Goal: Task Accomplishment & Management: Manage account settings

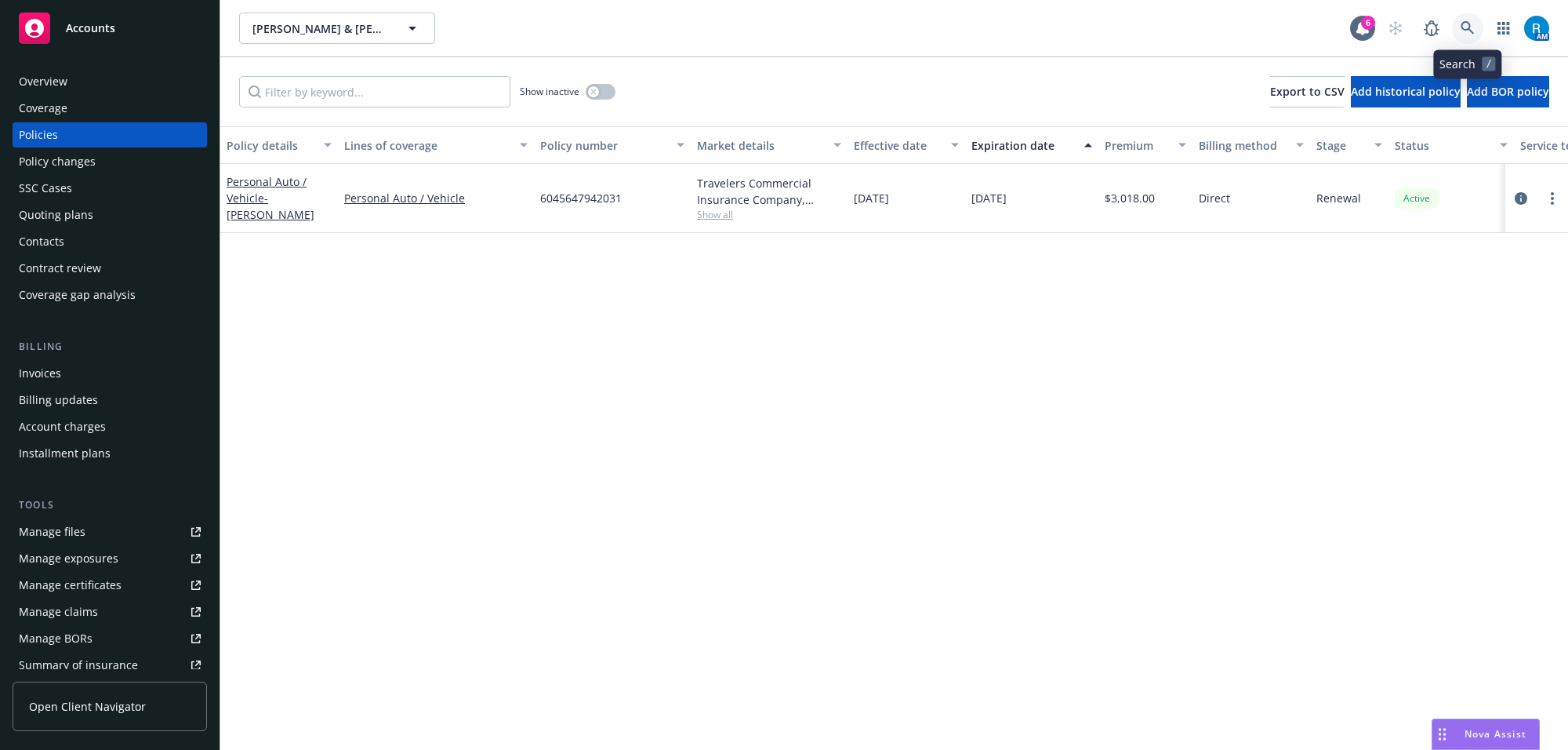
click at [1460, 18] on link at bounding box center [1468, 28] width 32 height 32
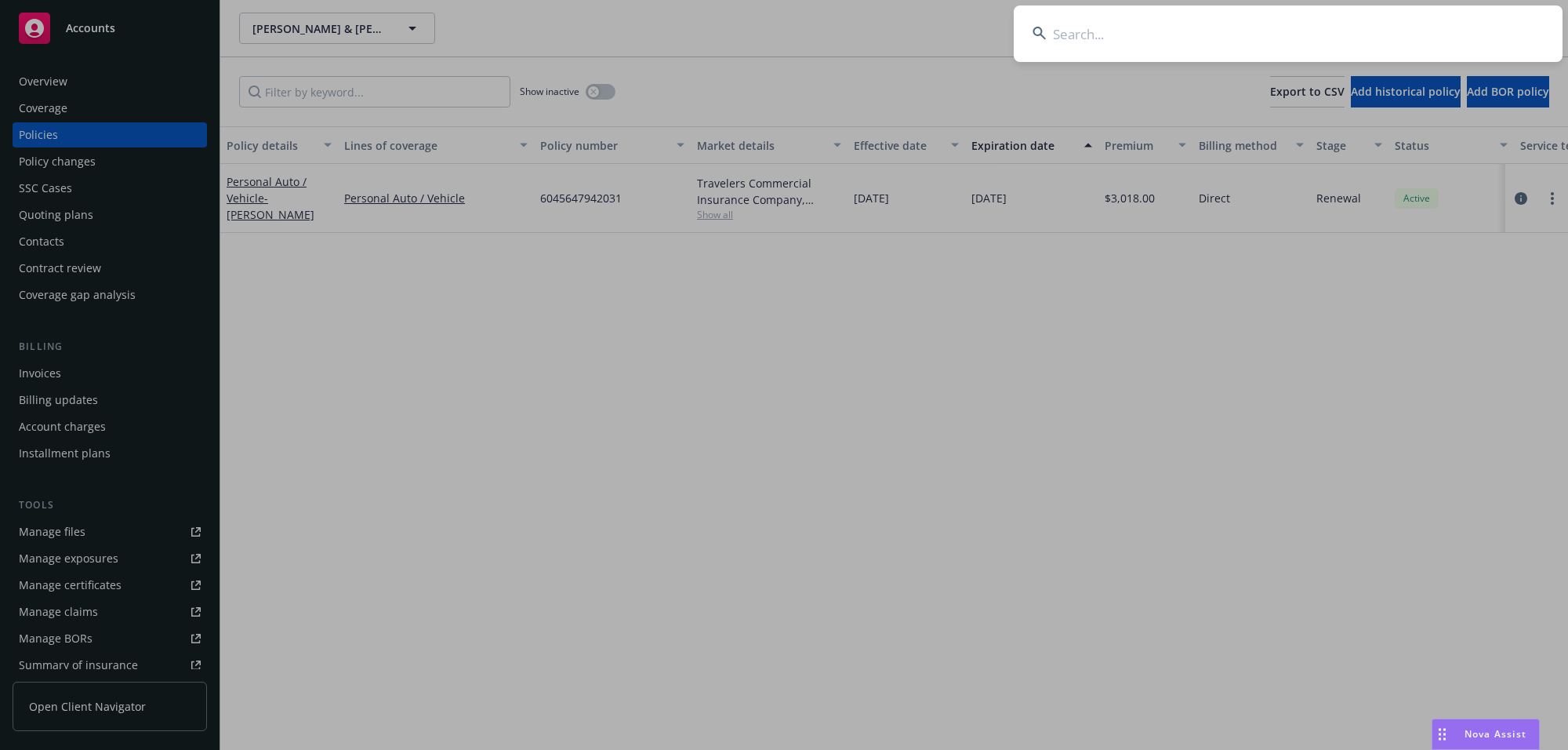
type input "[PERSON_NAME], [PERSON_NAME] & [PERSON_NAME]"
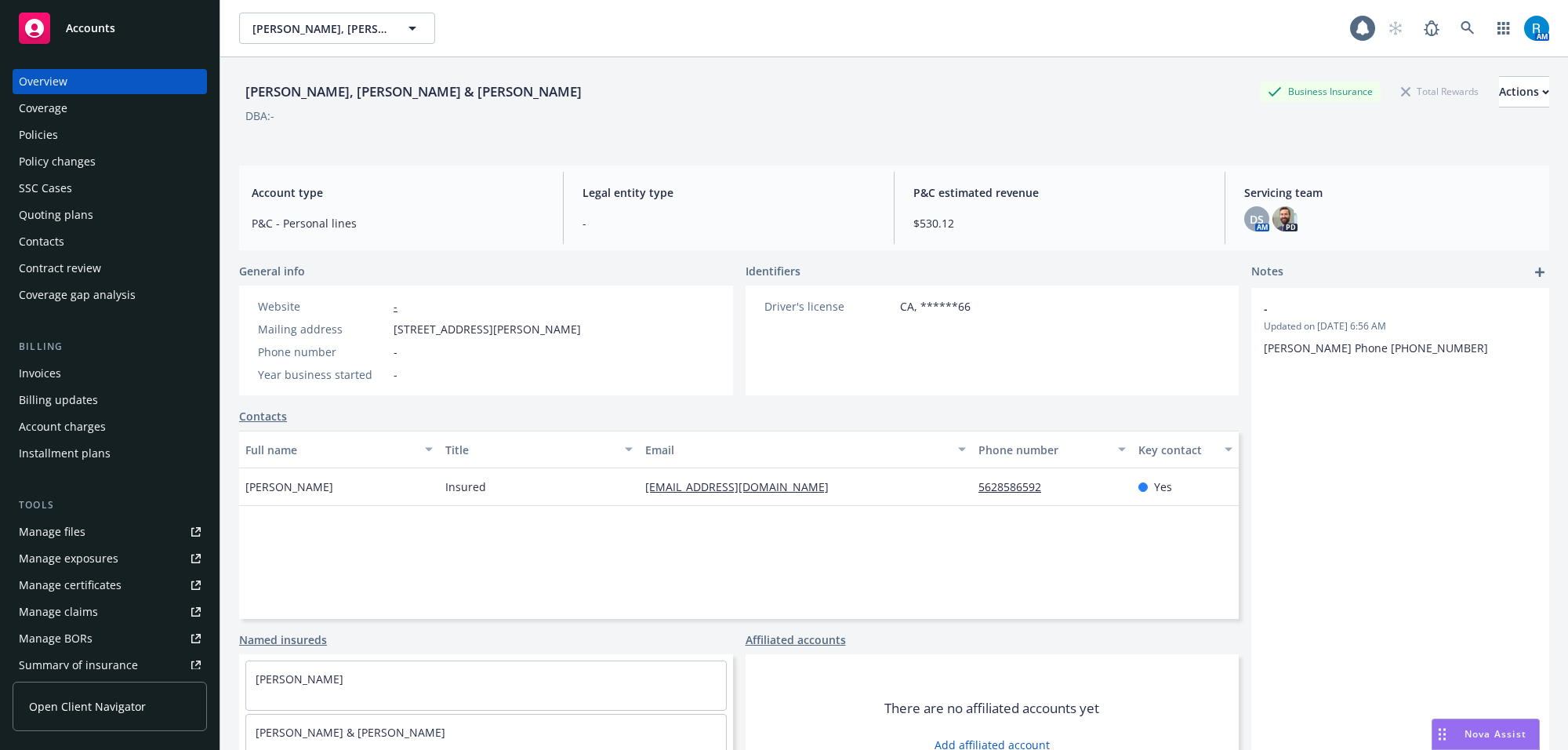
click at [87, 130] on div "Policies" at bounding box center [110, 135] width 182 height 25
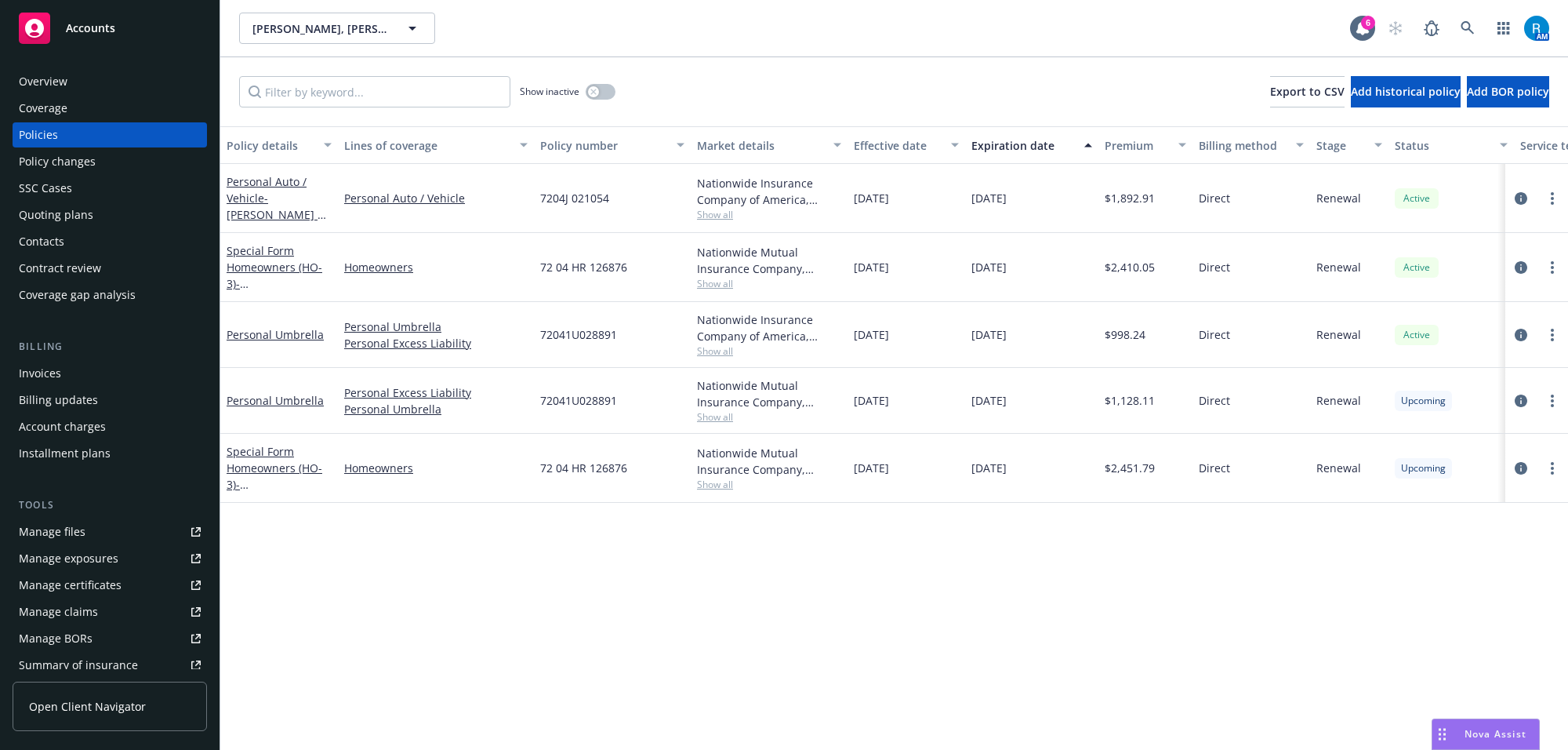
click at [41, 186] on div "SSC Cases" at bounding box center [45, 188] width 53 height 25
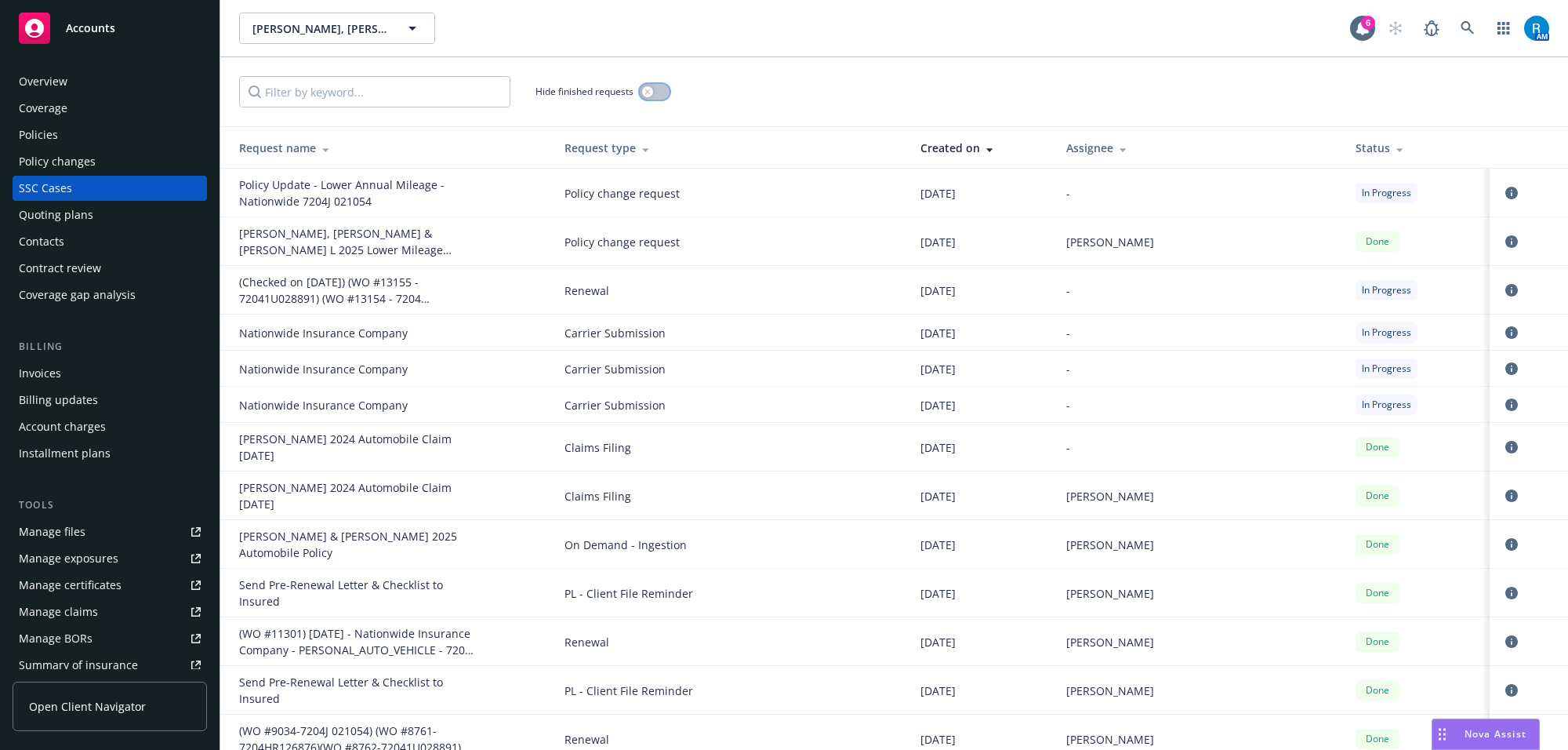
click at [645, 87] on div "button" at bounding box center [647, 92] width 11 height 11
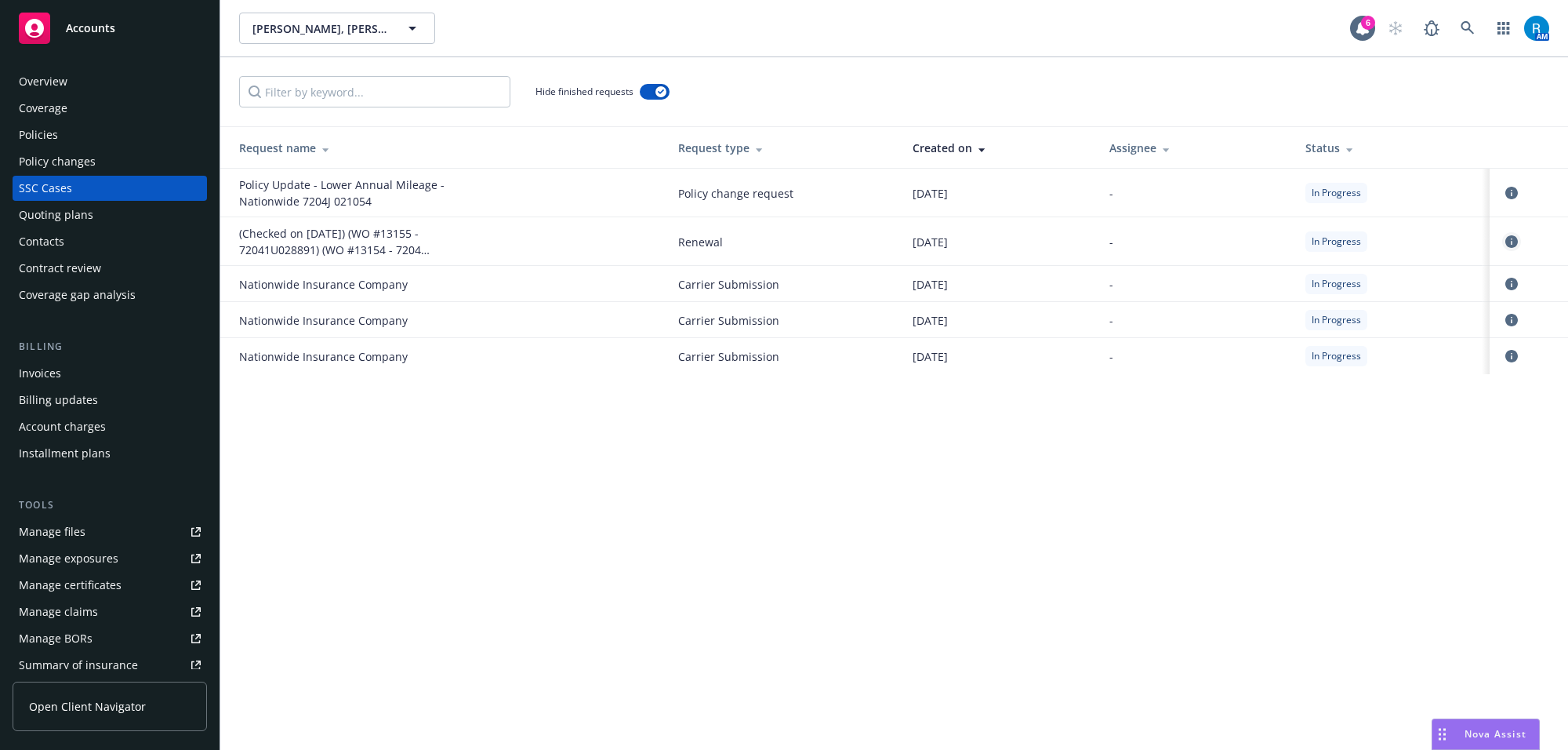
click at [1514, 241] on icon "circleInformation" at bounding box center [1511, 241] width 13 height 13
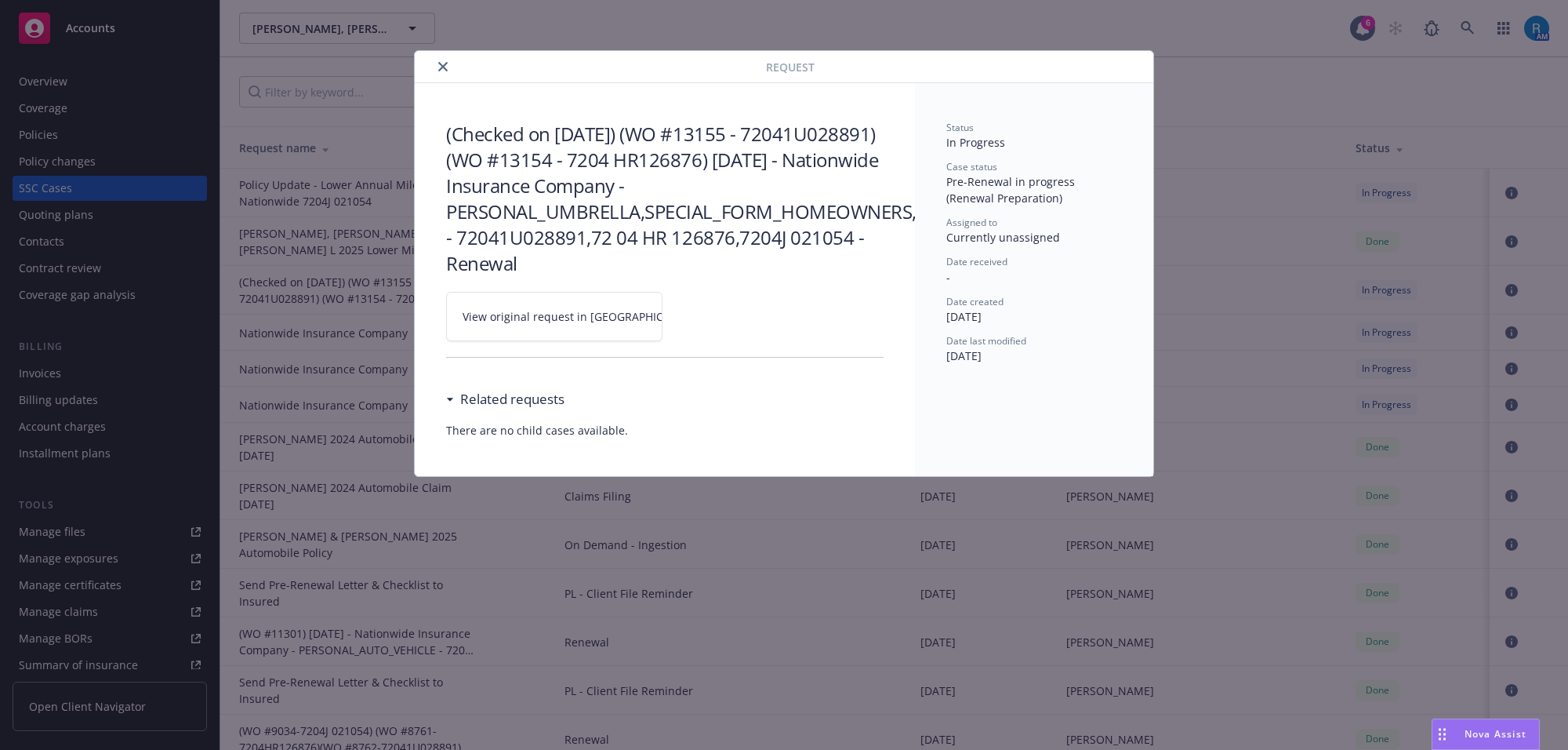
click at [510, 319] on span "View original request in SSC" at bounding box center [581, 316] width 238 height 16
click at [441, 68] on icon "close" at bounding box center [443, 66] width 9 height 9
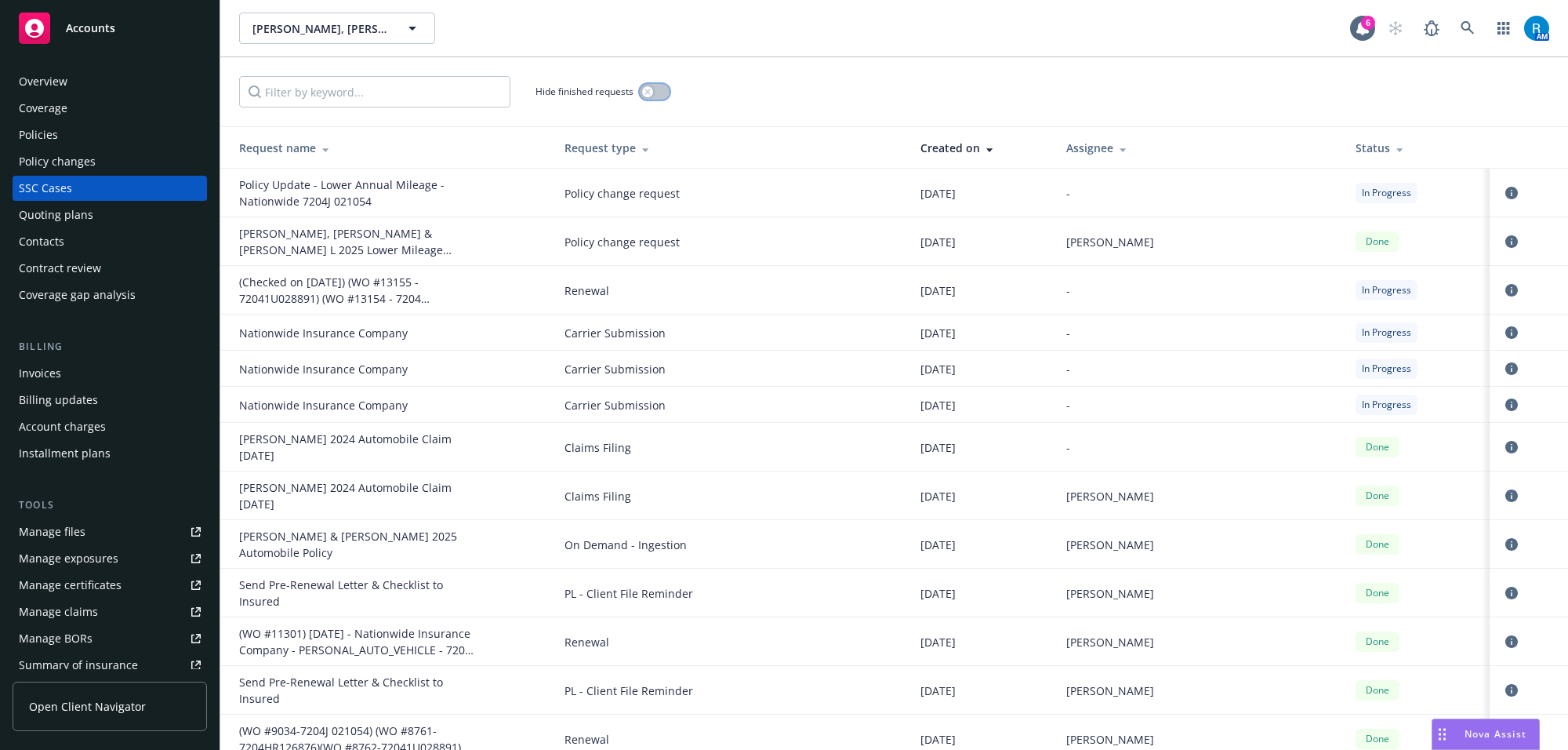
click at [664, 84] on button "button" at bounding box center [654, 92] width 30 height 15
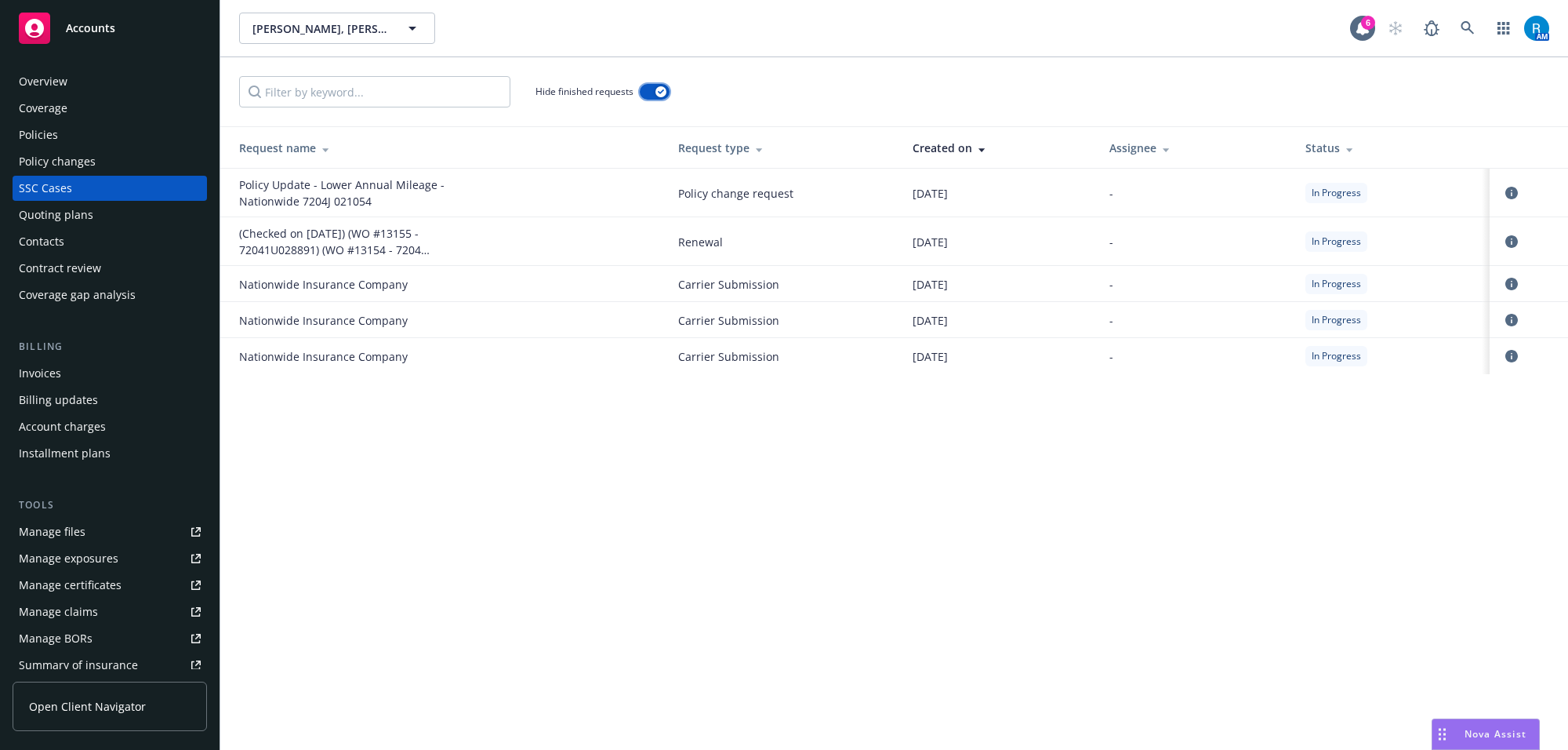
click at [660, 84] on button "button" at bounding box center [654, 92] width 30 height 15
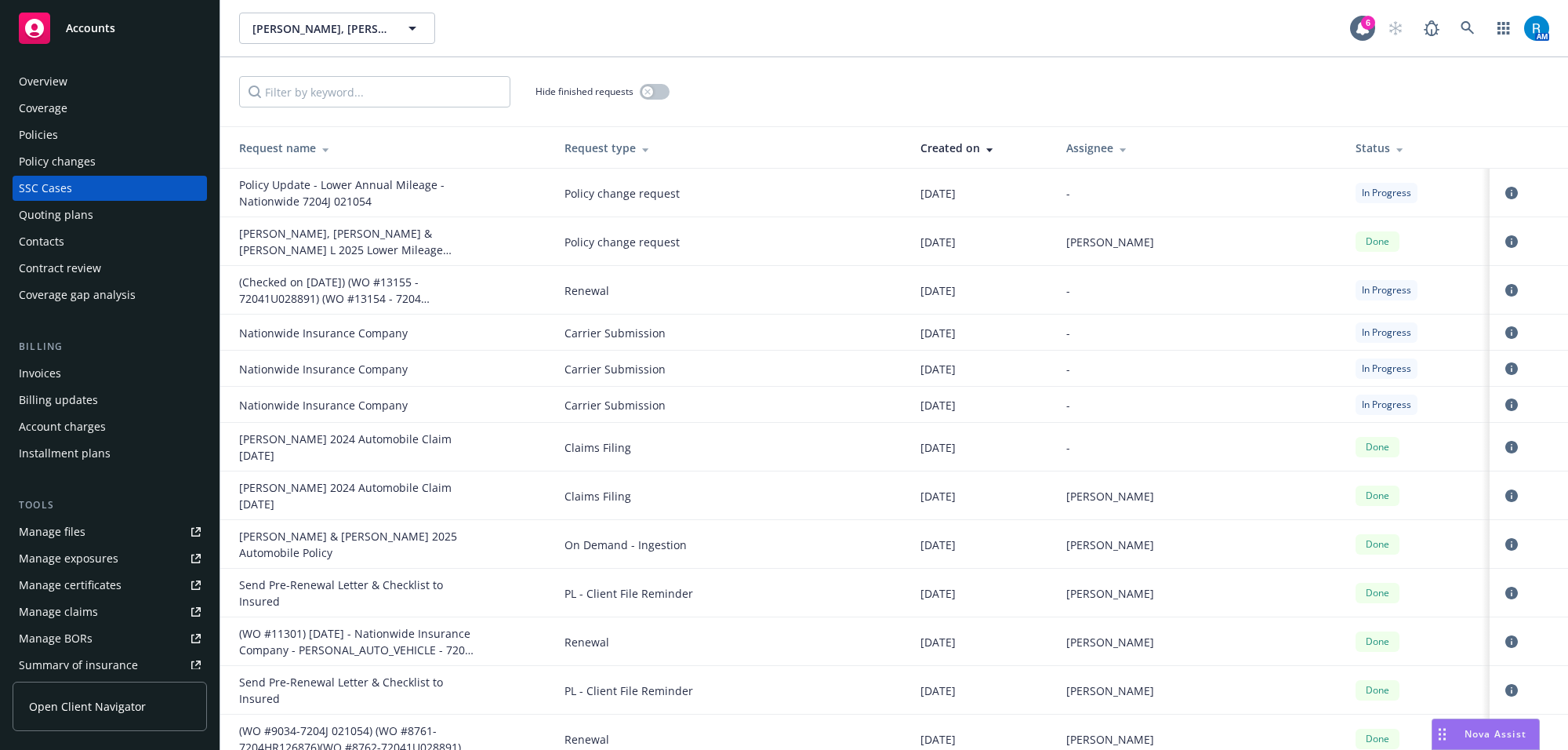
click at [75, 132] on div "Policies" at bounding box center [110, 135] width 182 height 25
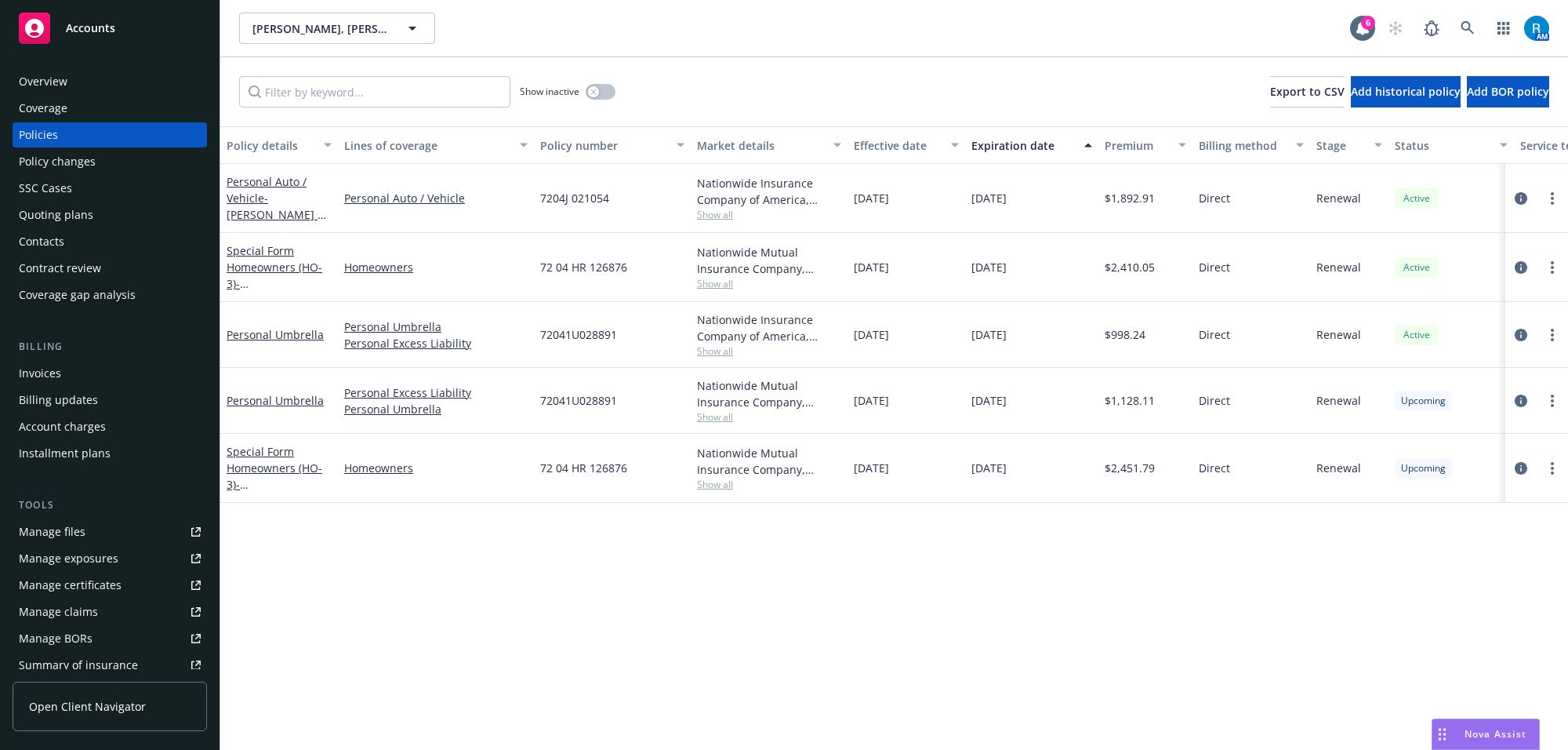
click at [574, 190] on span "7204J 021054" at bounding box center [575, 197] width 69 height 16
copy span "7204J 021054"
click at [977, 59] on div "Show inactive Export to CSV Add historical policy Add BOR policy" at bounding box center [894, 92] width 1348 height 69
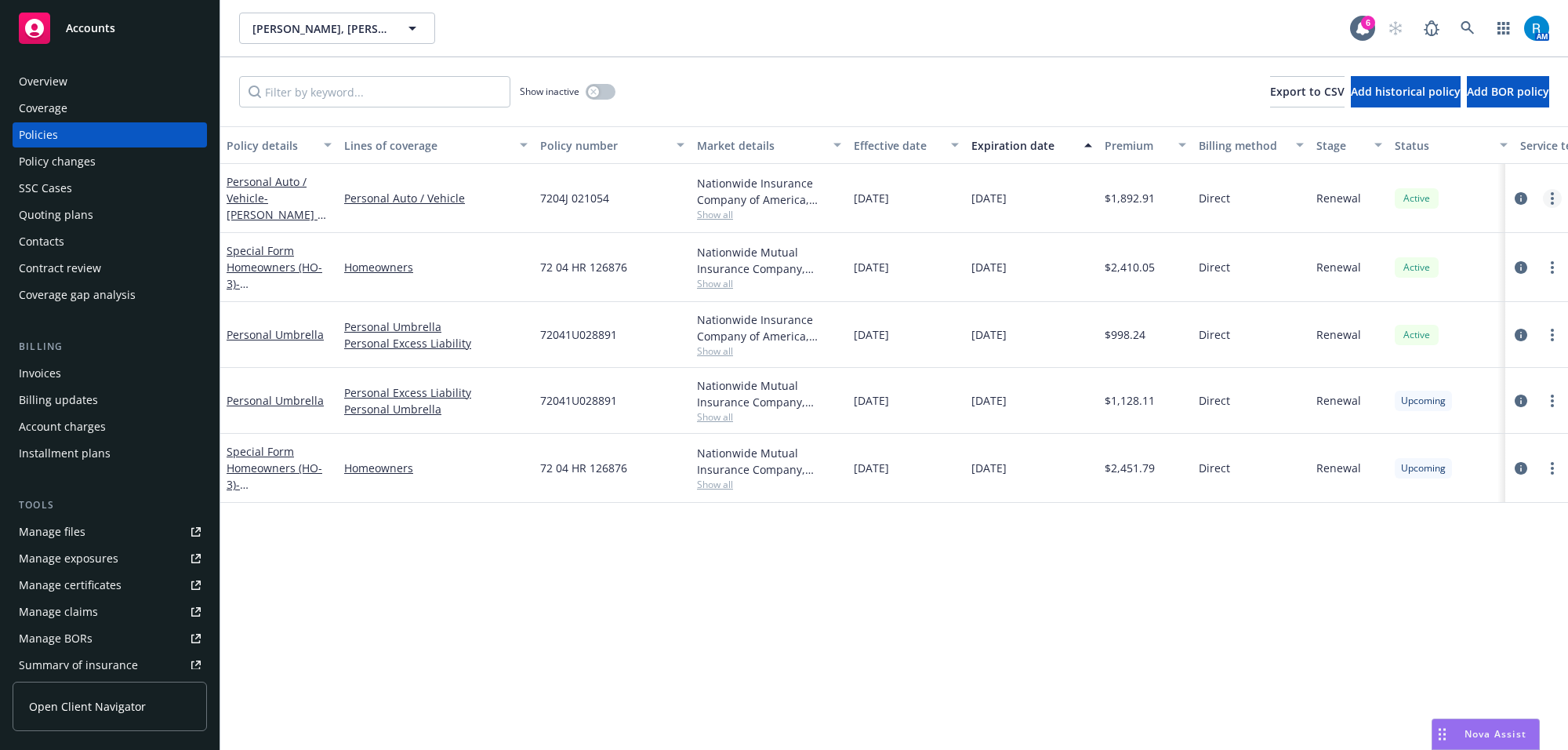
click at [1548, 195] on link "more" at bounding box center [1553, 198] width 19 height 19
click at [1456, 250] on link "Renew with incumbent" at bounding box center [1469, 262] width 184 height 32
select select "6"
select select "CA"
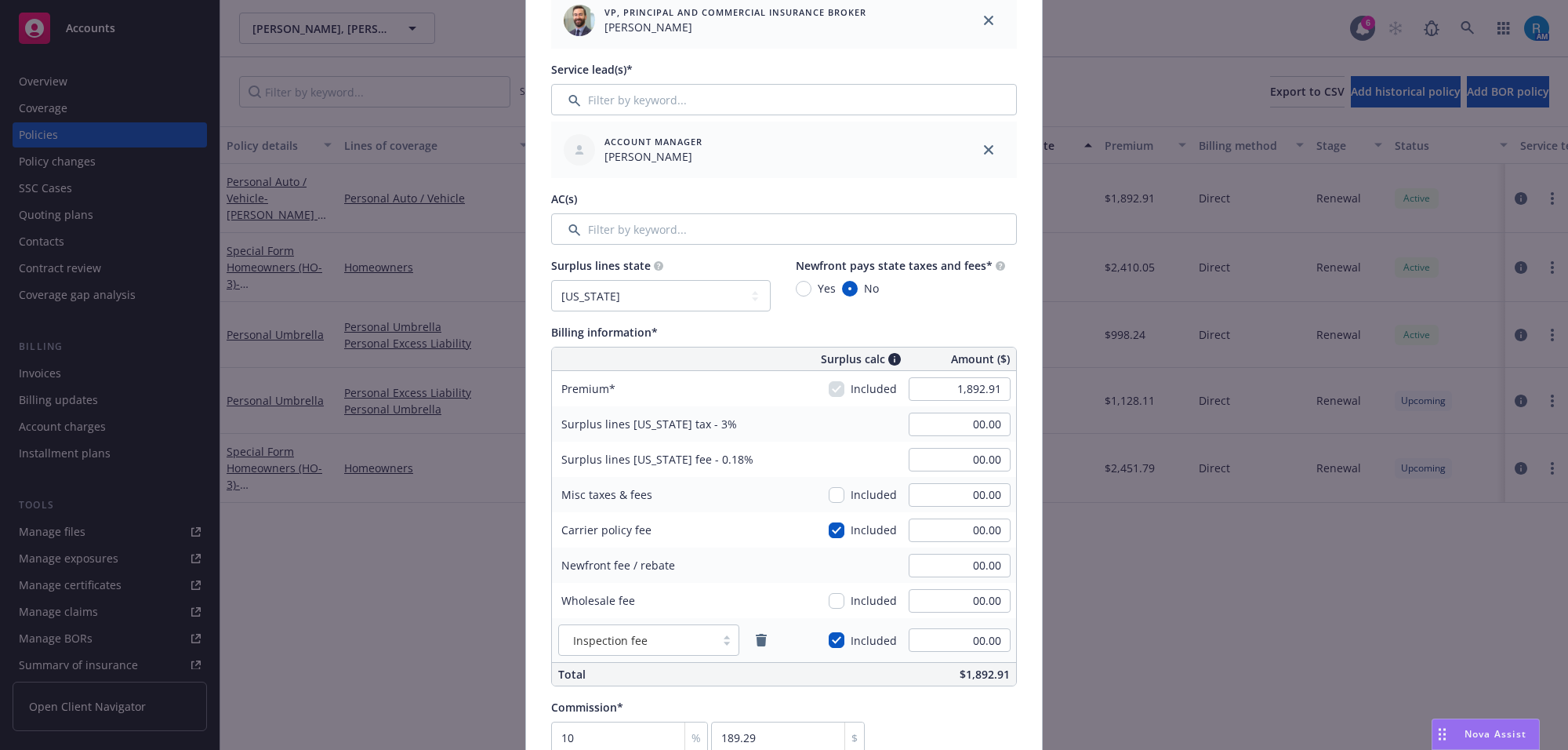
scroll to position [784, 0]
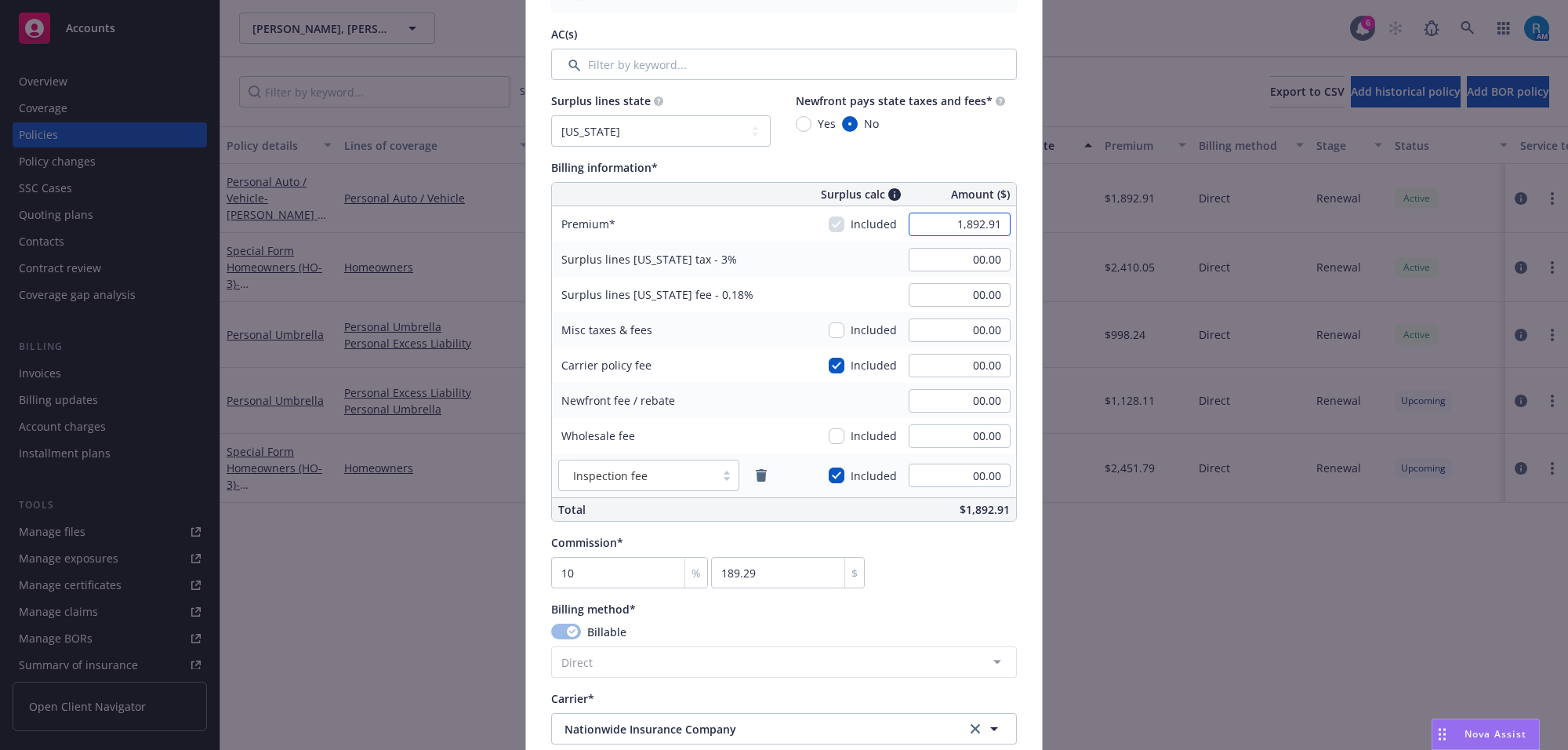
click at [959, 216] on input "1,892.91" at bounding box center [959, 224] width 102 height 23
type input "2,598.12"
type input "77.94"
type input "4.68"
type input "259.81"
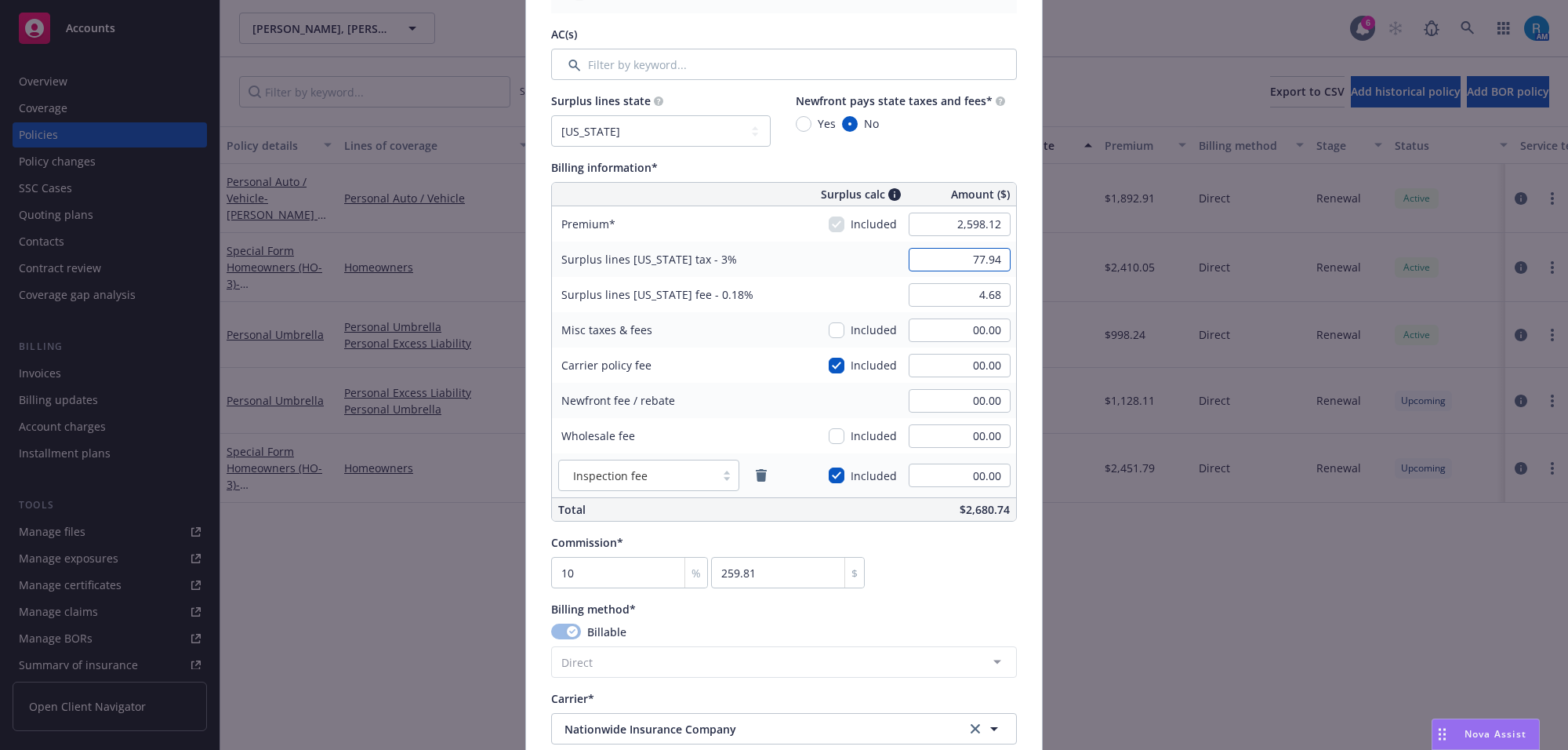
click at [950, 259] on input "77.94" at bounding box center [959, 259] width 102 height 23
type input "00.00"
click at [949, 299] on input "4.68" at bounding box center [959, 294] width 102 height 23
type input "00.00"
click at [957, 338] on input "00.00" at bounding box center [959, 330] width 102 height 23
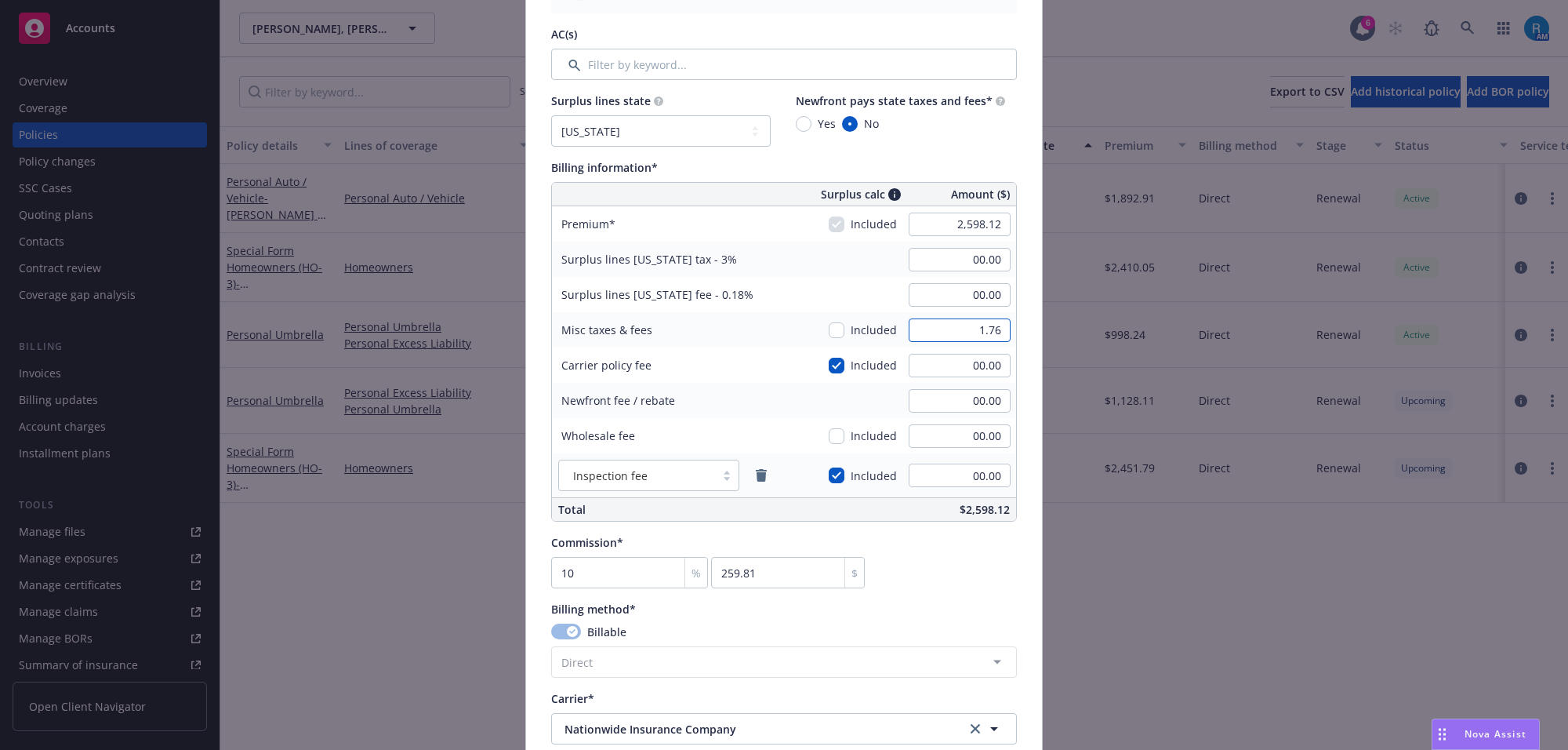
type input "1.76"
click at [953, 354] on input "00.00" at bounding box center [959, 365] width 102 height 23
type input "77.94"
type input "4.68"
click at [833, 291] on div "Surplus lines California fee - 0.18% 4.68" at bounding box center [783, 294] width 464 height 35
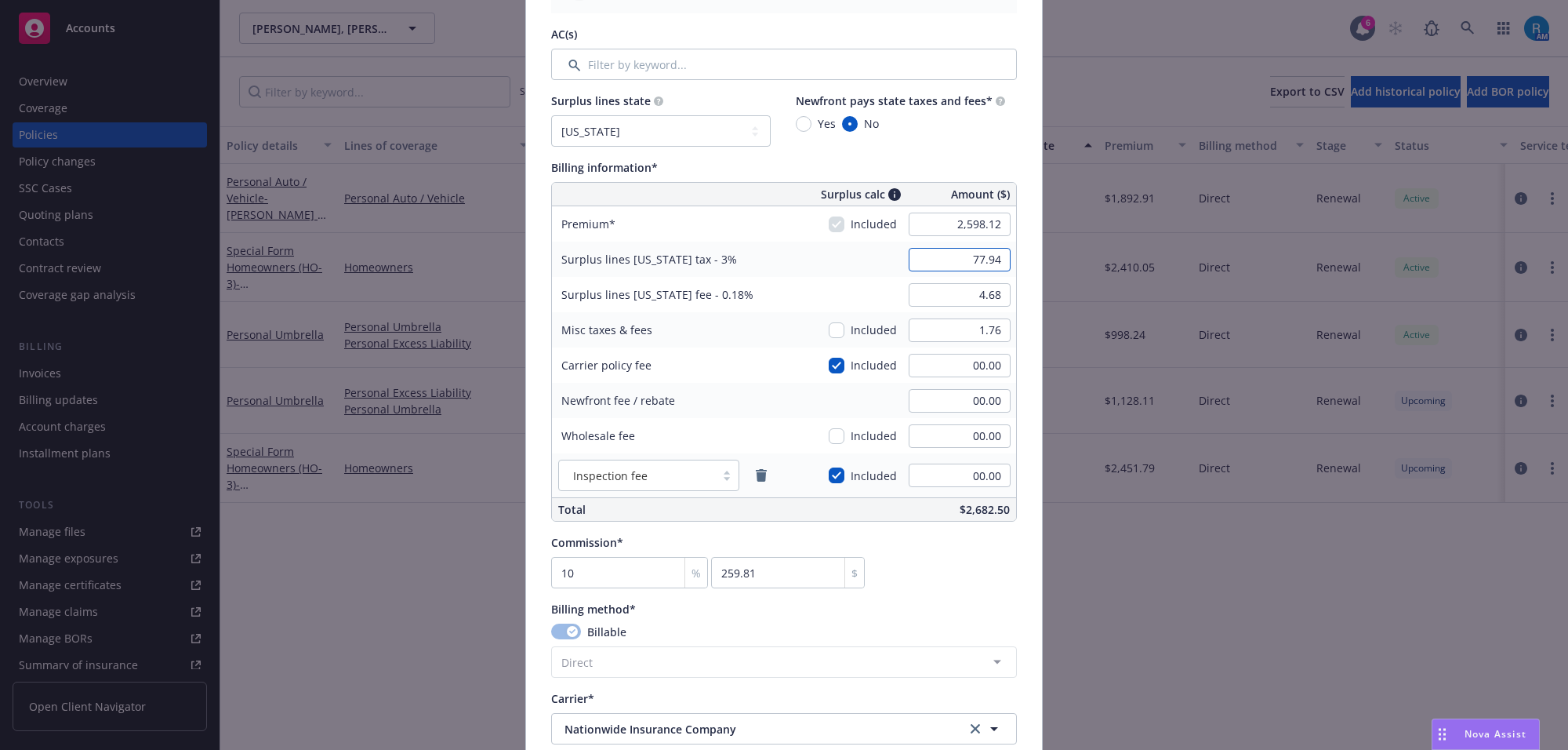
click at [961, 270] on input "77.94" at bounding box center [959, 259] width 102 height 23
type input "00.00"
click at [961, 299] on input "4.68" at bounding box center [959, 294] width 102 height 23
type input "00.00"
click at [862, 278] on div "Surplus lines California fee - 0.18% 00.00" at bounding box center [783, 294] width 464 height 35
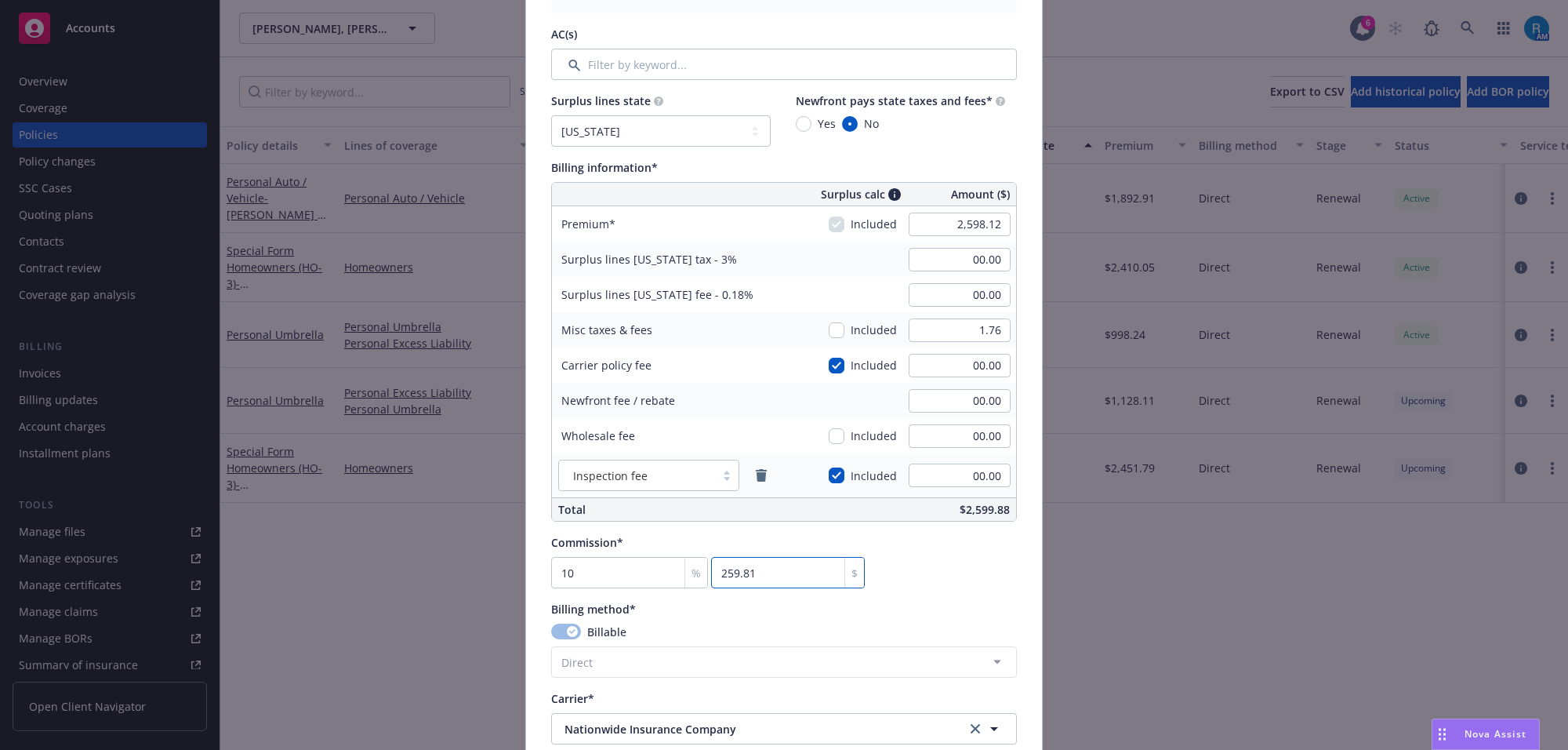
drag, startPoint x: 1009, startPoint y: 578, endPoint x: 1002, endPoint y: 573, distance: 8.6
click at [1008, 578] on div "Policy number* 7204J 021054 Policy number not available at this time Policy dis…" at bounding box center [783, 288] width 516 height 1926
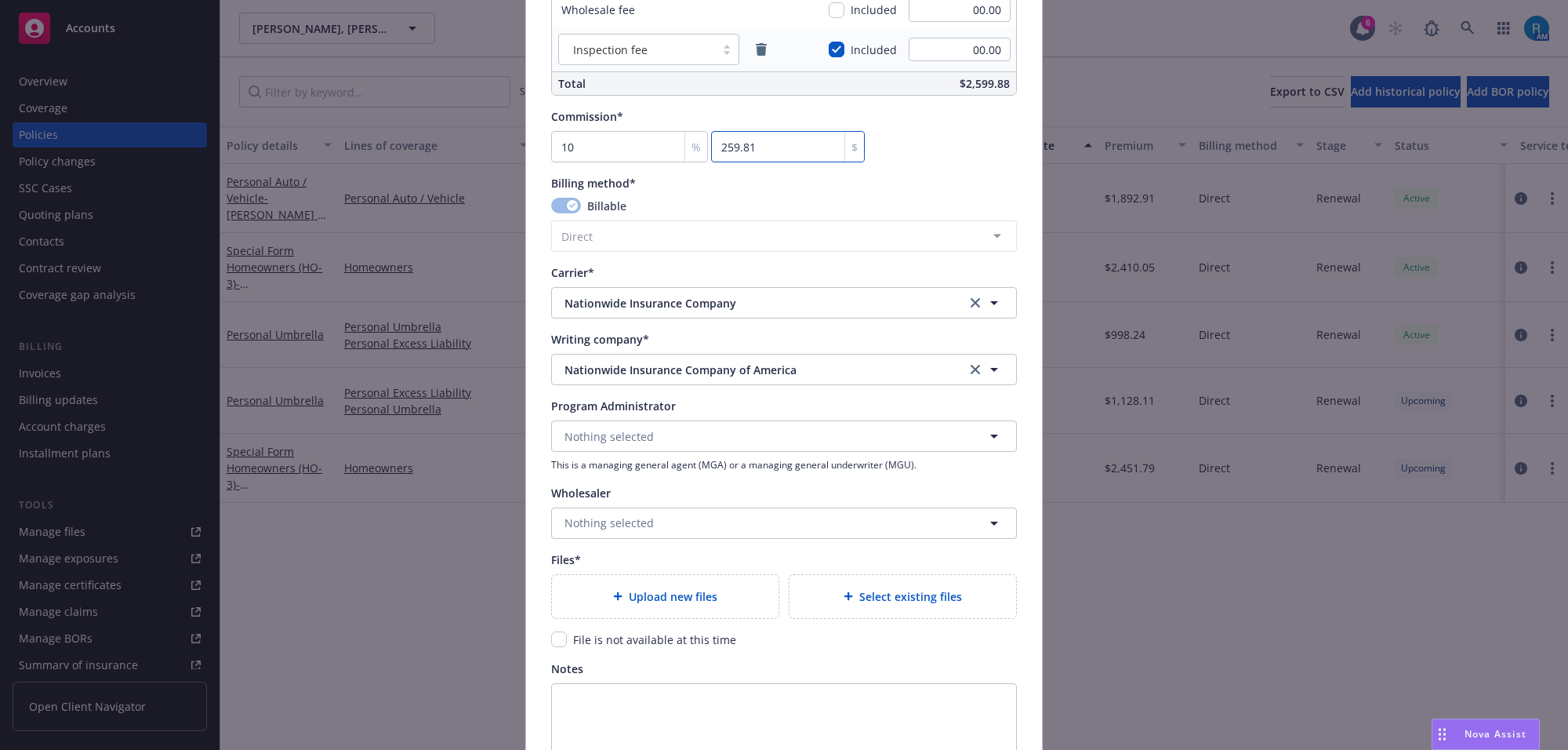
scroll to position [1407, 0]
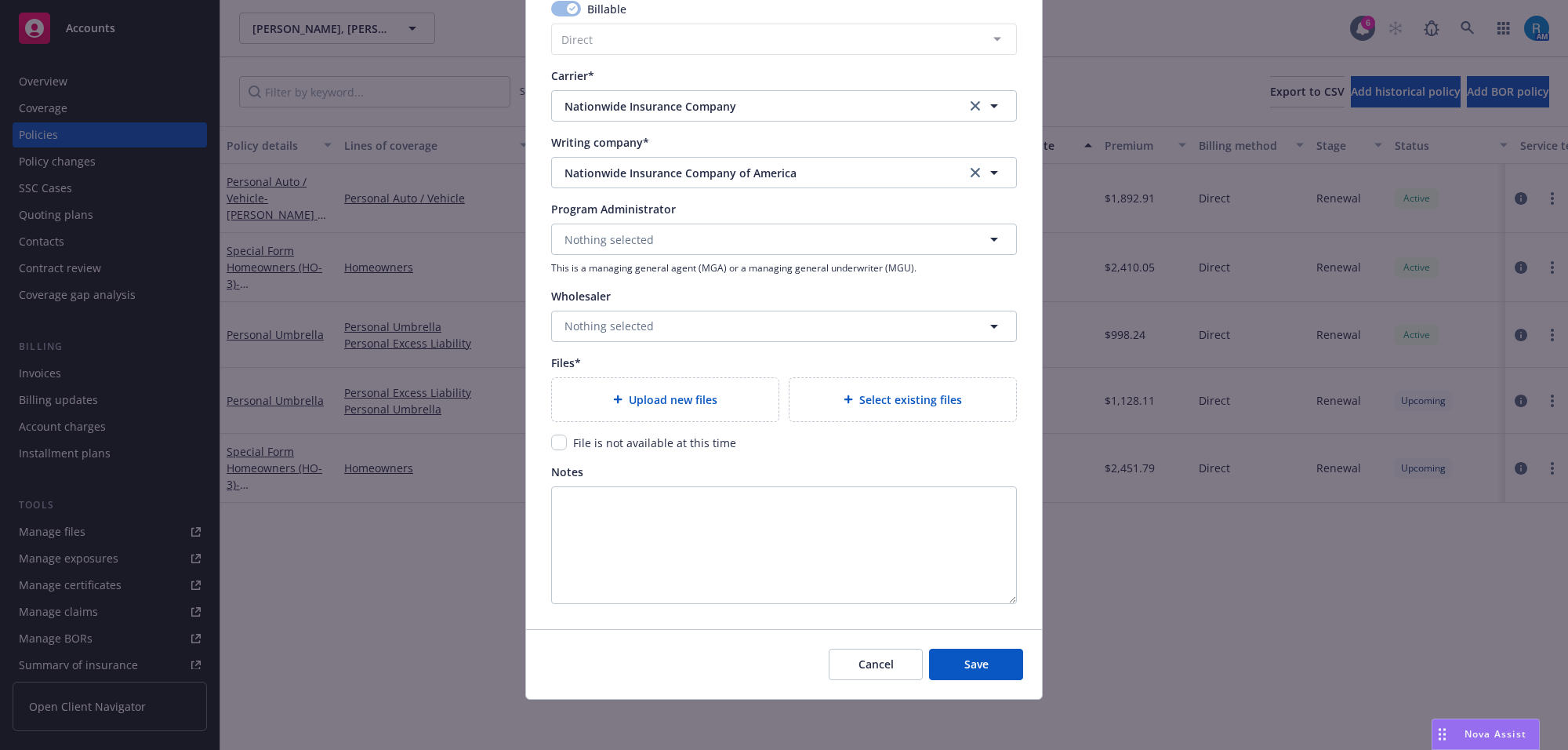
click at [613, 402] on icon at bounding box center [618, 399] width 9 height 9
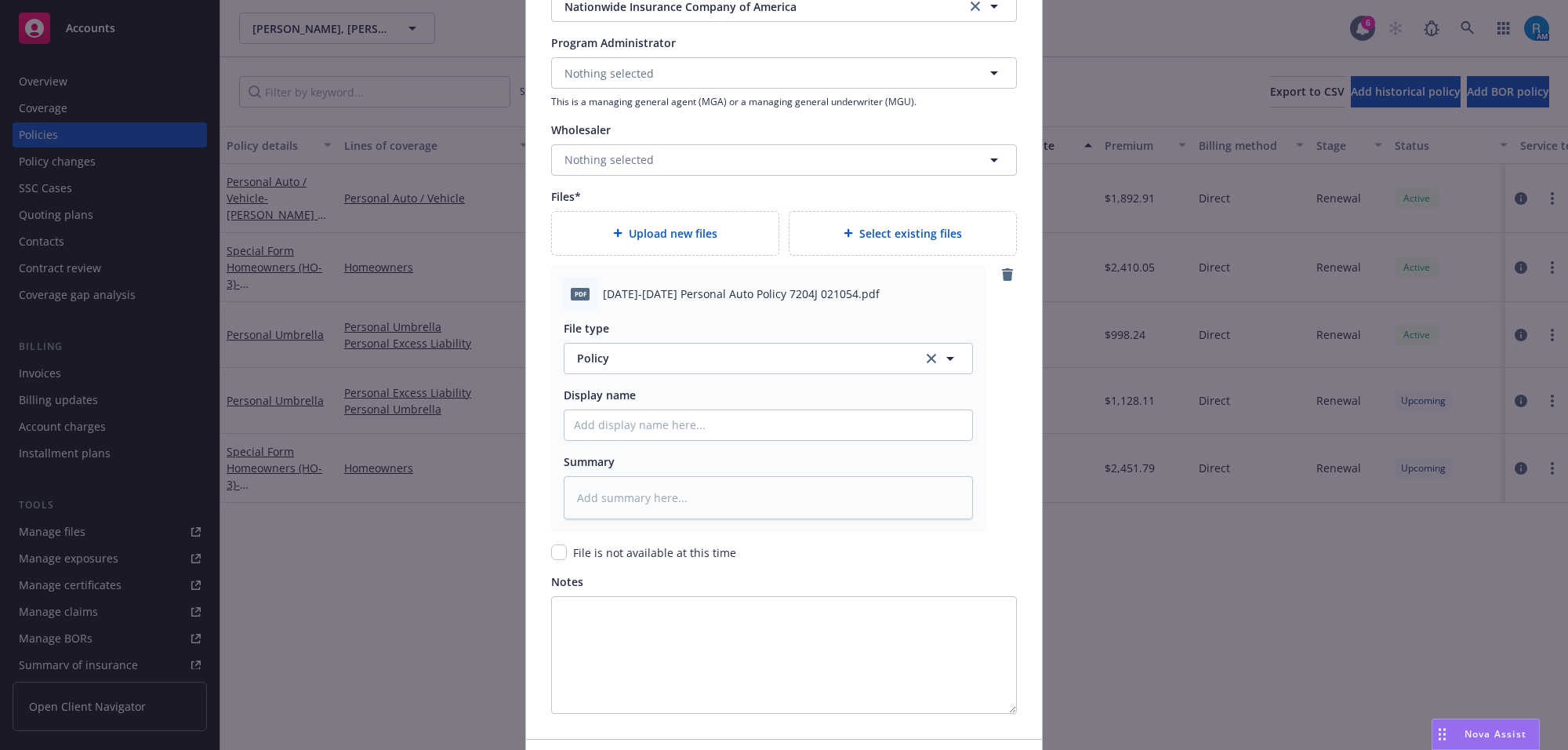
scroll to position [1684, 0]
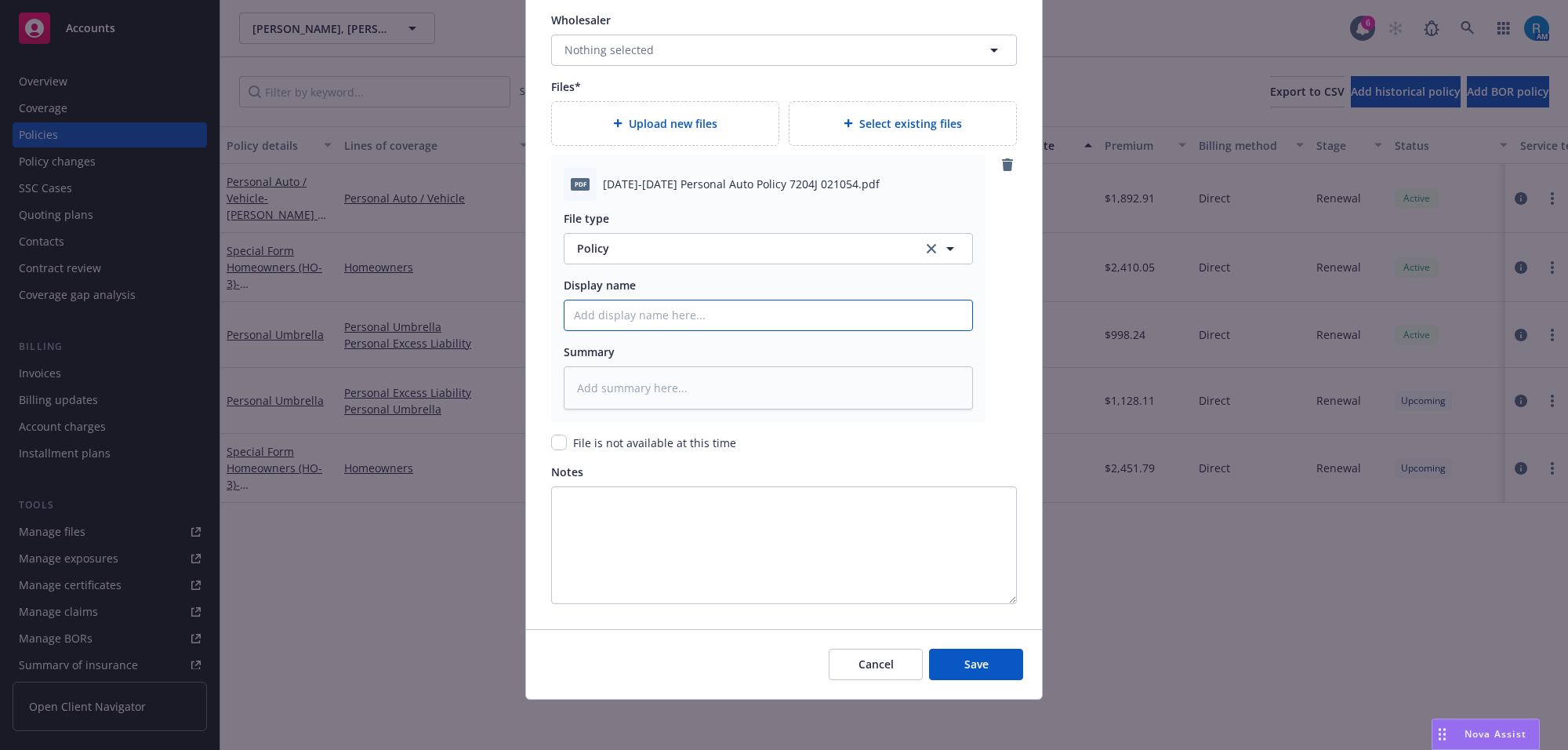
click at [594, 314] on input "Policy display name" at bounding box center [768, 315] width 407 height 30
paste input "2025-2026 Personal Auto Policy 7204J 021054"
type textarea "x"
type input "2025-2026 Personal Auto Policy 7204J 021054"
click at [938, 661] on button "Save" at bounding box center [976, 664] width 94 height 32
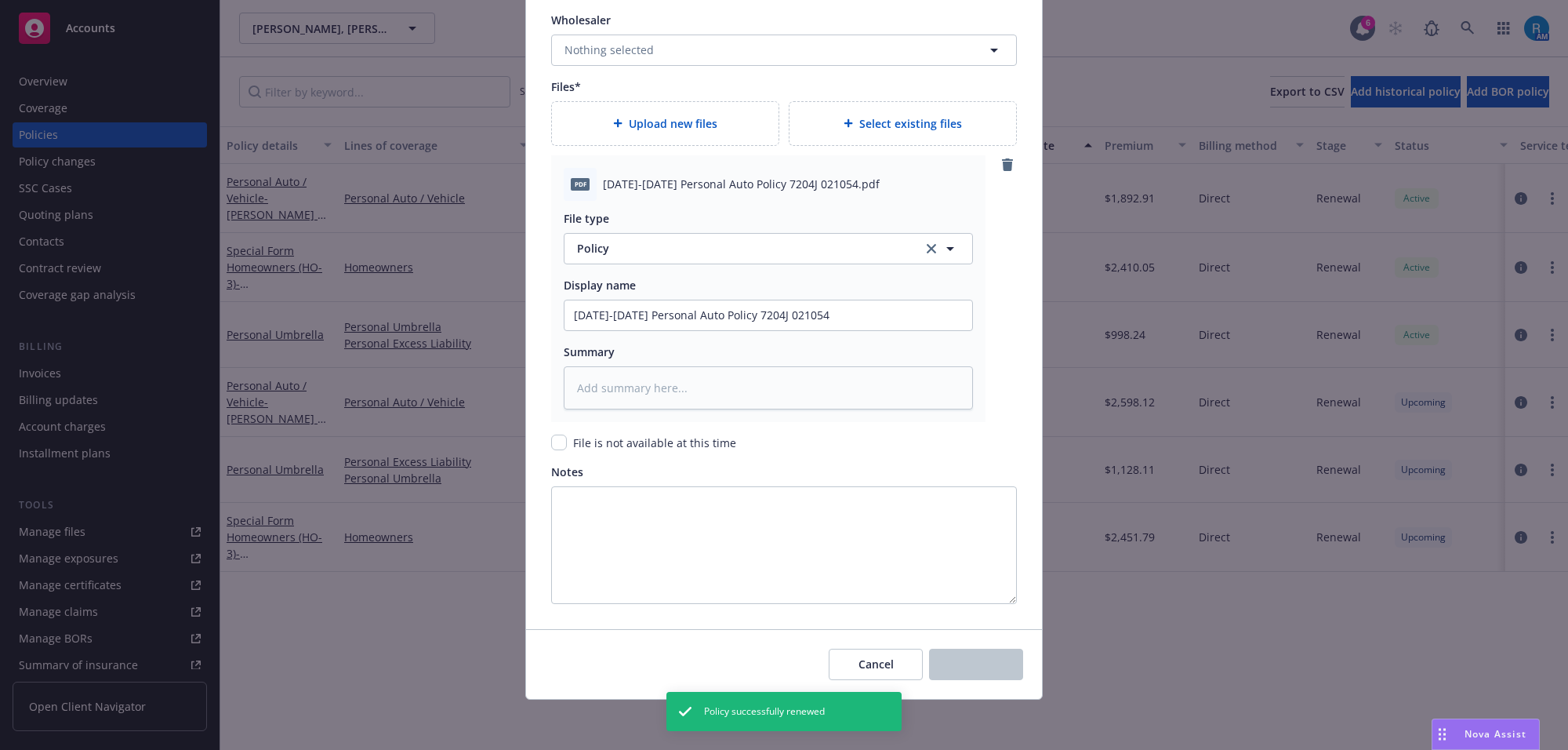
type textarea "x"
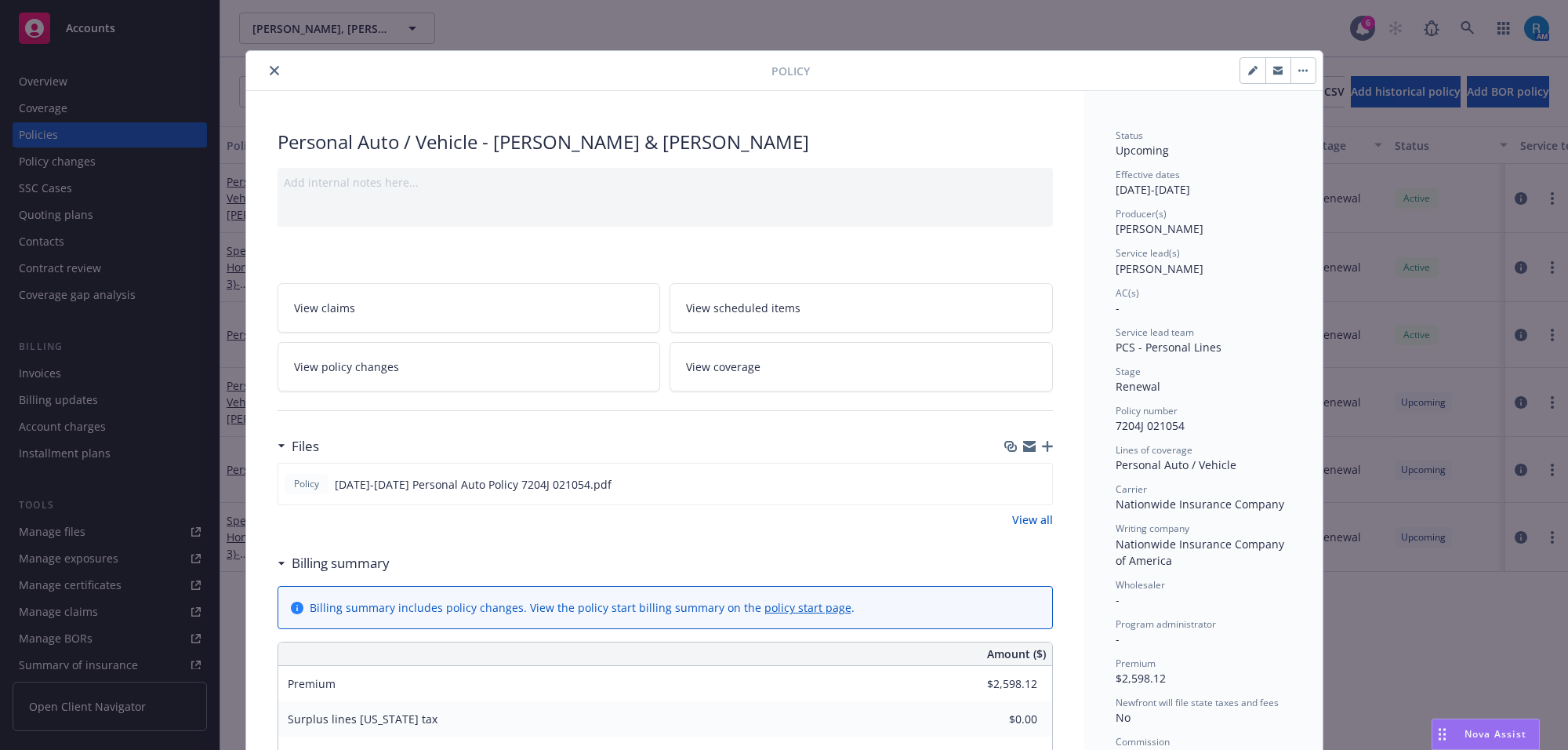
click at [270, 72] on icon "close" at bounding box center [274, 70] width 9 height 9
click at [270, 71] on div "Show inactive Export to CSV Add historical policy Add BOR policy" at bounding box center [894, 92] width 1348 height 69
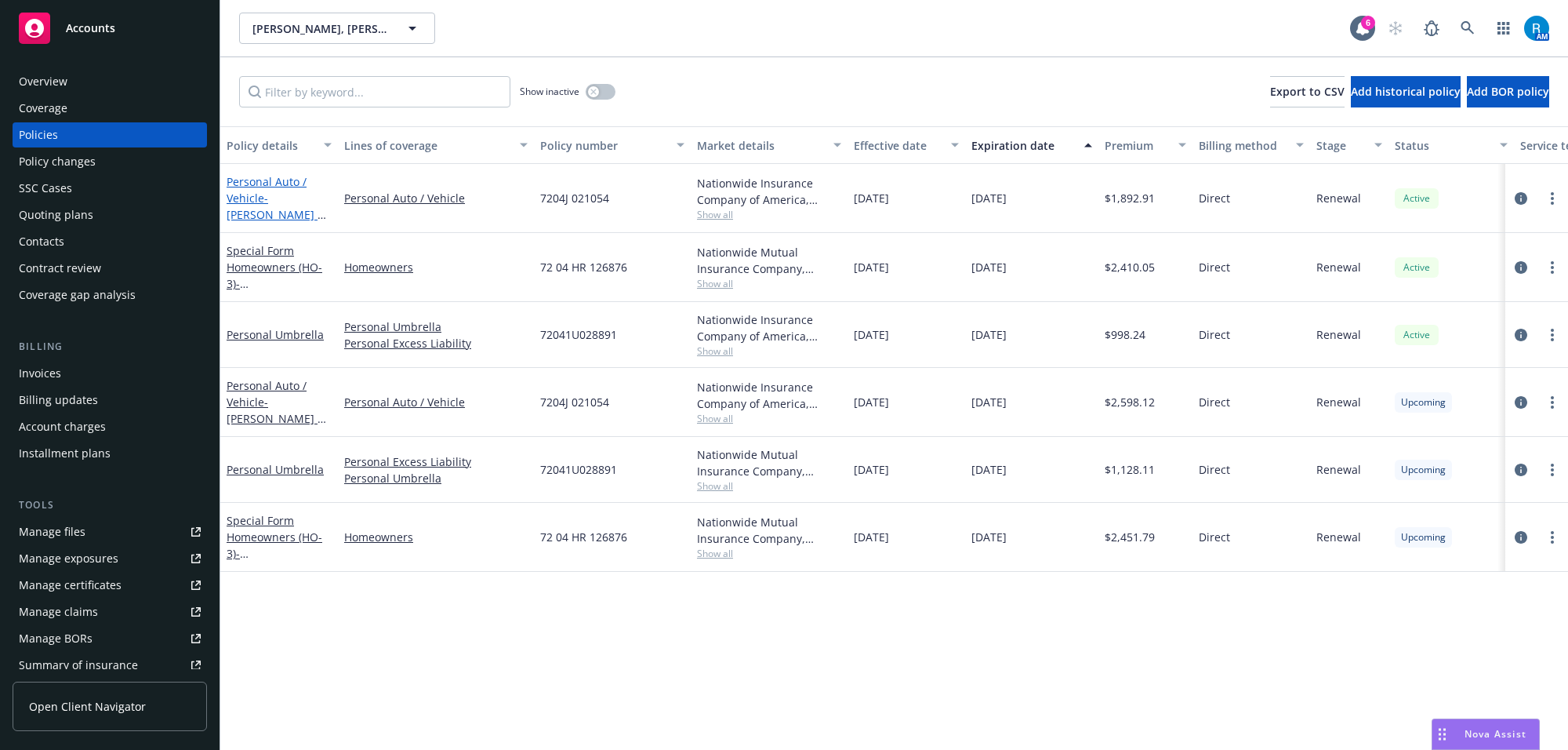
click at [244, 195] on link "Personal Auto / Vehicle - Jeanne Reinhardt & Steven Renick" at bounding box center [275, 206] width 99 height 64
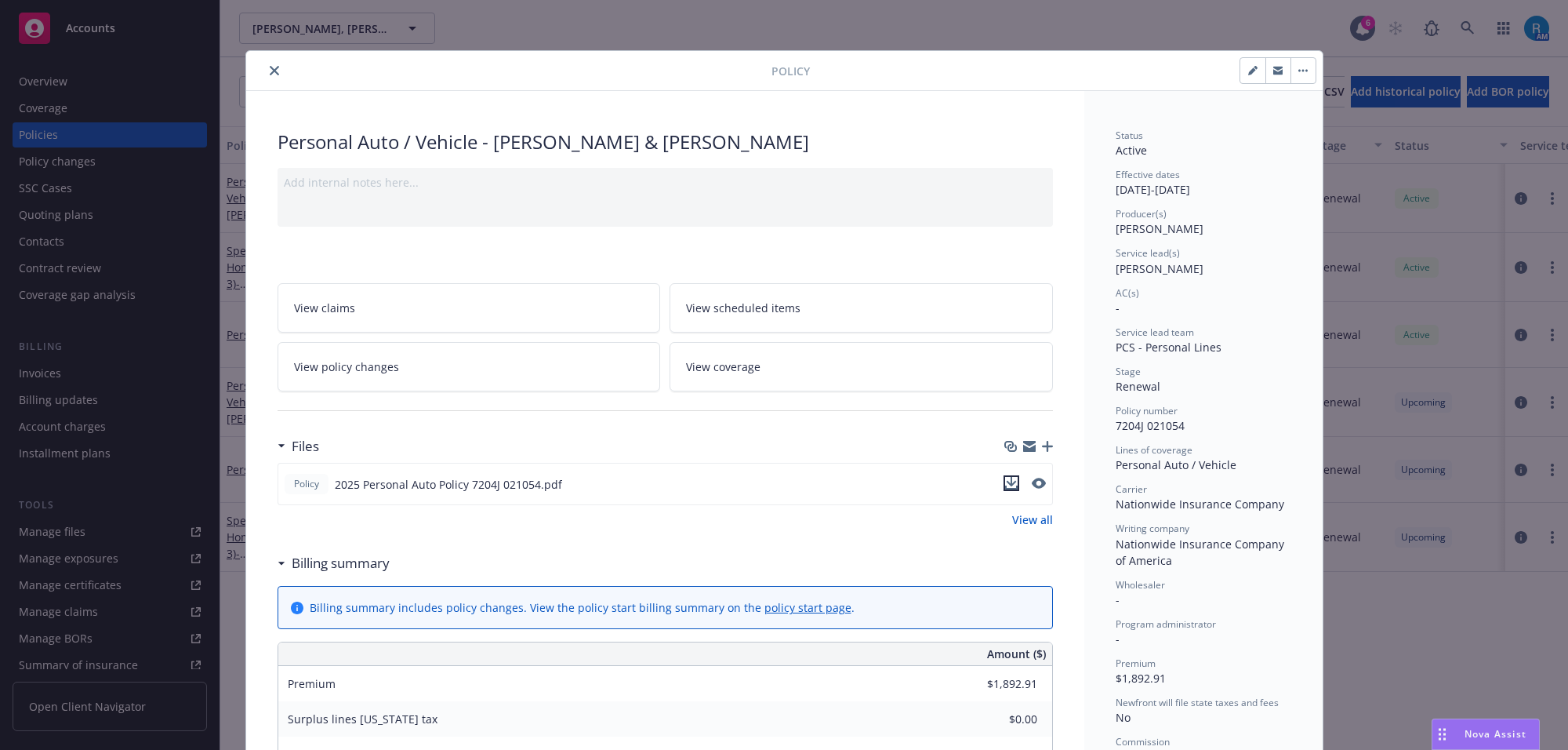
click at [1006, 485] on icon "download file" at bounding box center [1011, 481] width 10 height 9
drag, startPoint x: 263, startPoint y: 69, endPoint x: 298, endPoint y: 69, distance: 35.0
click at [269, 69] on icon "close" at bounding box center [274, 70] width 9 height 9
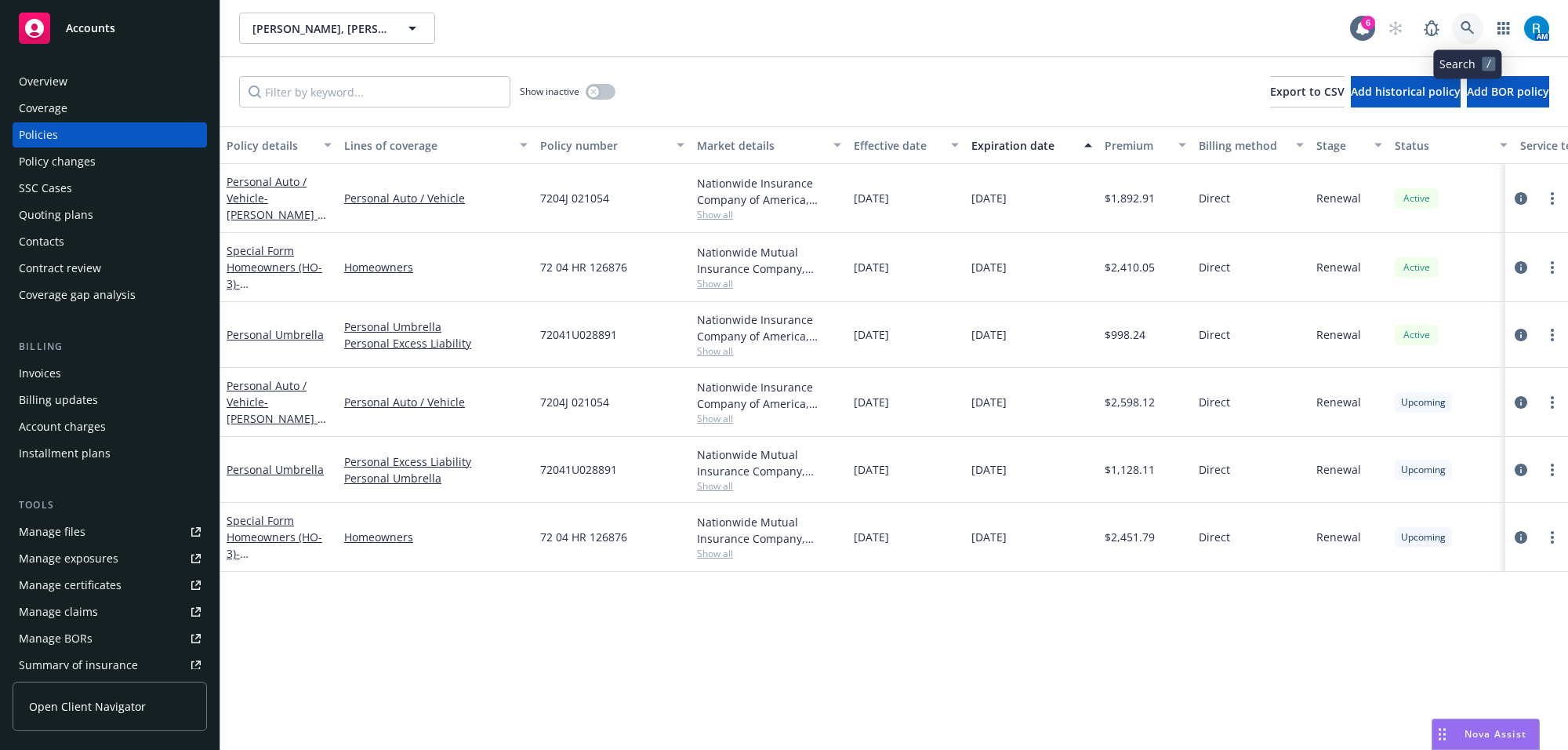
click at [1474, 27] on link at bounding box center [1468, 28] width 32 height 32
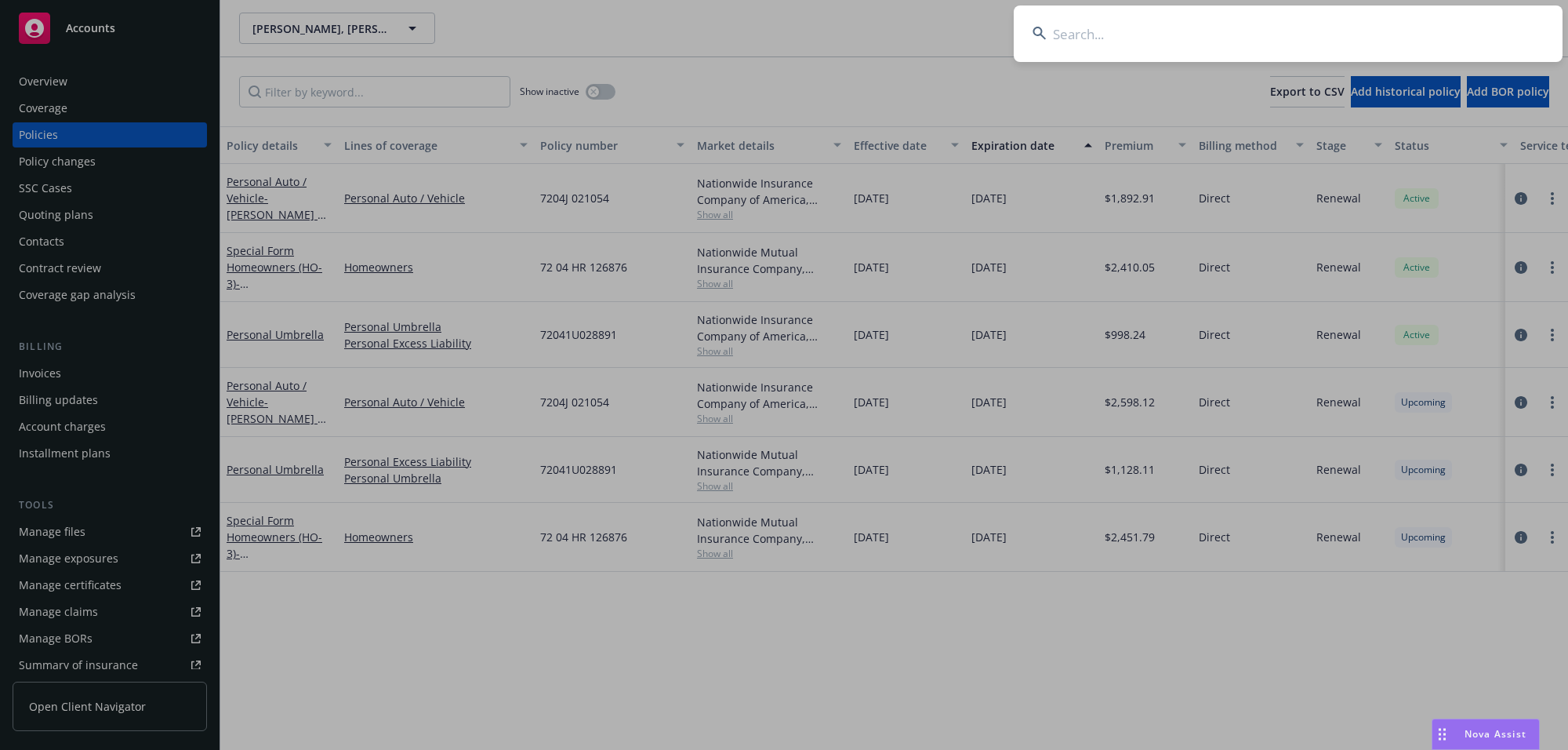
type input "[PERSON_NAME] & [PERSON_NAME]"
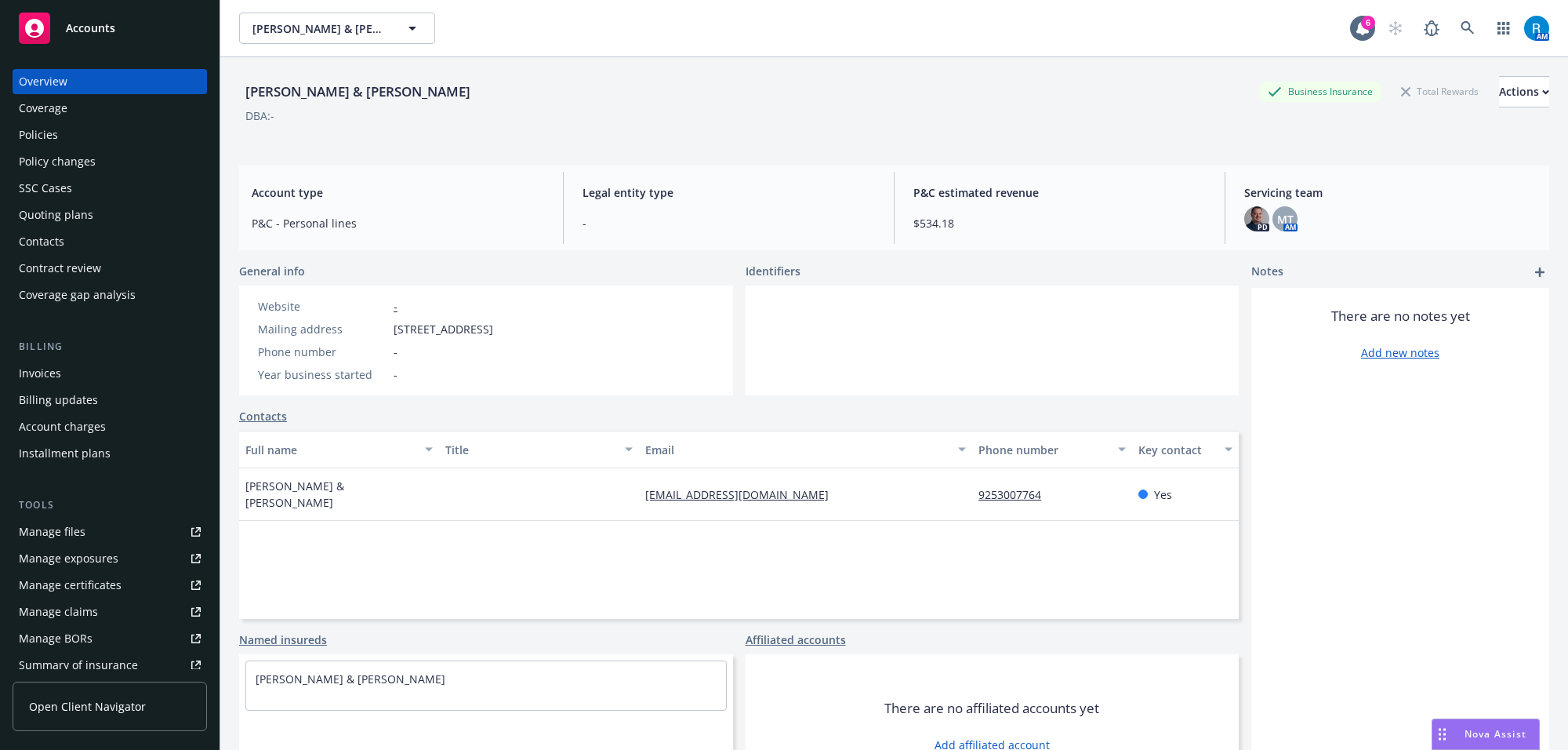
click at [69, 136] on div "Policies" at bounding box center [110, 135] width 182 height 25
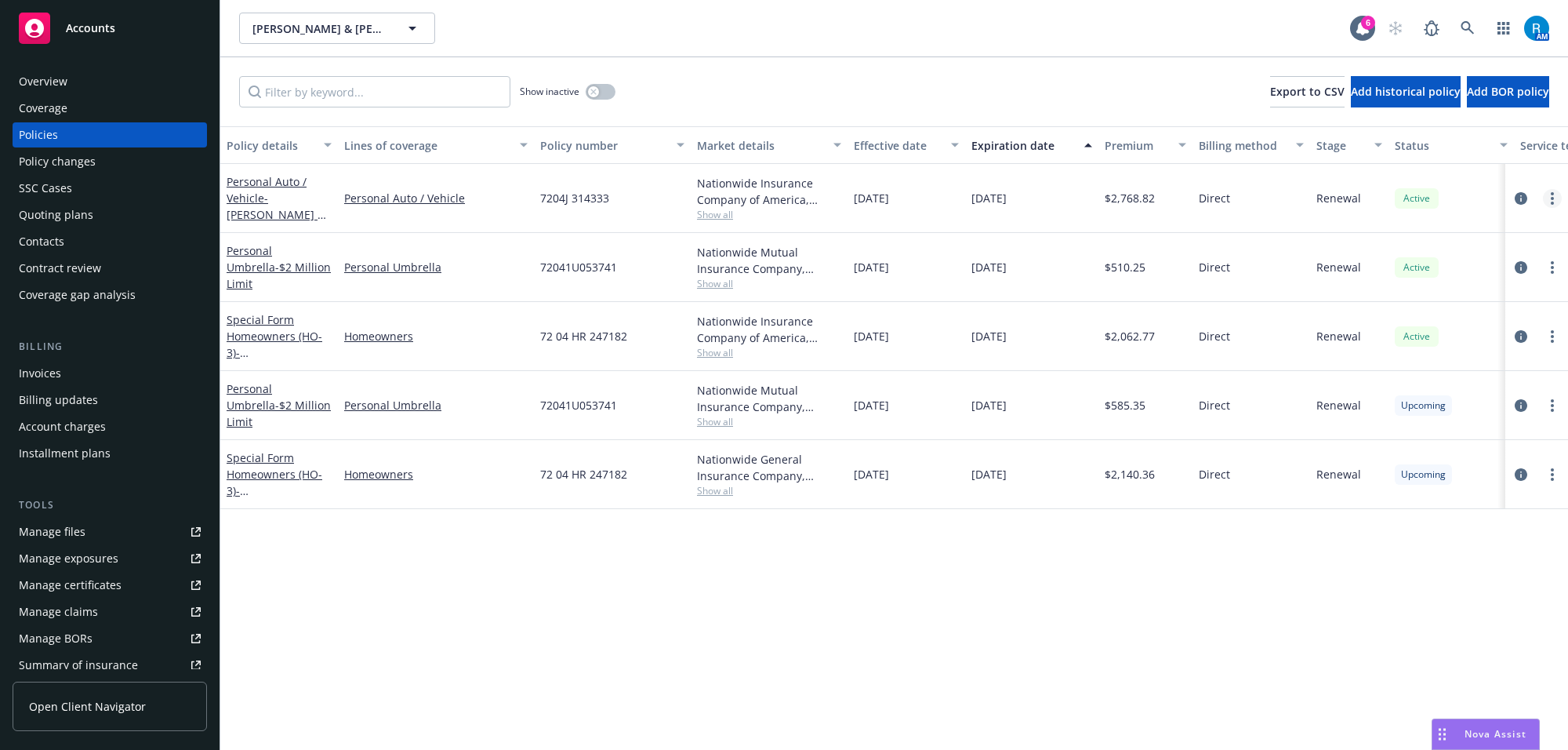
click at [1553, 196] on link "more" at bounding box center [1553, 198] width 19 height 19
click at [1459, 263] on link "Renew with incumbent" at bounding box center [1469, 262] width 184 height 32
select select "12"
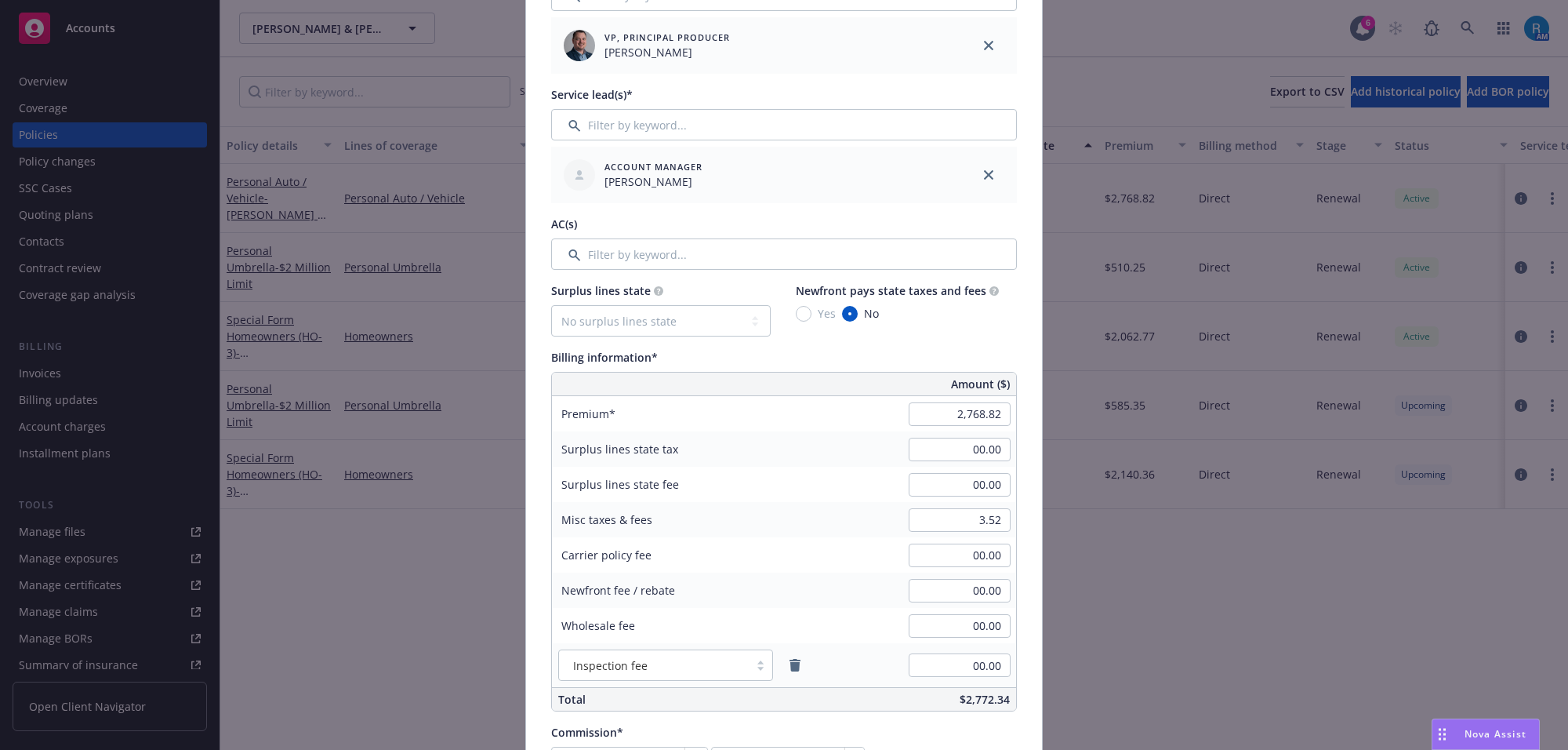
scroll to position [784, 0]
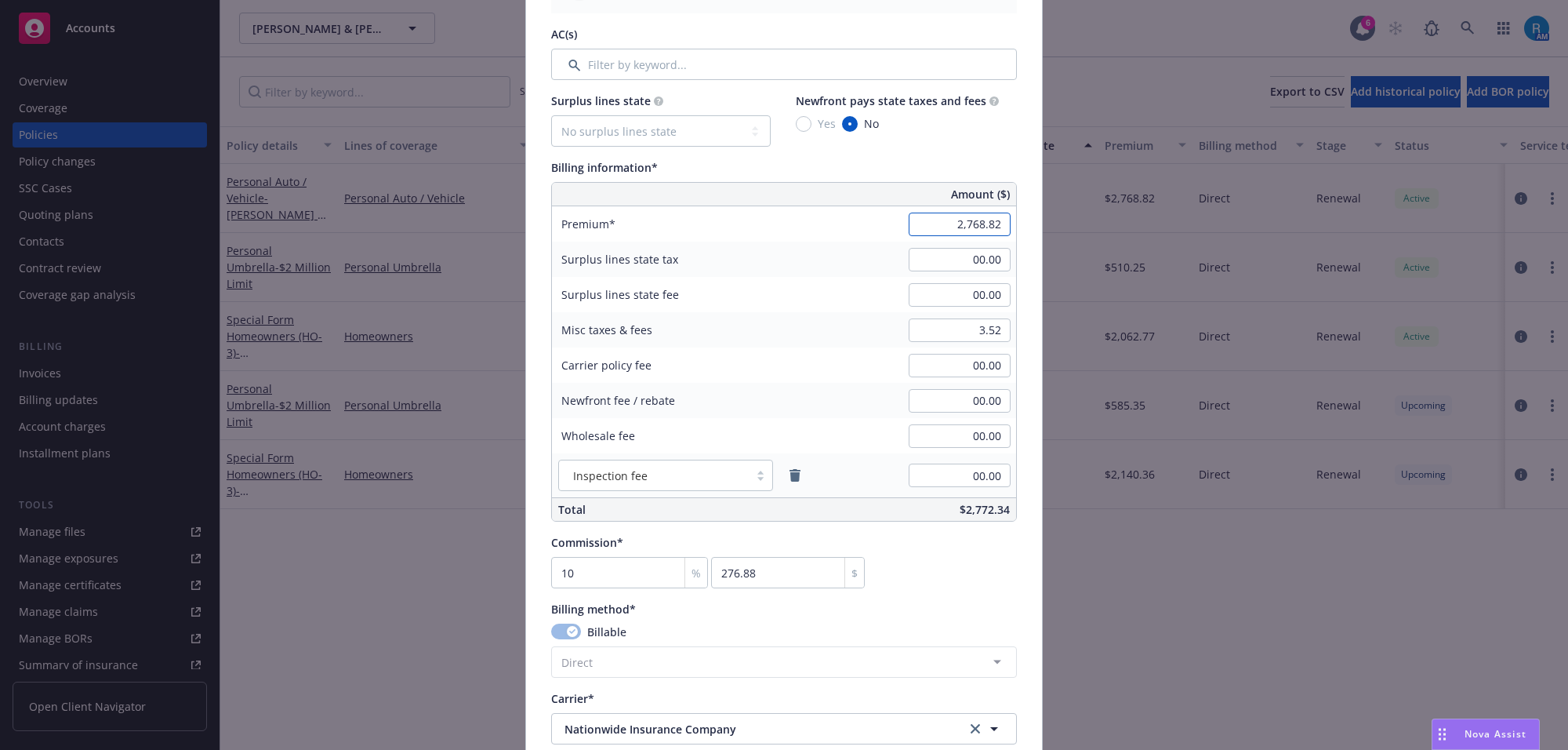
click at [961, 214] on input "2,768.82" at bounding box center [959, 224] width 102 height 23
type input "3,272.70"
type input "327.27"
click at [950, 252] on input "00.00" at bounding box center [959, 259] width 102 height 23
type input "00.00"
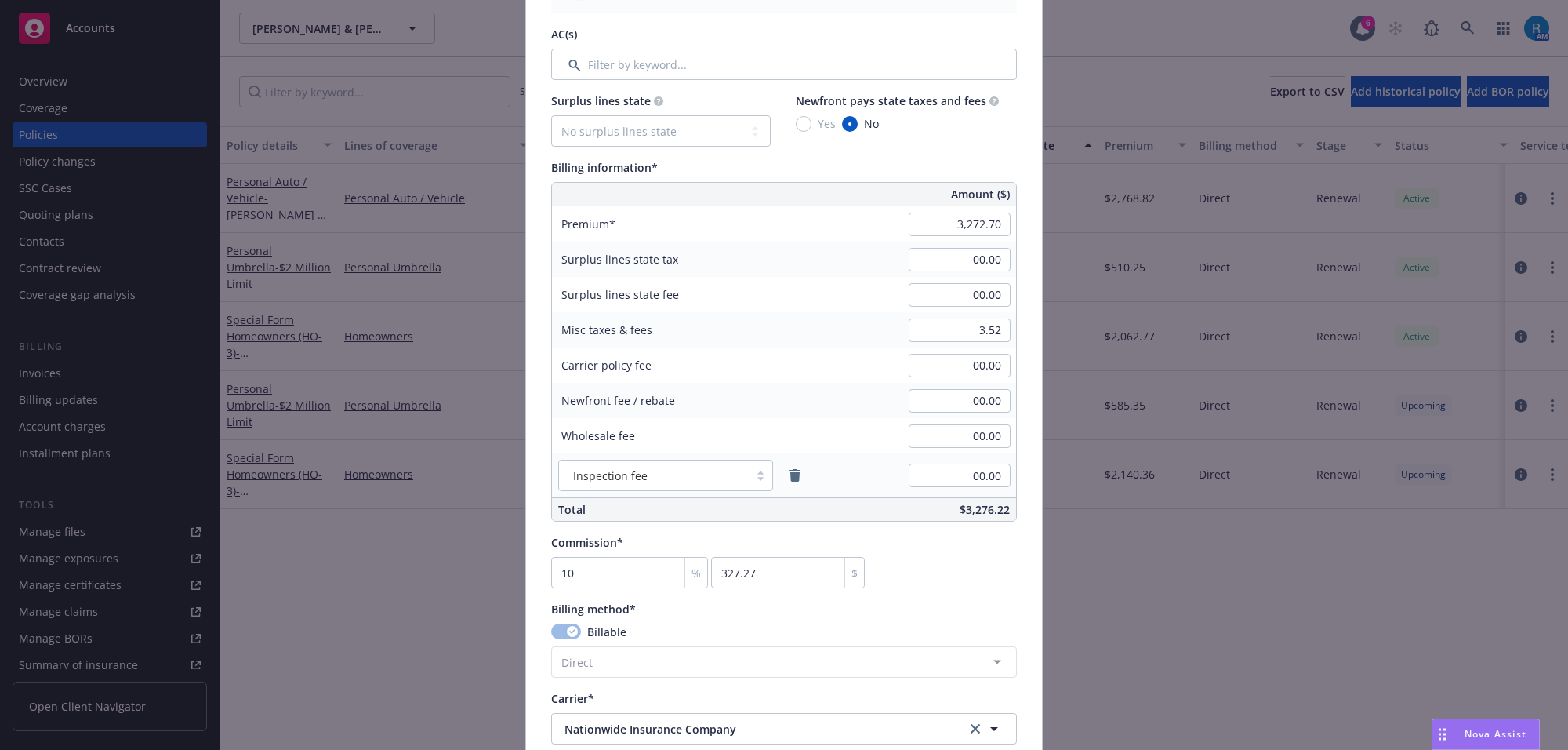
click at [822, 281] on div "Surplus lines state fee 00.00" at bounding box center [783, 294] width 464 height 35
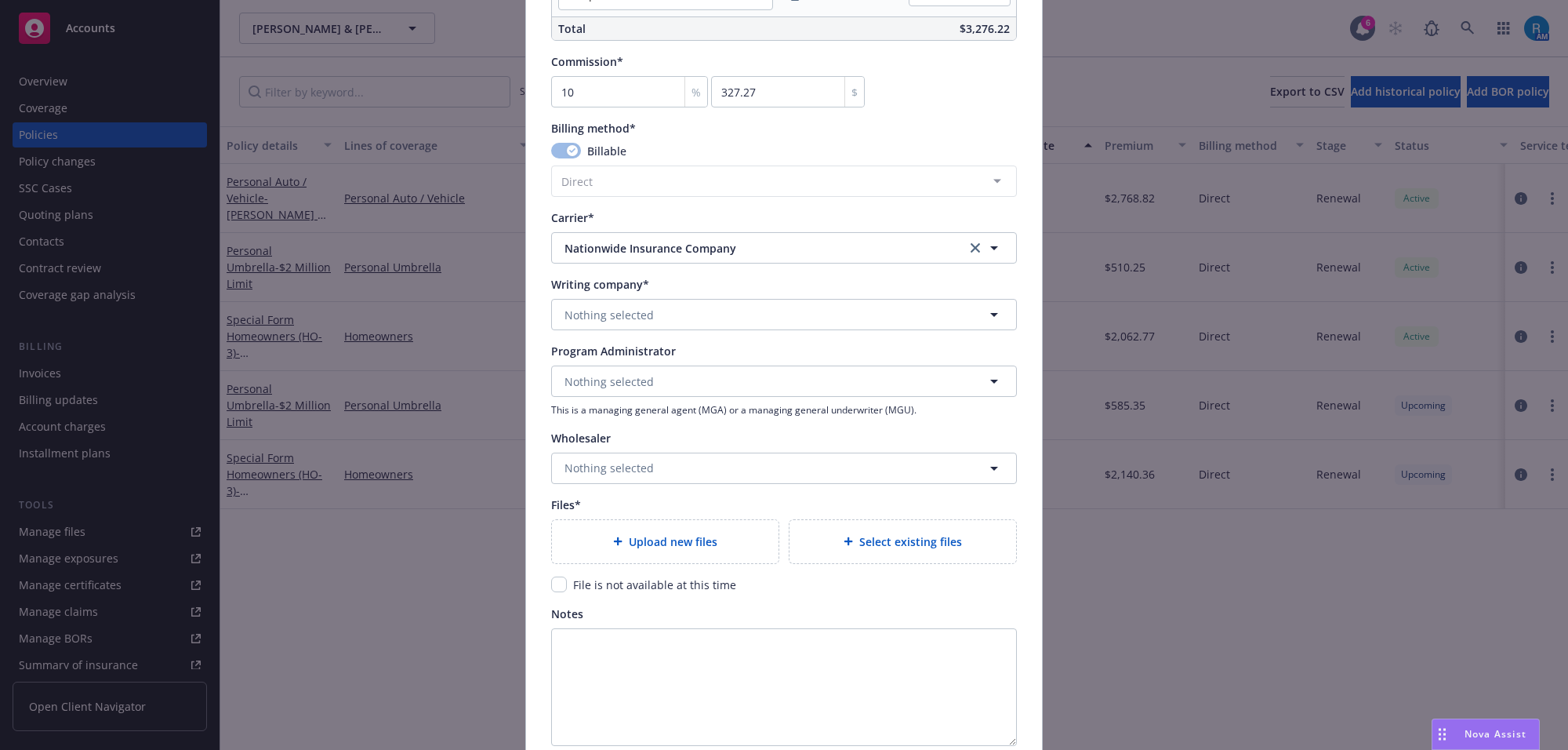
scroll to position [1407, 0]
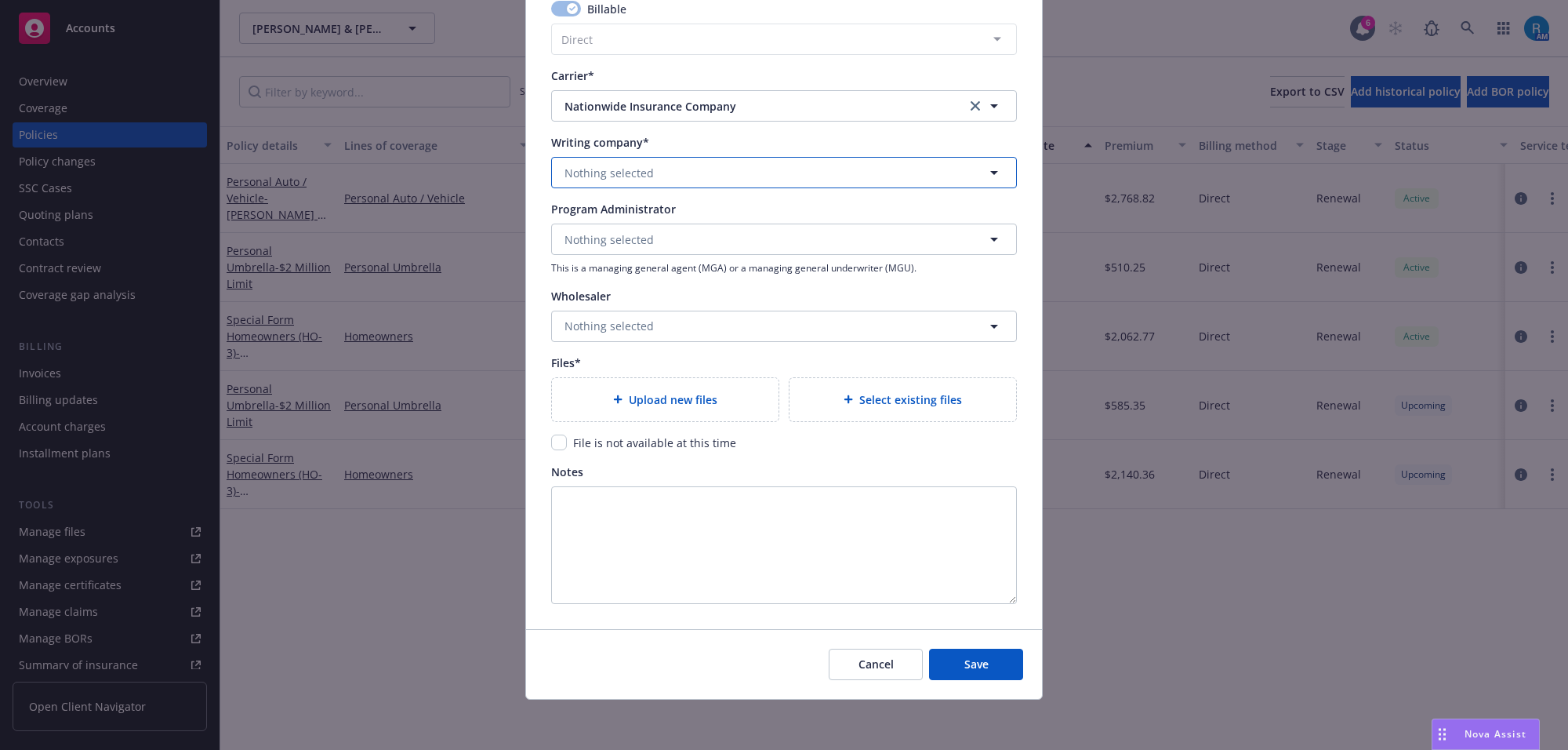
click at [593, 170] on span "Nothing selected" at bounding box center [609, 172] width 89 height 16
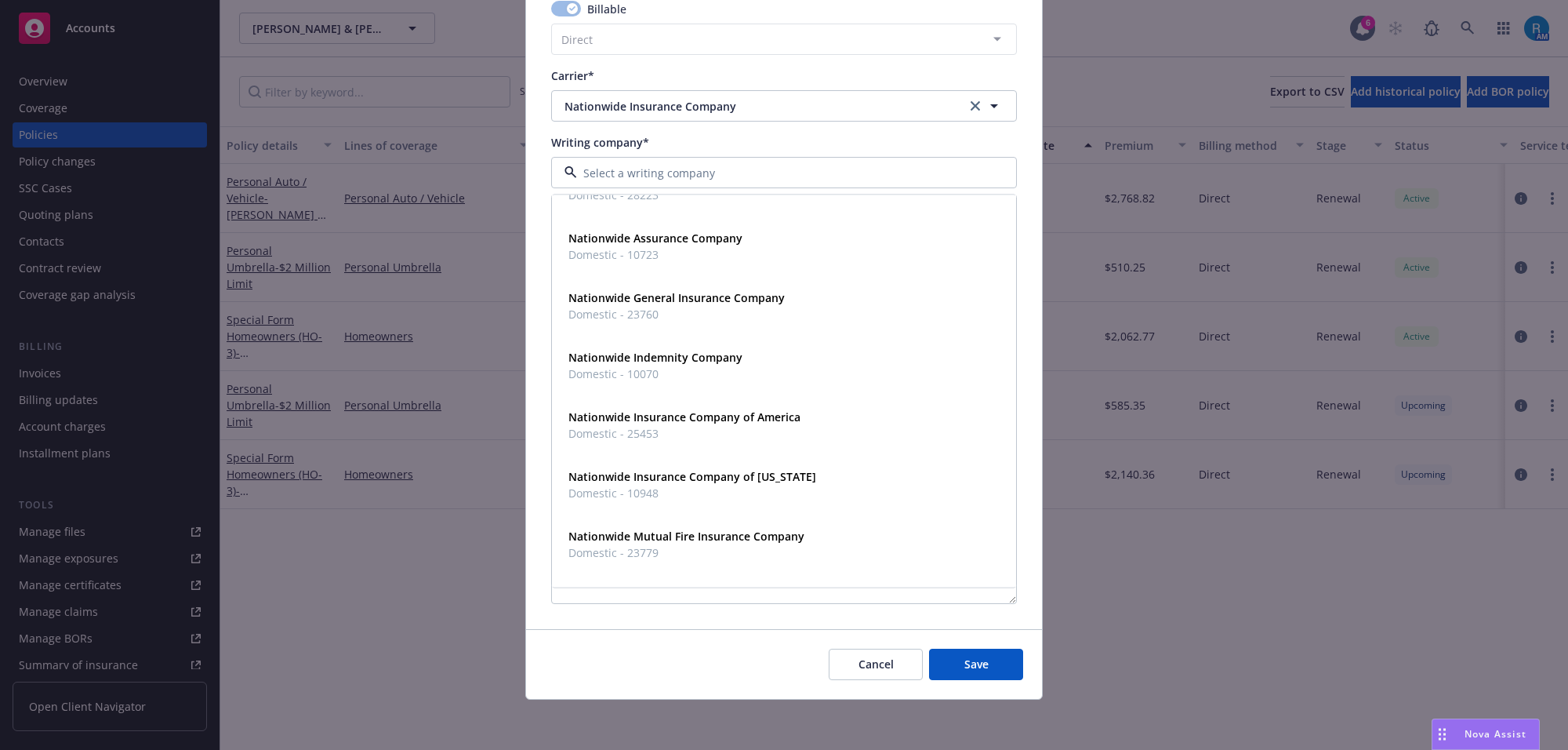
scroll to position [588, 0]
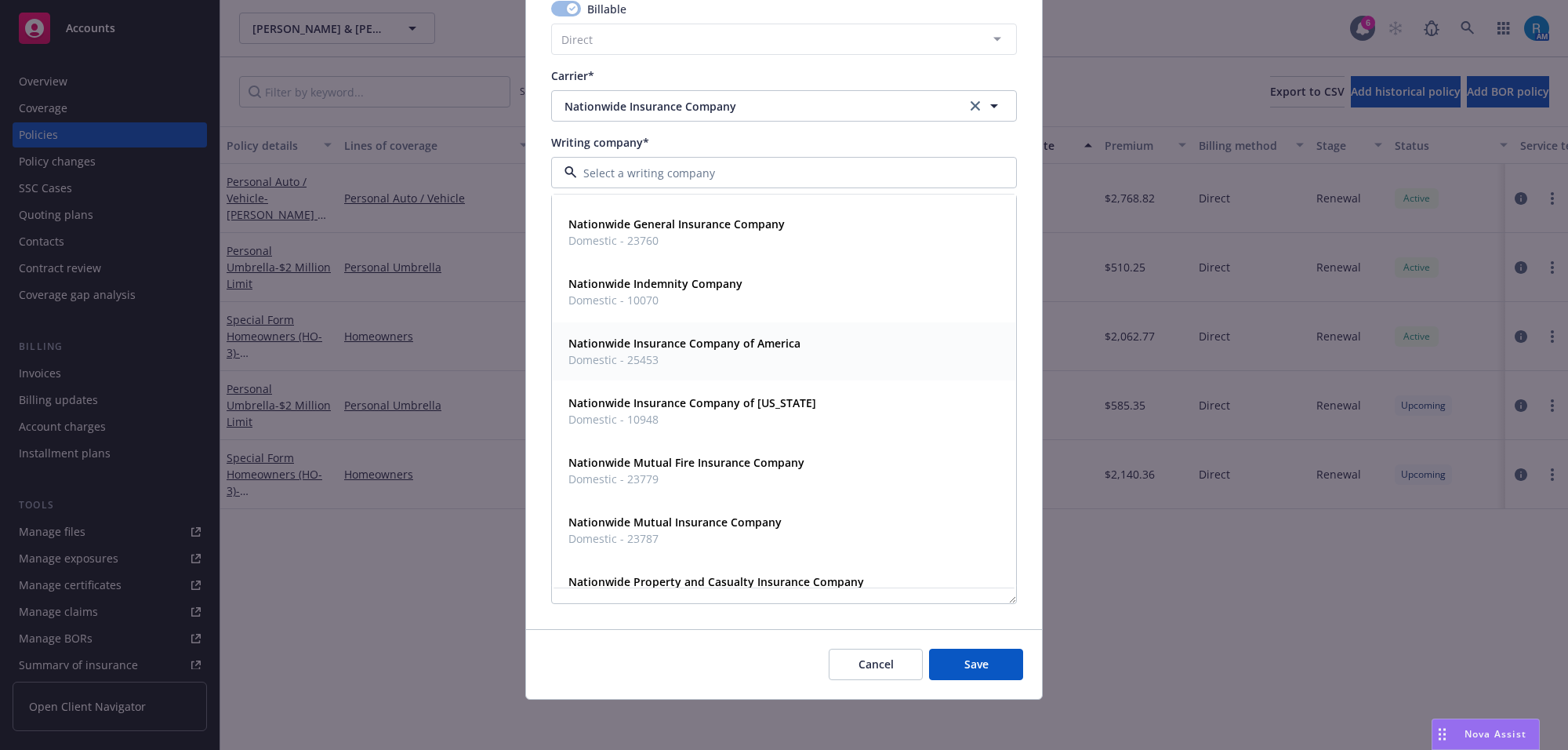
click at [672, 342] on strong "Nationwide Insurance Company of America" at bounding box center [684, 343] width 232 height 15
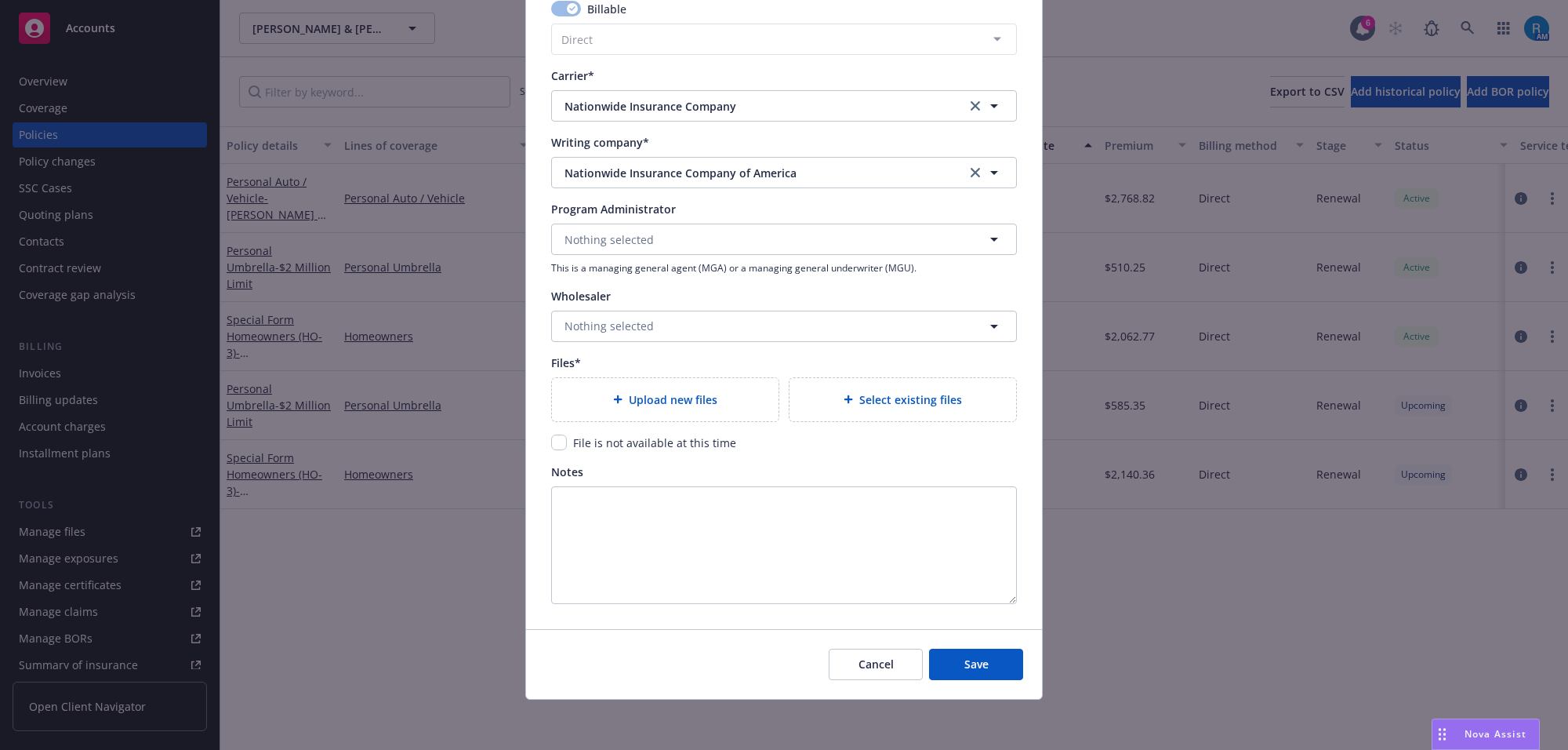
click at [642, 395] on span "Upload new files" at bounding box center [672, 399] width 88 height 16
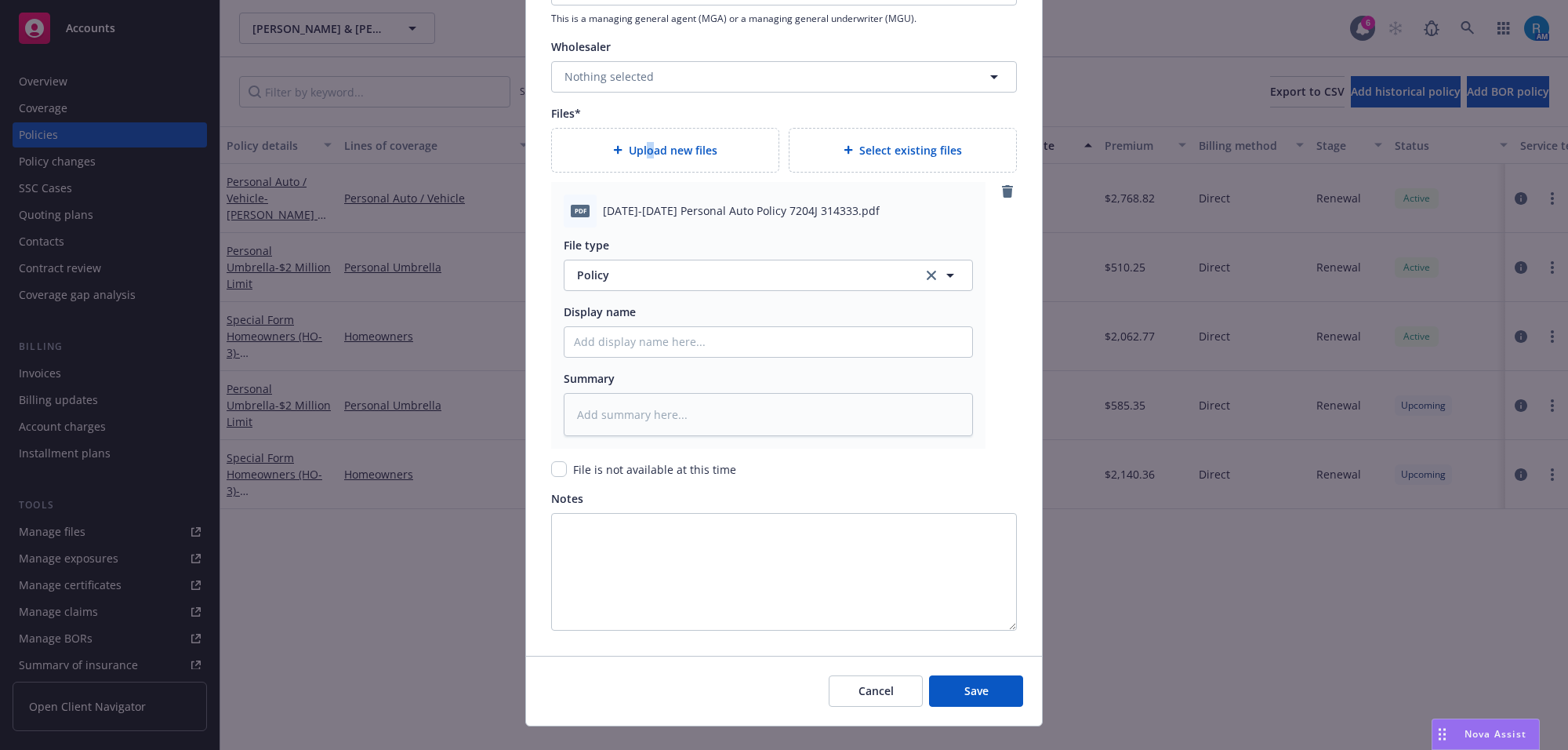
scroll to position [1684, 0]
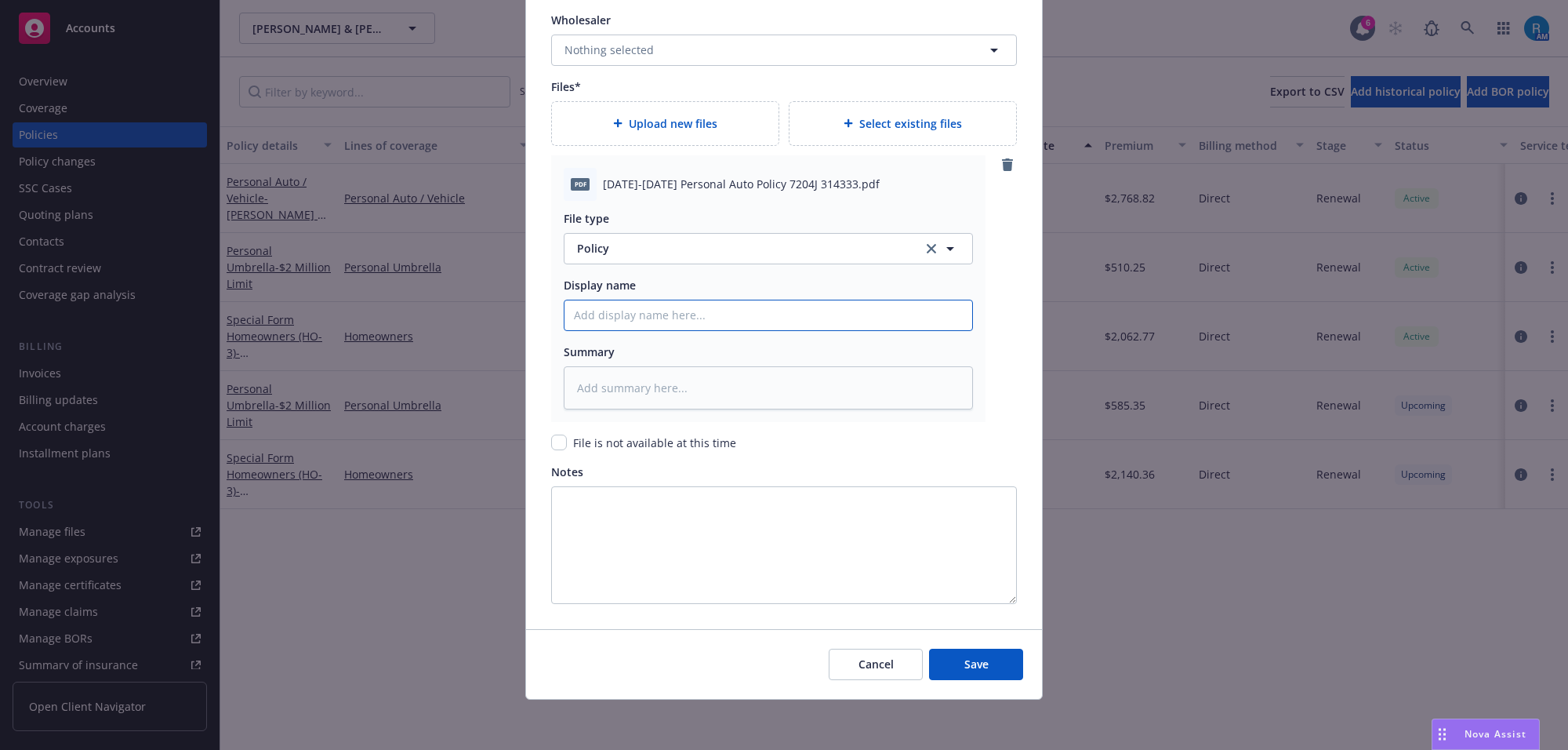
click at [588, 310] on input "Policy display name" at bounding box center [768, 315] width 407 height 30
paste input "2025-2026 Personal Auto Policy 7204J 314333"
type textarea "x"
type input "2025-2026 Personal Auto Policy 7204J 314333"
click at [974, 657] on span "Save" at bounding box center [976, 663] width 24 height 15
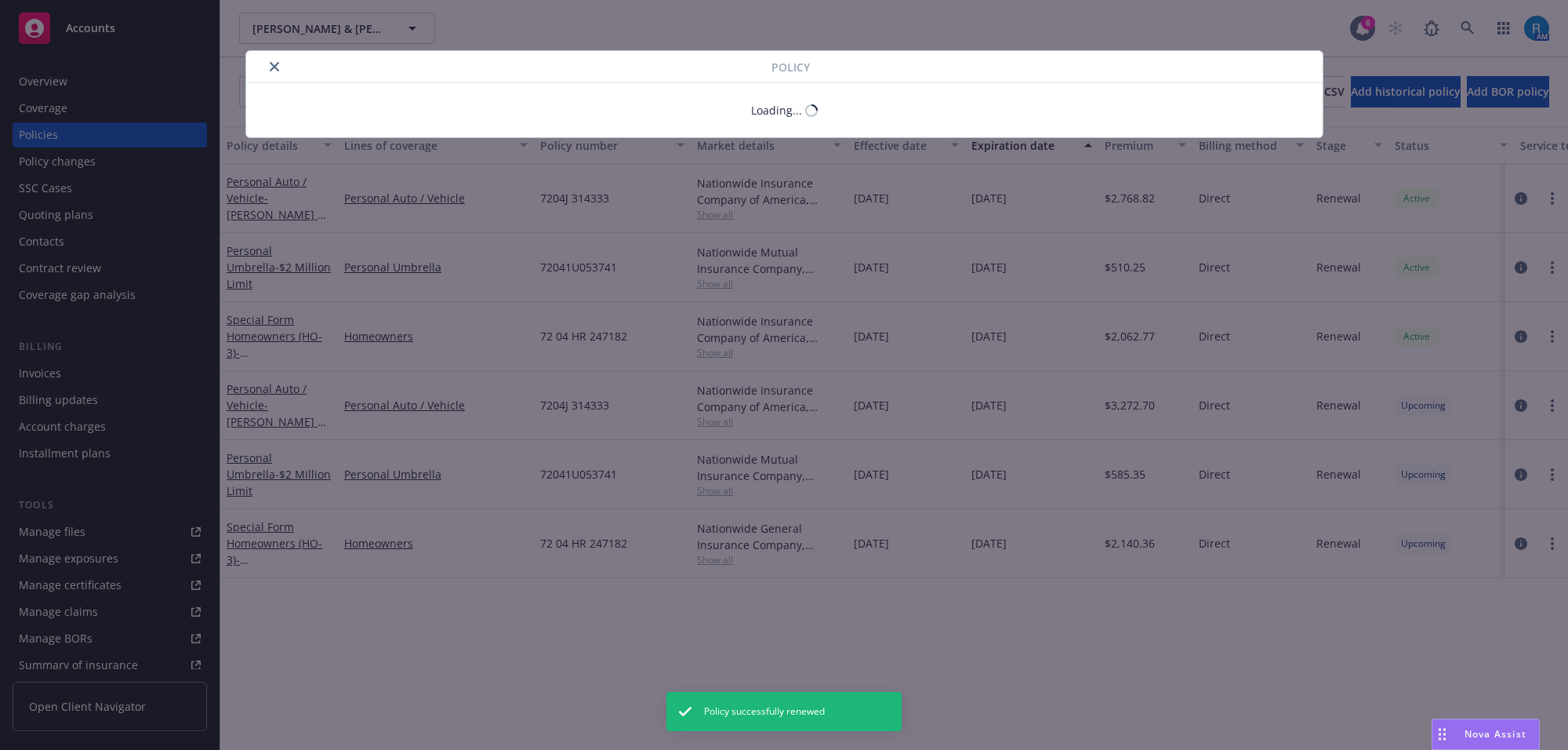
click at [275, 68] on icon "close" at bounding box center [274, 66] width 9 height 9
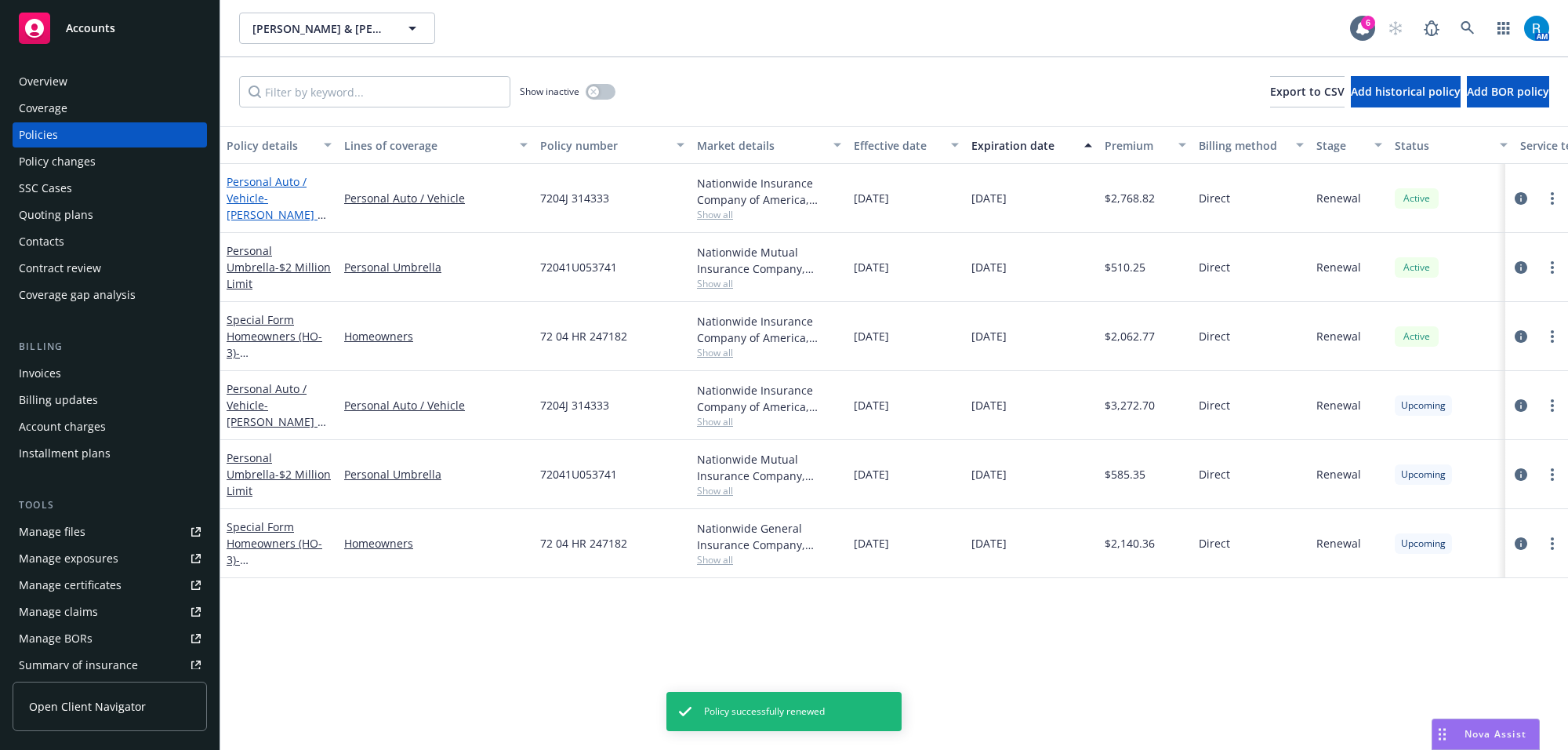
click at [274, 191] on span "- Mr. Benn Dickson & Sabrina Axt" at bounding box center [276, 215] width 100 height 48
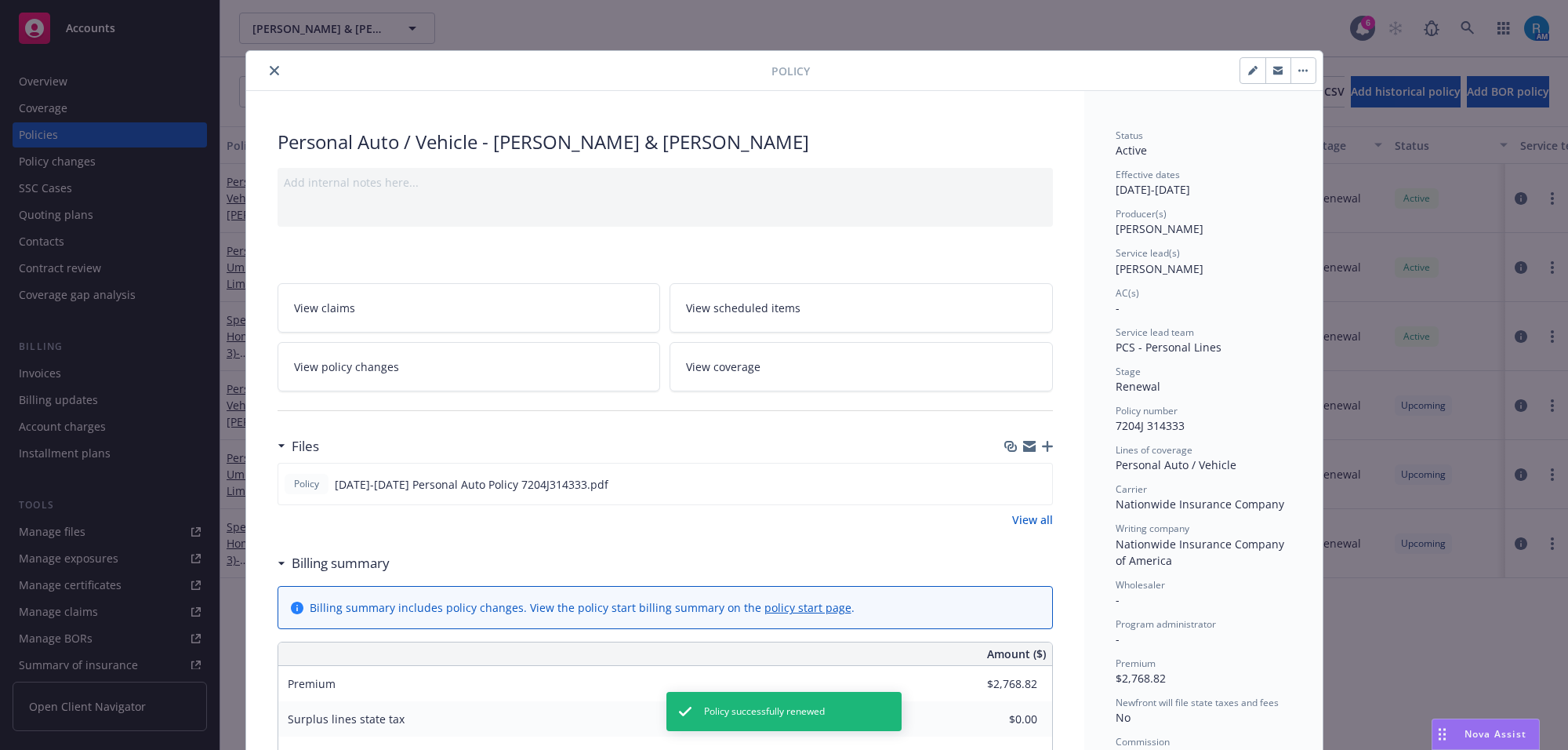
click at [1006, 483] on icon "download file" at bounding box center [1011, 481] width 10 height 9
click at [269, 76] on icon "close" at bounding box center [274, 70] width 9 height 9
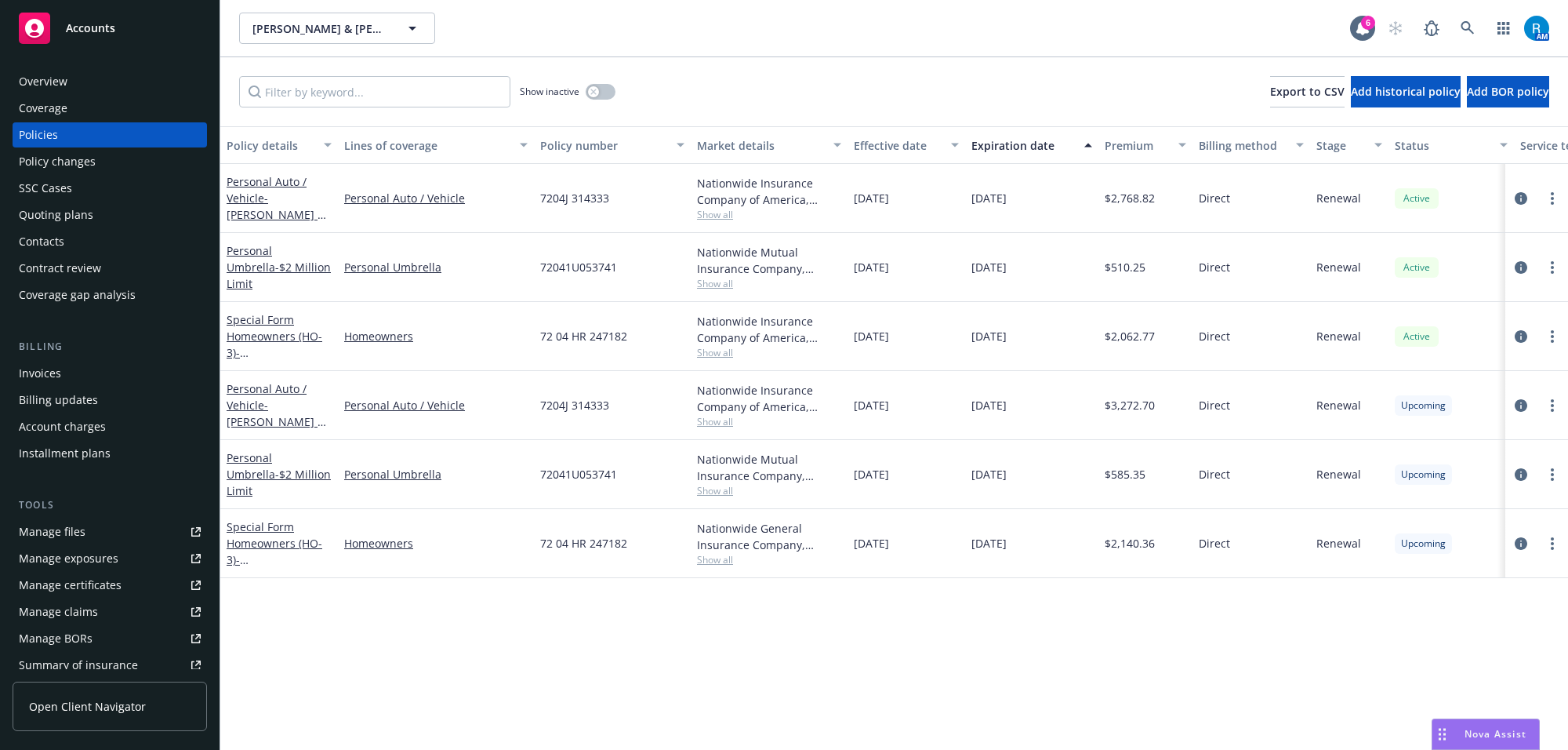
click at [87, 90] on div "Overview" at bounding box center [110, 81] width 182 height 25
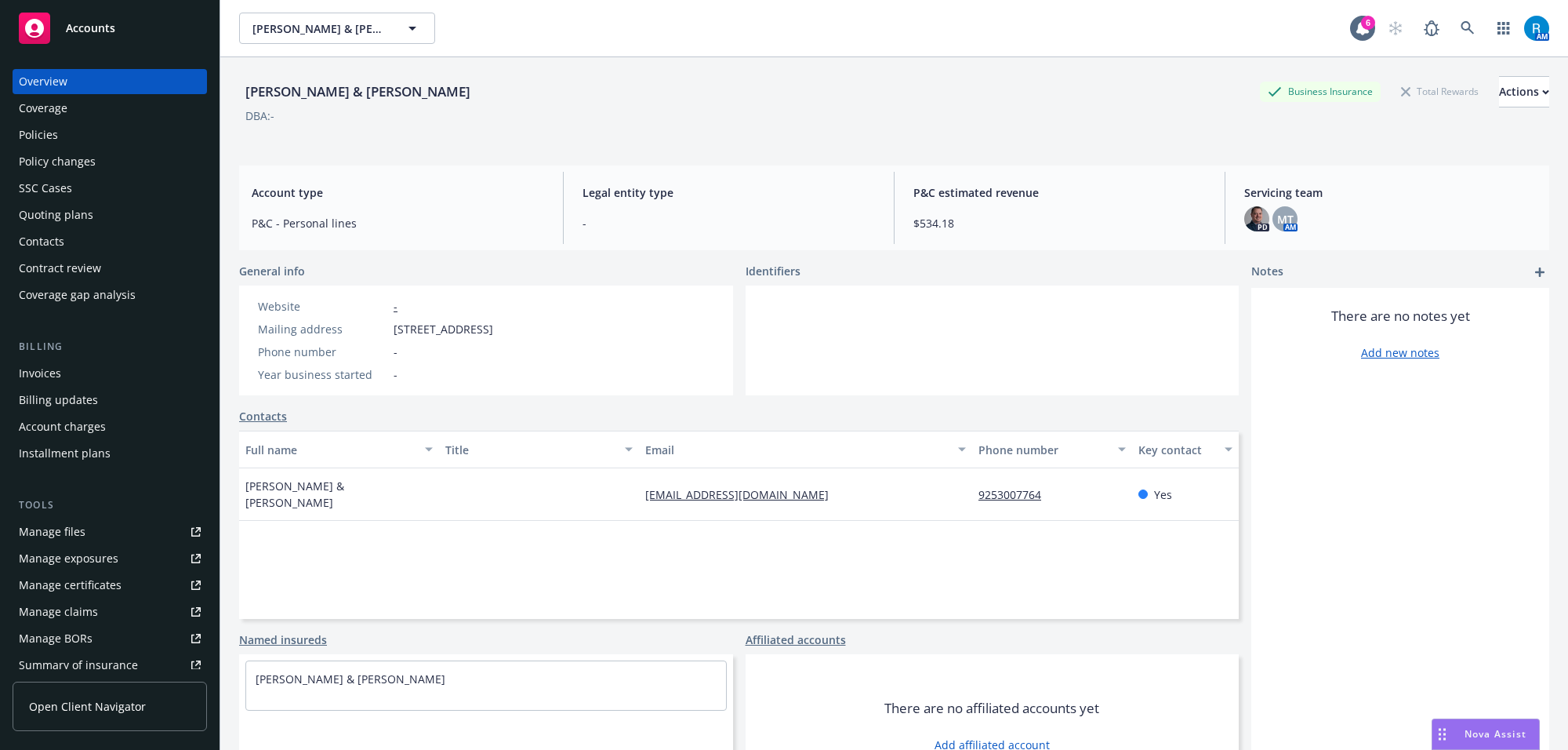
click at [51, 150] on div "Policy changes" at bounding box center [57, 161] width 77 height 25
click at [50, 133] on div "Policies" at bounding box center [39, 135] width 39 height 25
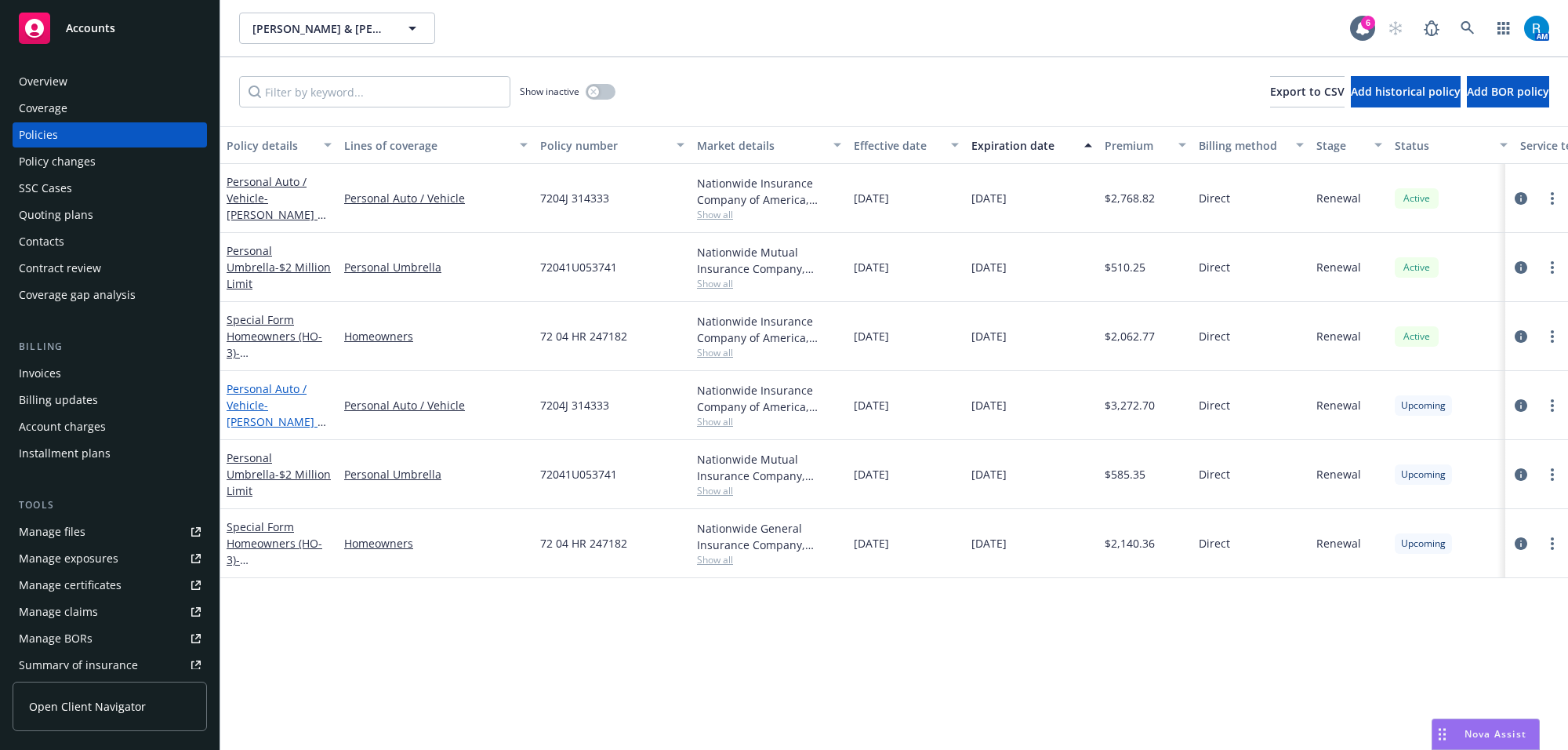
click at [256, 405] on link "Personal Auto / Vehicle - Mr. Benn Dickson & Sabrina Axt" at bounding box center [275, 413] width 99 height 64
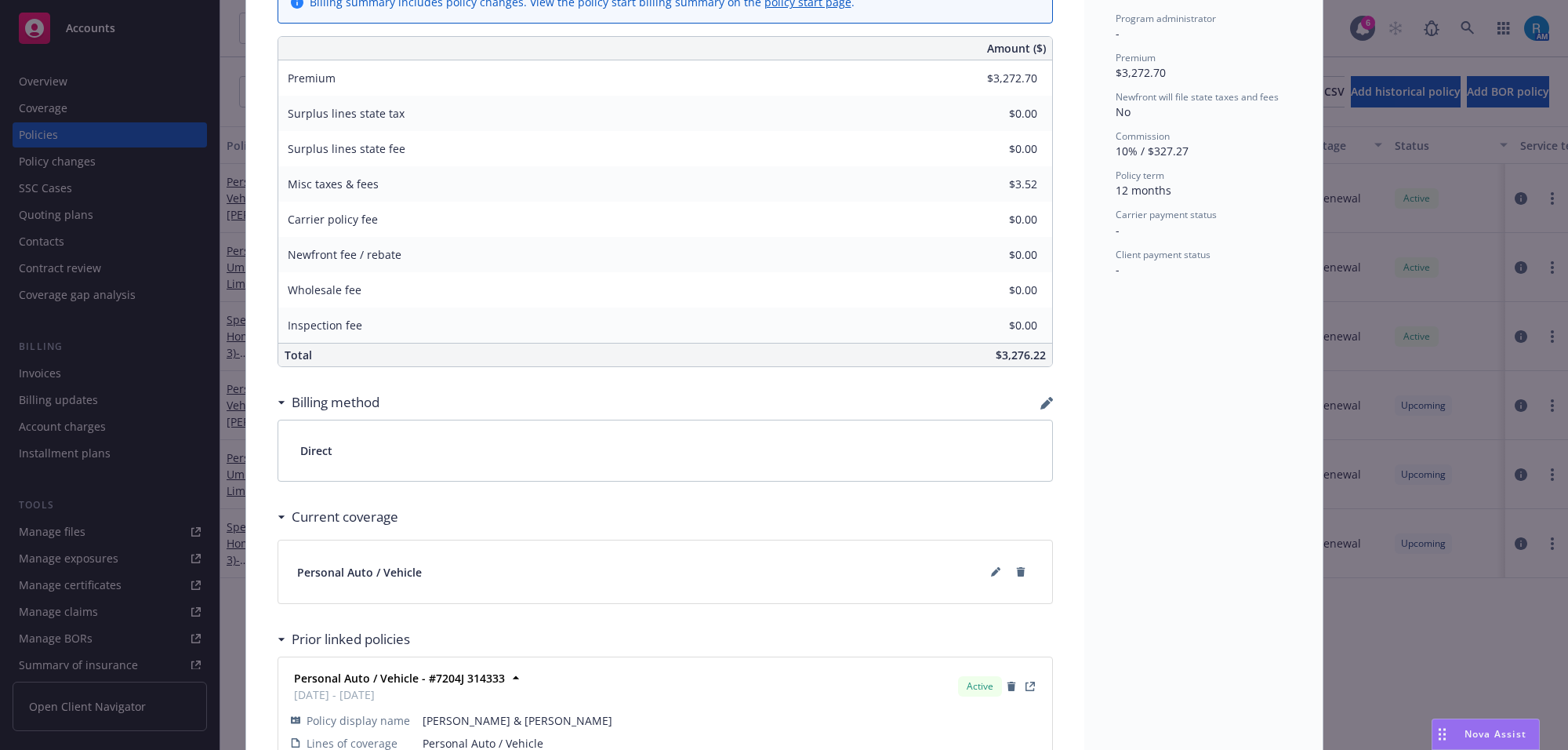
scroll to position [150, 0]
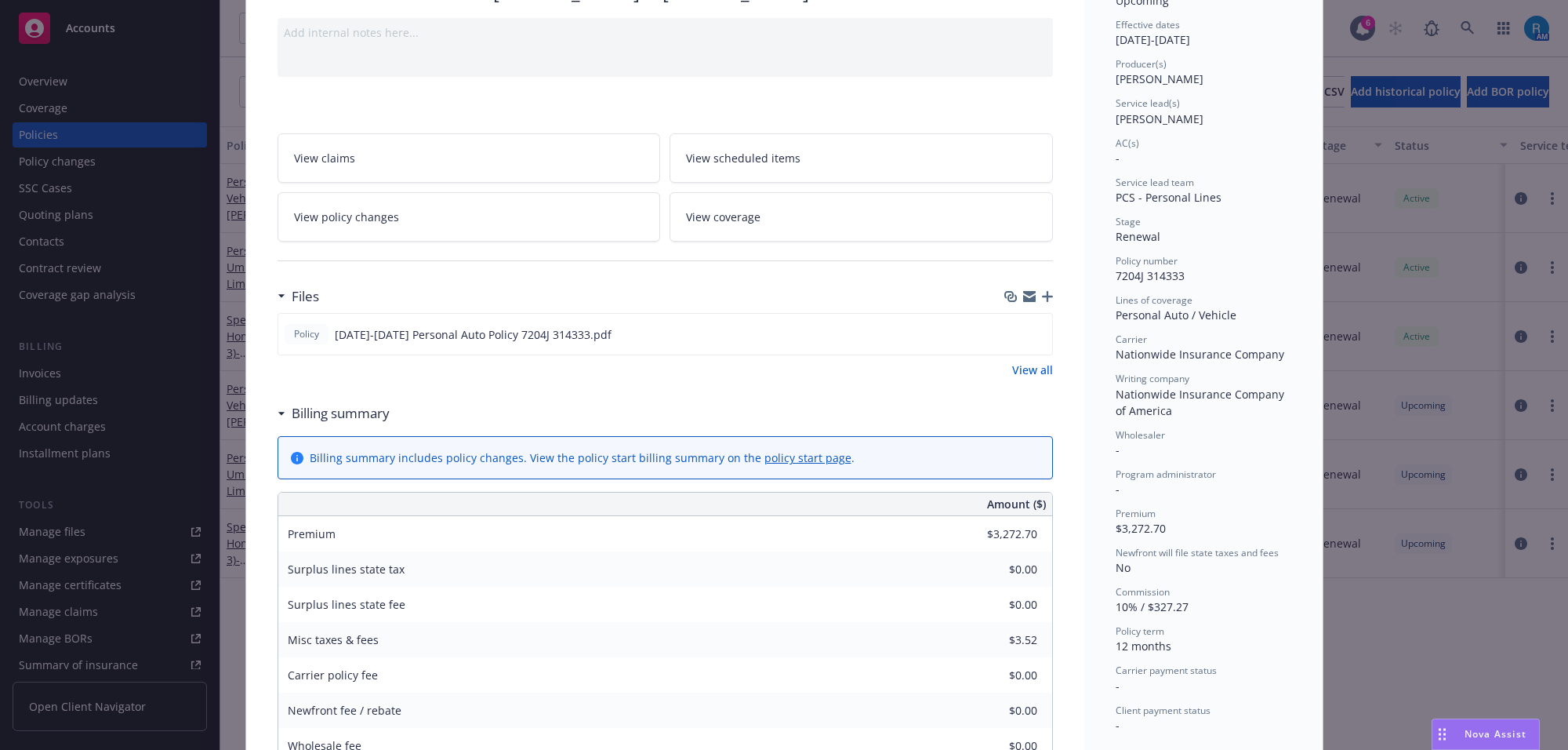
click at [757, 160] on span "View scheduled items" at bounding box center [743, 158] width 114 height 16
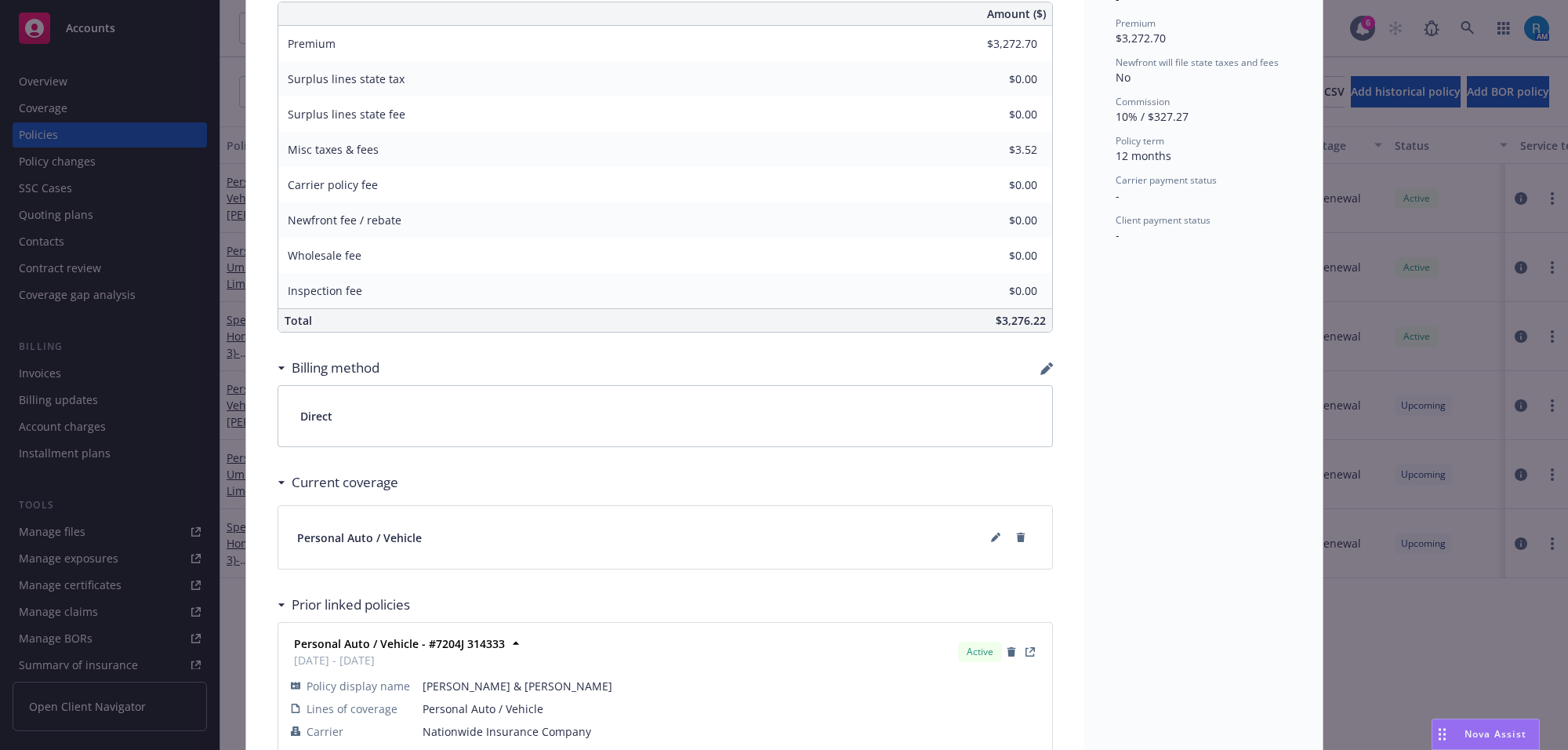
scroll to position [738, 0]
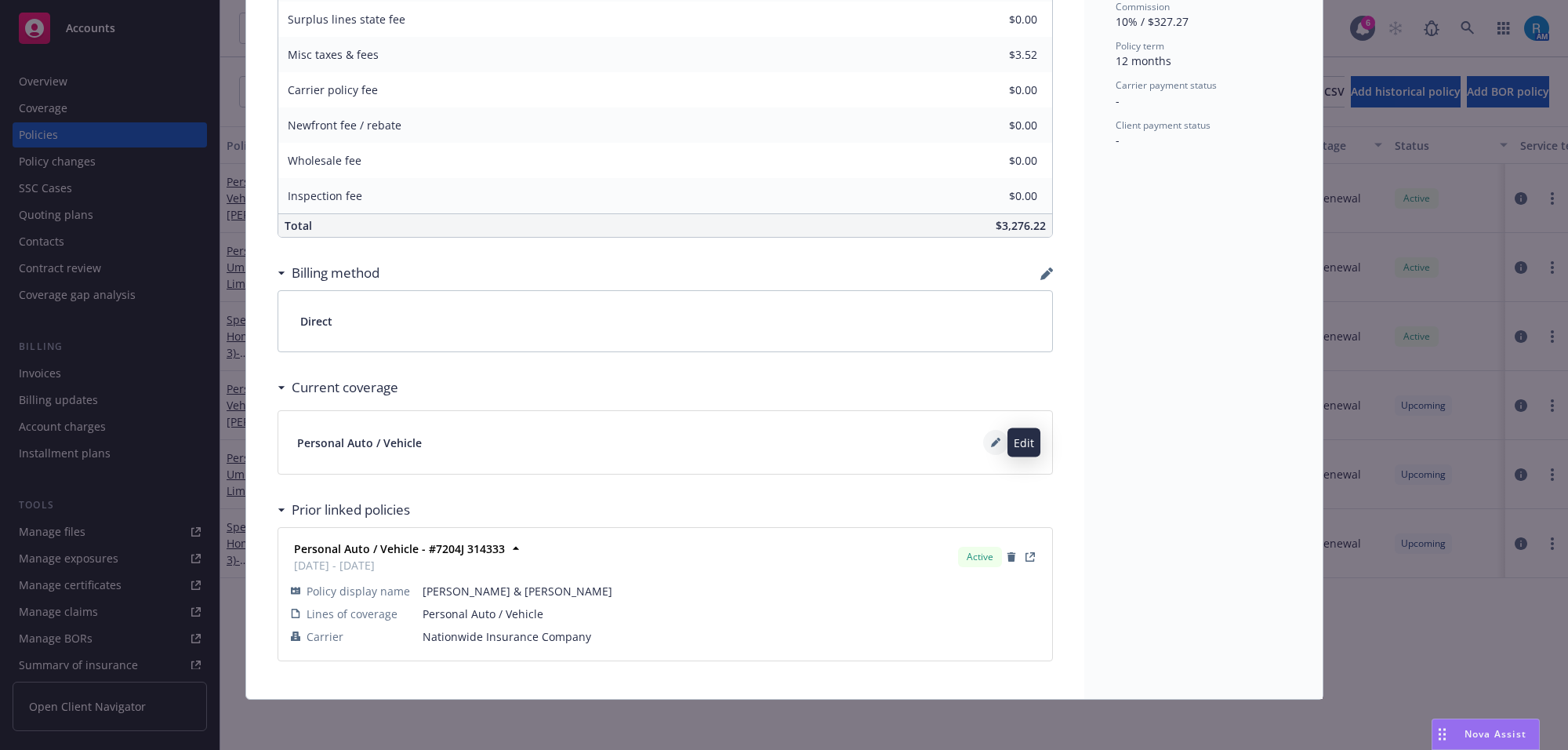
click at [994, 441] on button at bounding box center [995, 442] width 25 height 25
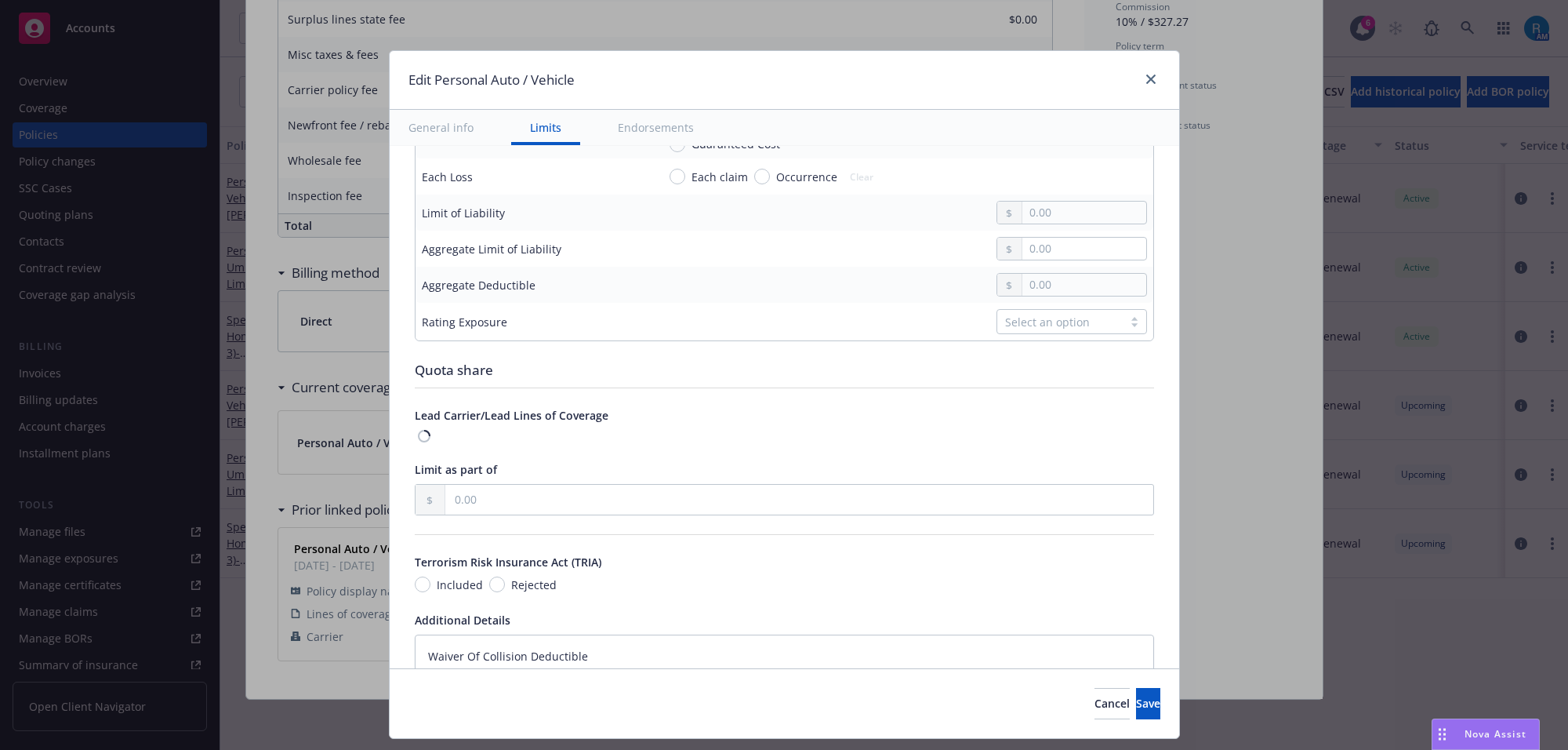
type textarea "x"
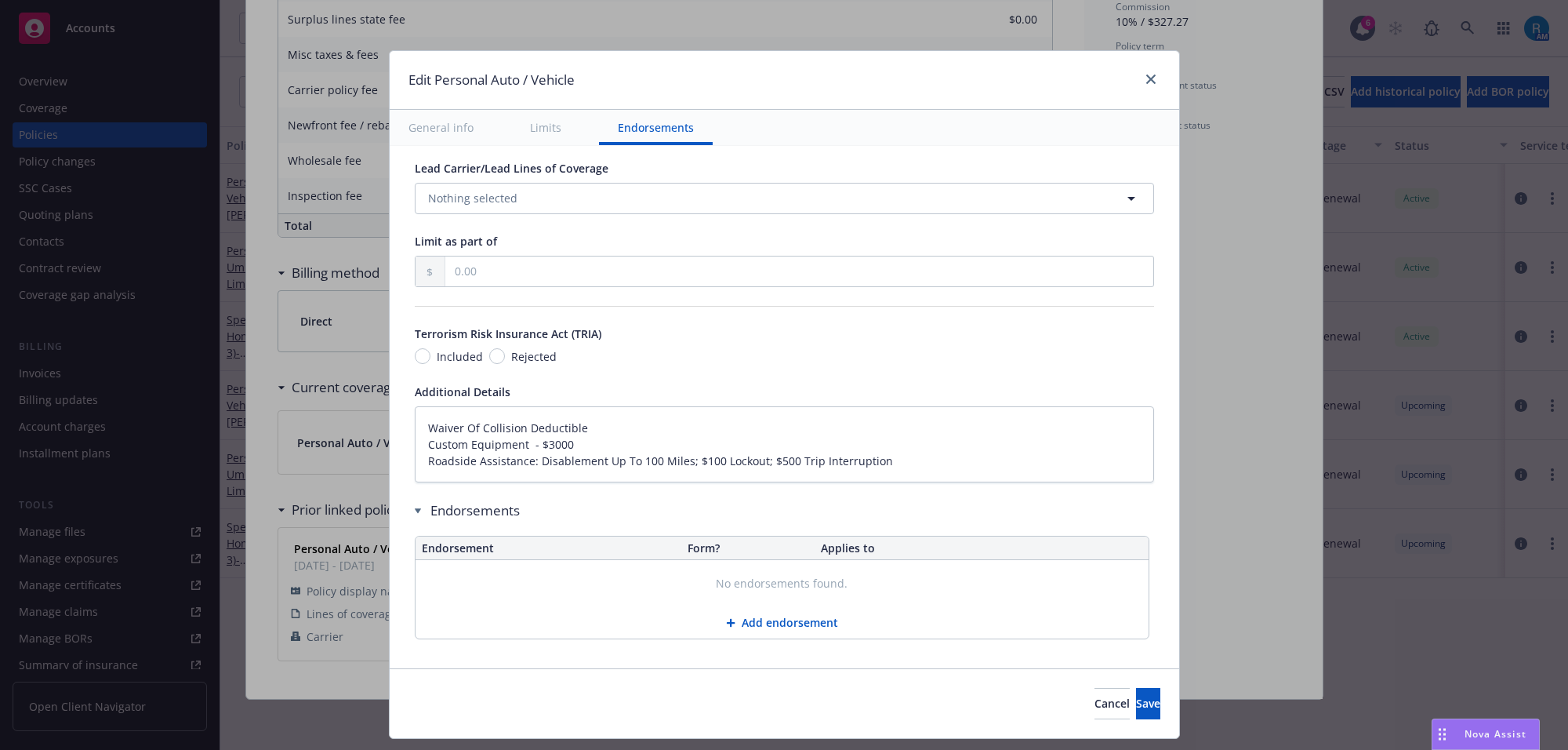
scroll to position [839, 0]
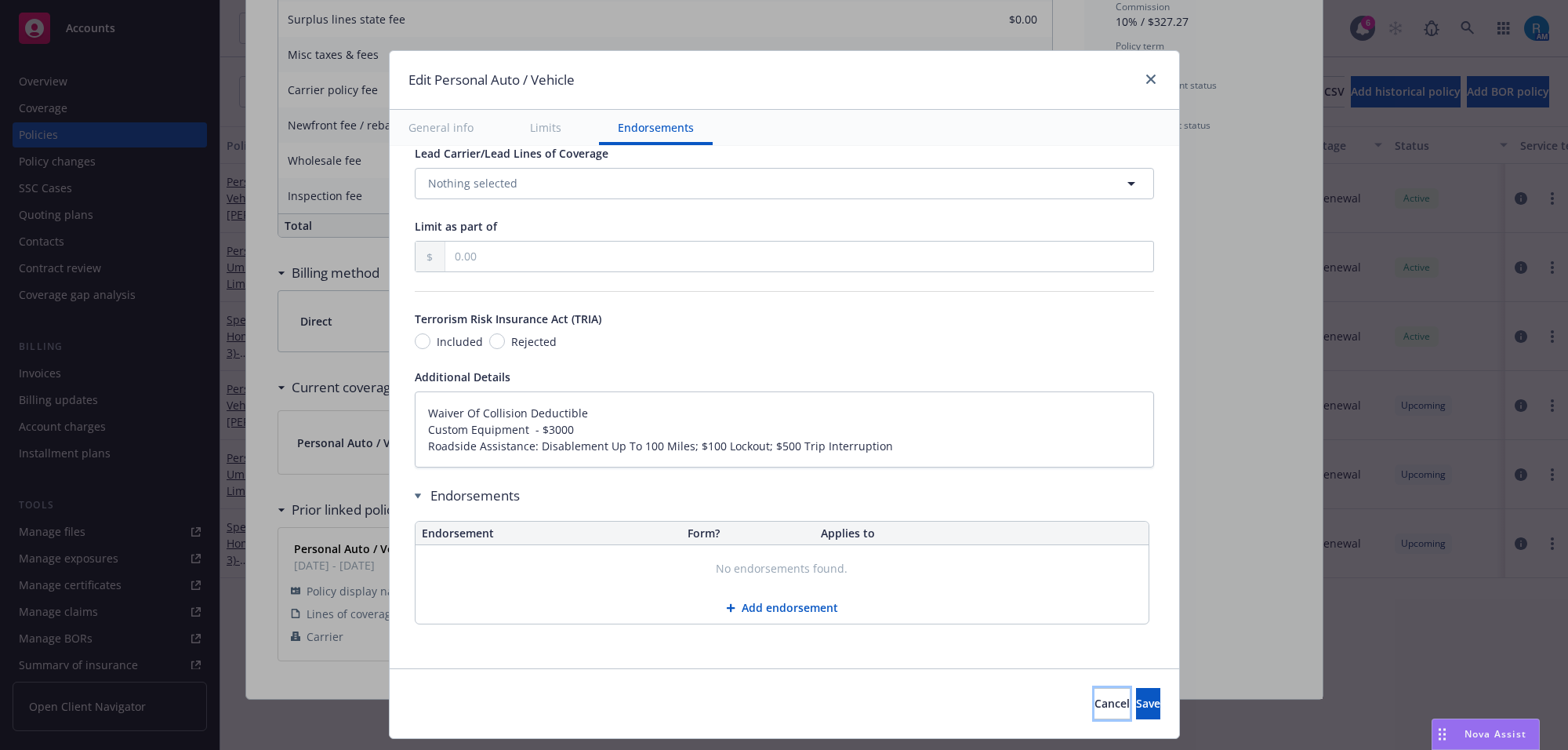
drag, startPoint x: 1019, startPoint y: 694, endPoint x: 719, endPoint y: 487, distance: 364.5
click at [1095, 695] on button "Cancel" at bounding box center [1112, 704] width 35 height 32
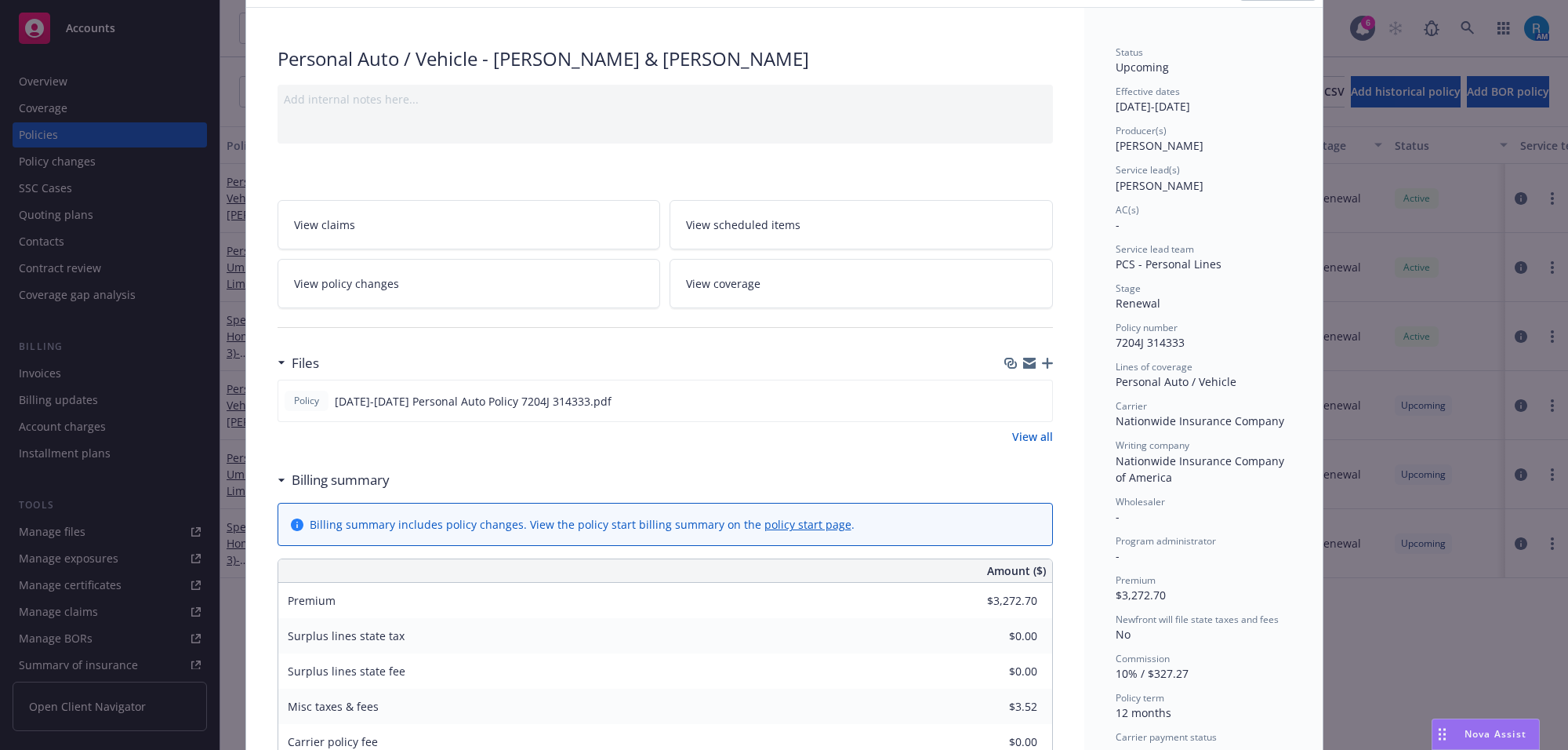
scroll to position [0, 0]
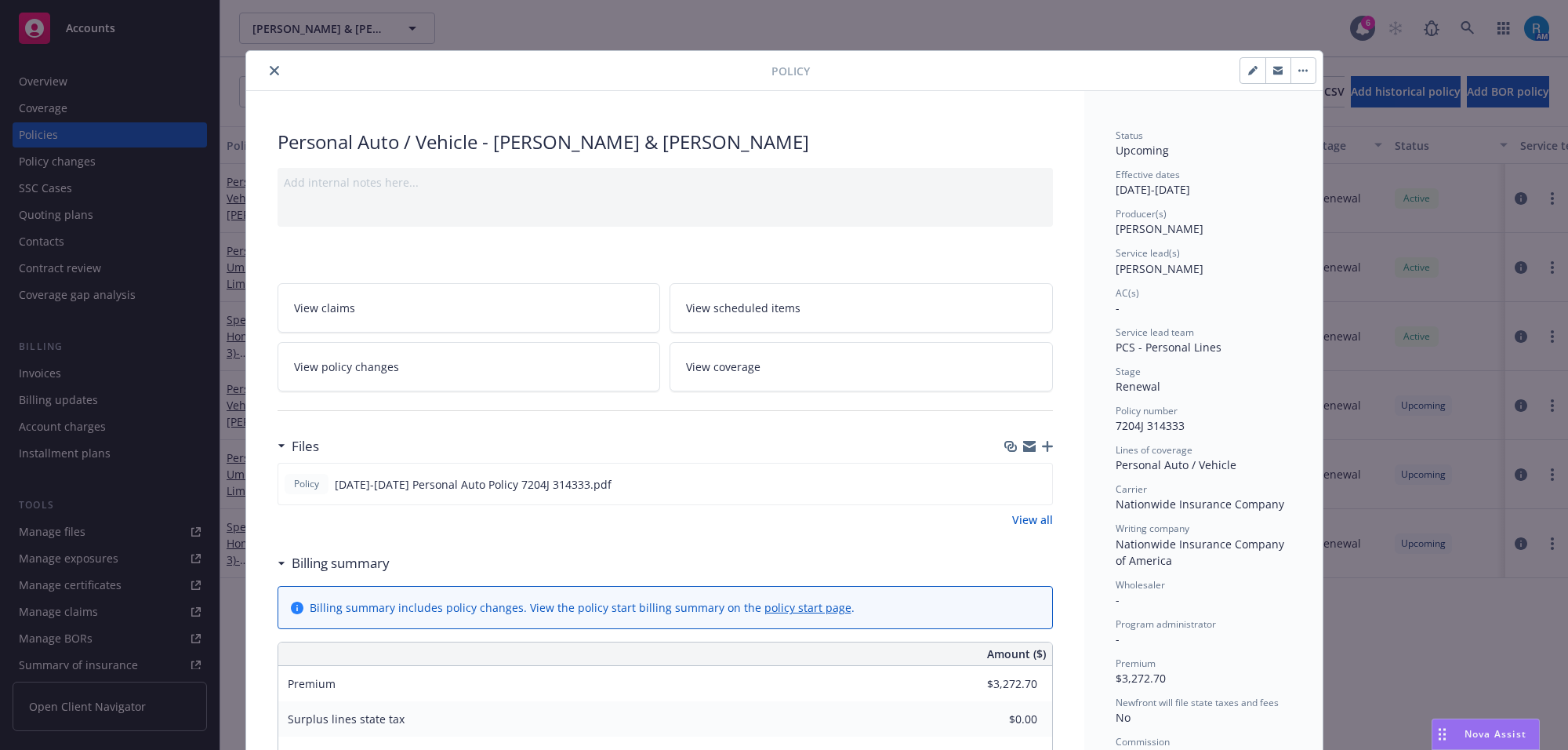
click at [269, 76] on icon "close" at bounding box center [274, 70] width 9 height 9
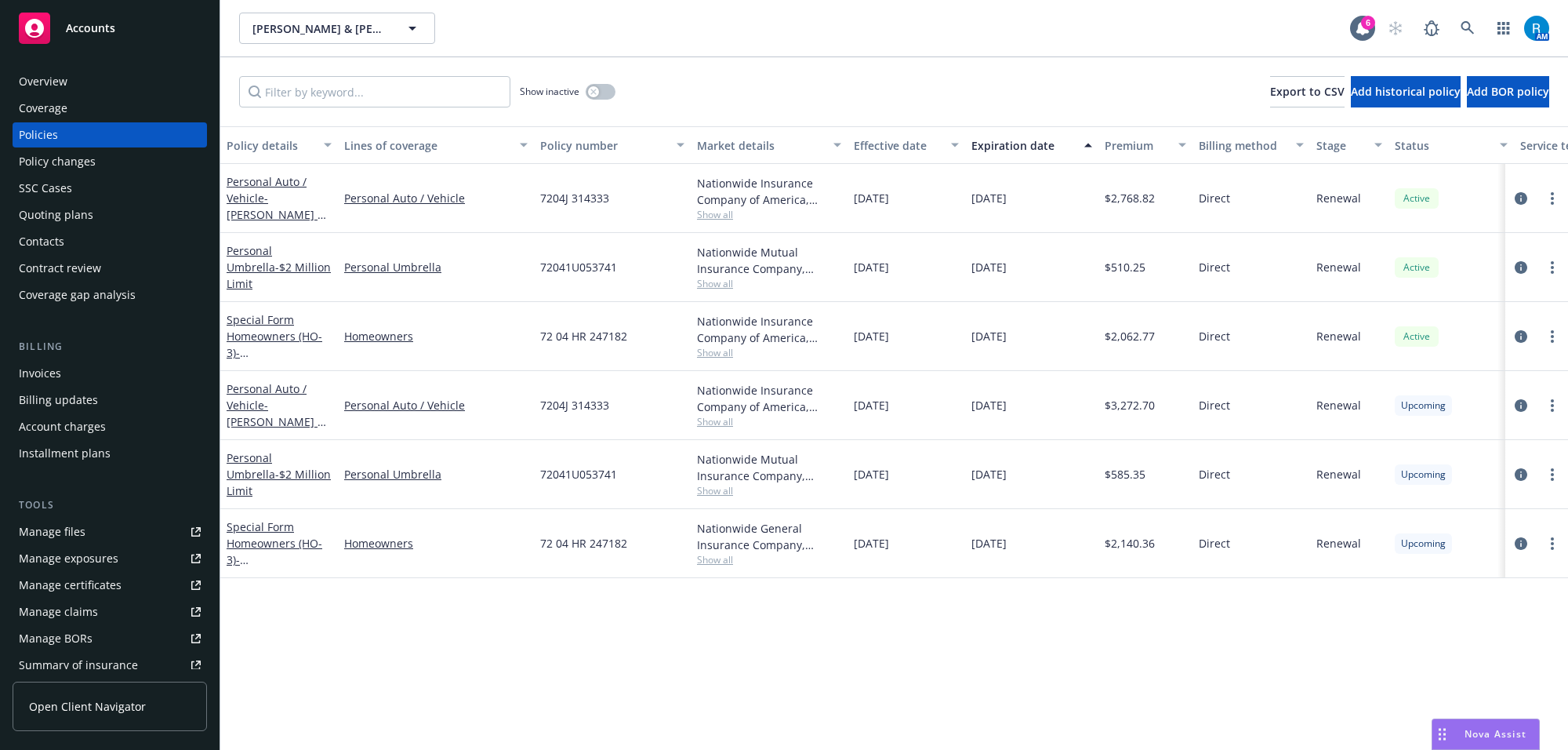
click at [1487, 27] on div "AM" at bounding box center [1463, 28] width 169 height 32
click at [1475, 35] on link at bounding box center [1468, 28] width 32 height 32
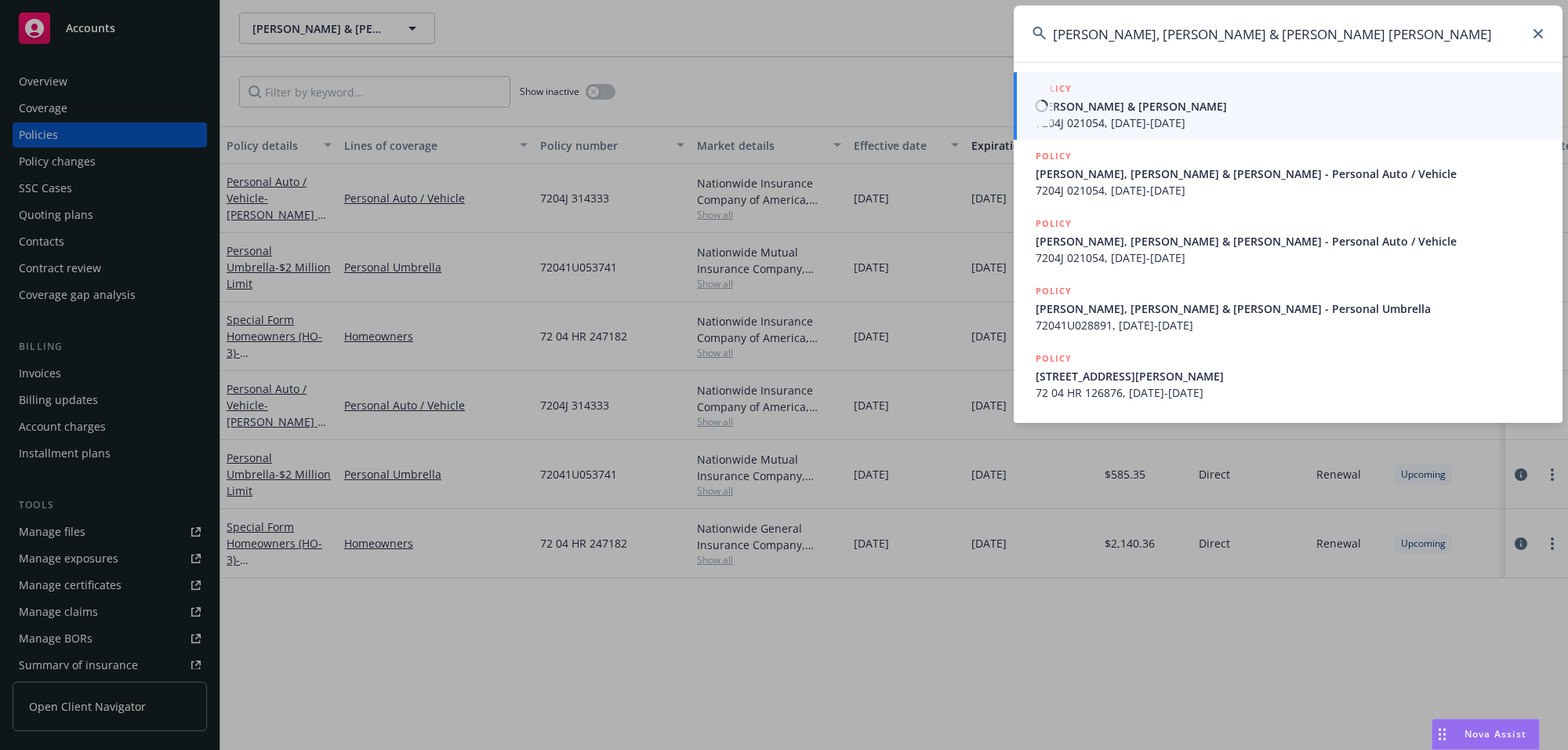
type input "Reinhardt, Steven R Renick & Jeanne L C"
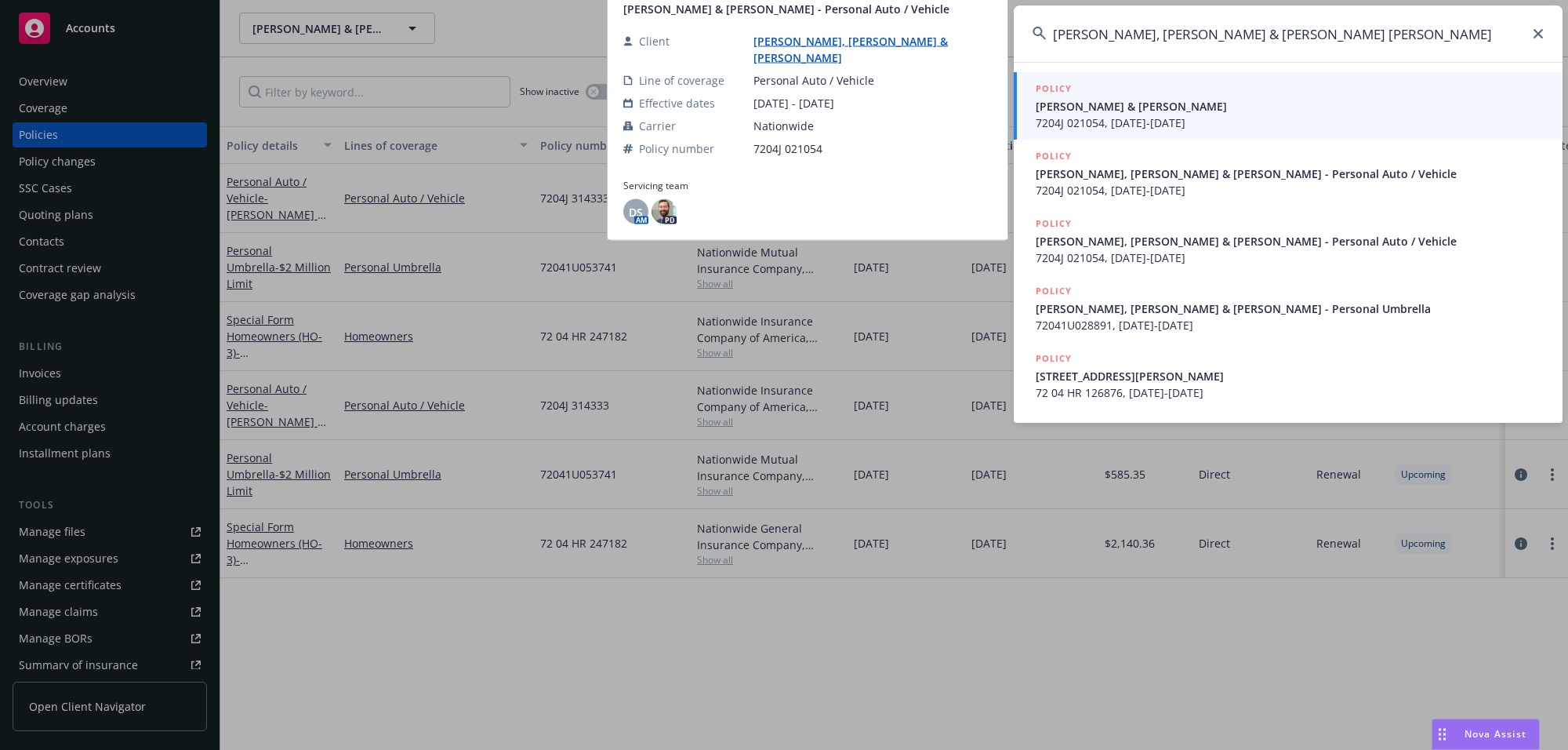
click at [1185, 107] on span "Jeanne Reinhardt & Steven Renick" at bounding box center [1289, 106] width 508 height 16
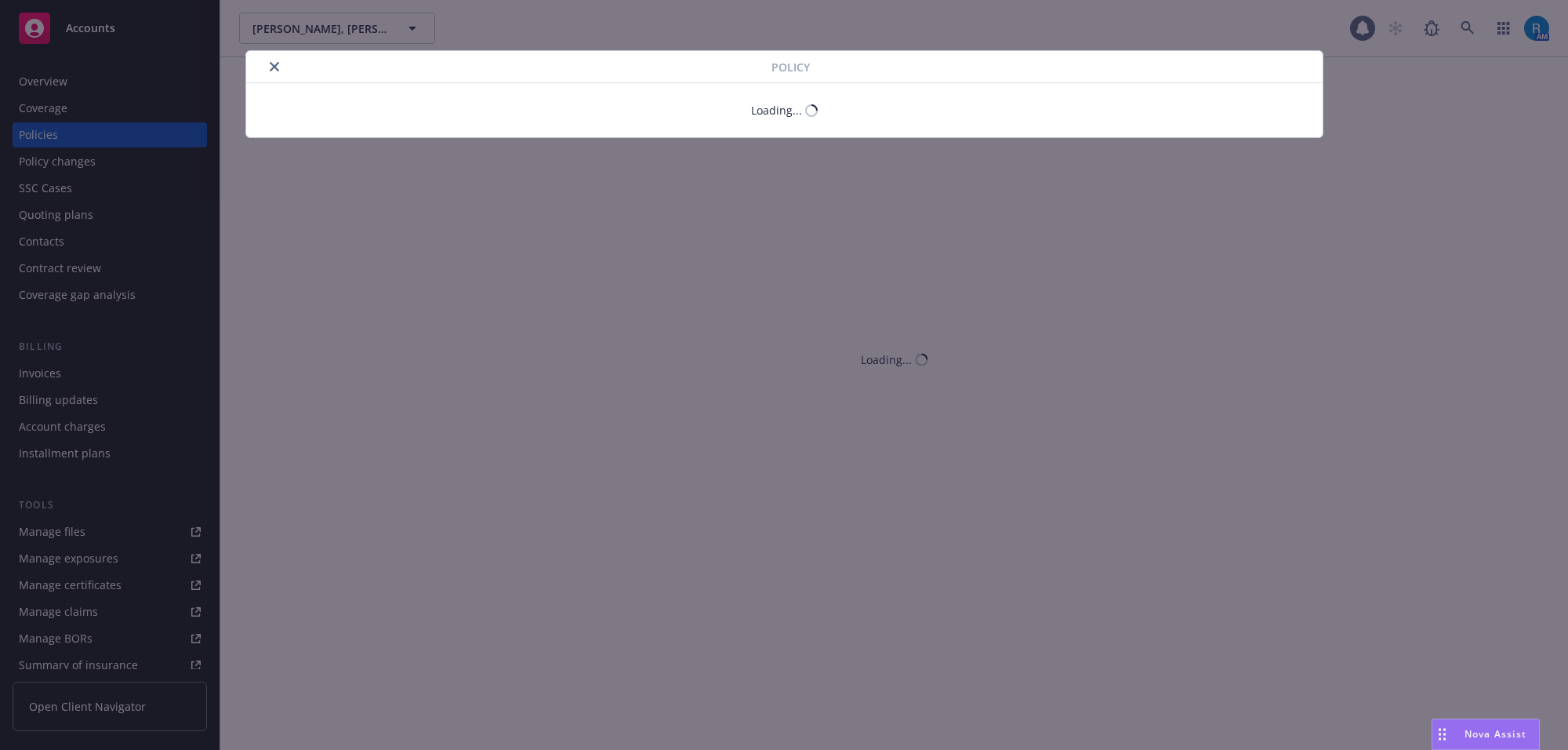
click at [57, 93] on div "Policy Loading..." at bounding box center [784, 375] width 1568 height 750
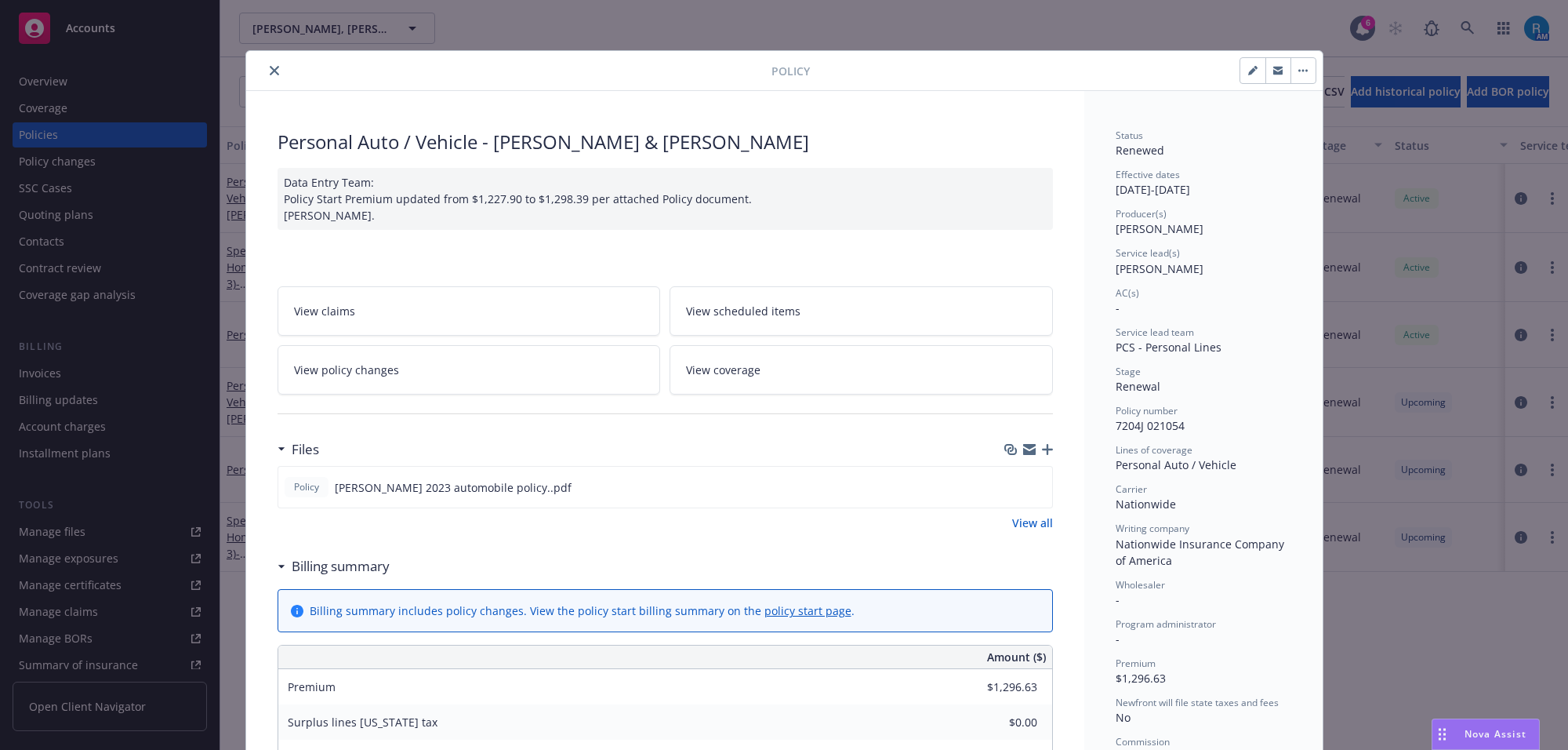
click at [57, 93] on div "Policy Personal Auto / Vehicle - Jeanne Reinhardt & Steven Renick Data Entry Te…" at bounding box center [784, 375] width 1568 height 750
click at [276, 75] on div at bounding box center [511, 70] width 519 height 19
click at [269, 66] on icon "close" at bounding box center [274, 70] width 9 height 9
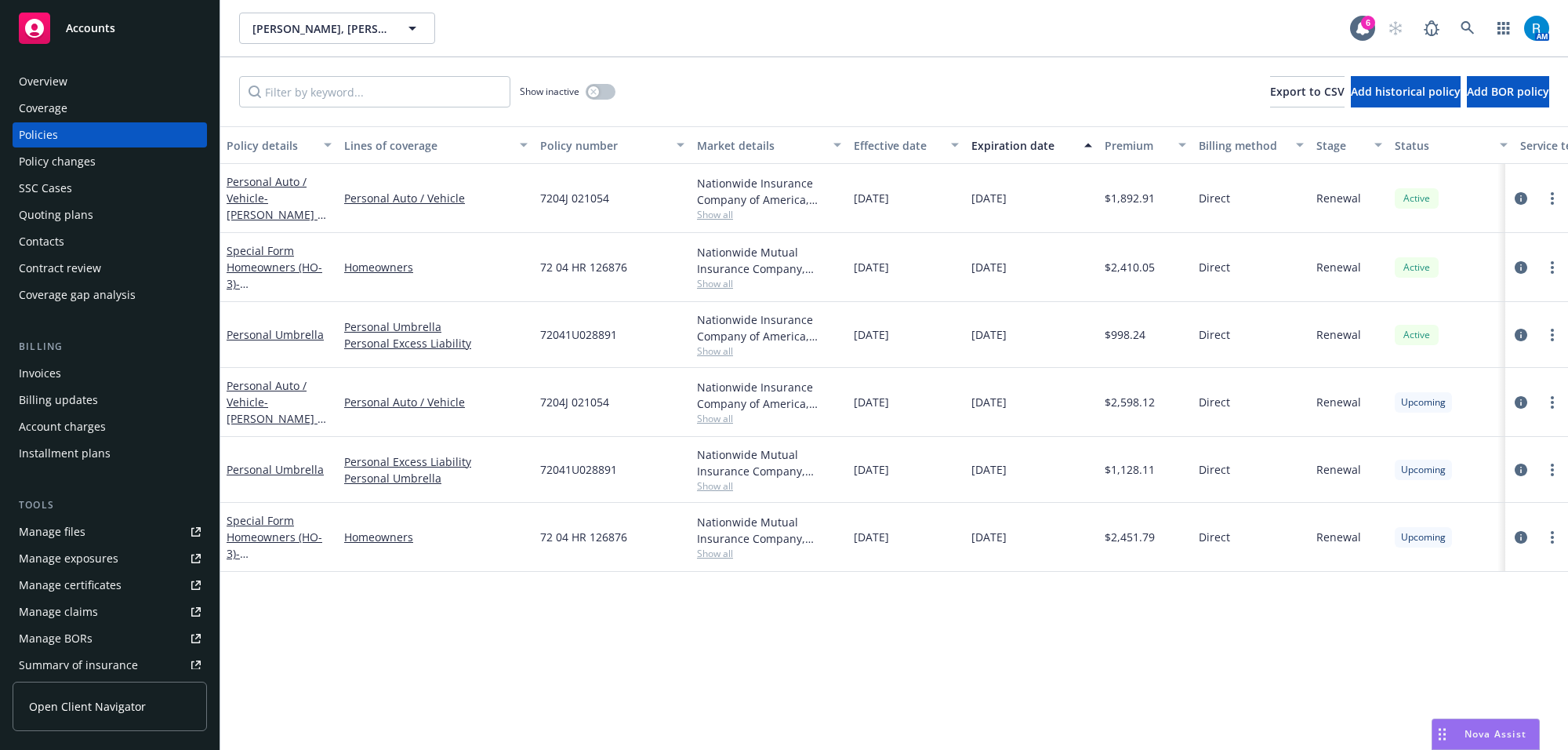
click at [85, 84] on div "Overview" at bounding box center [110, 81] width 182 height 25
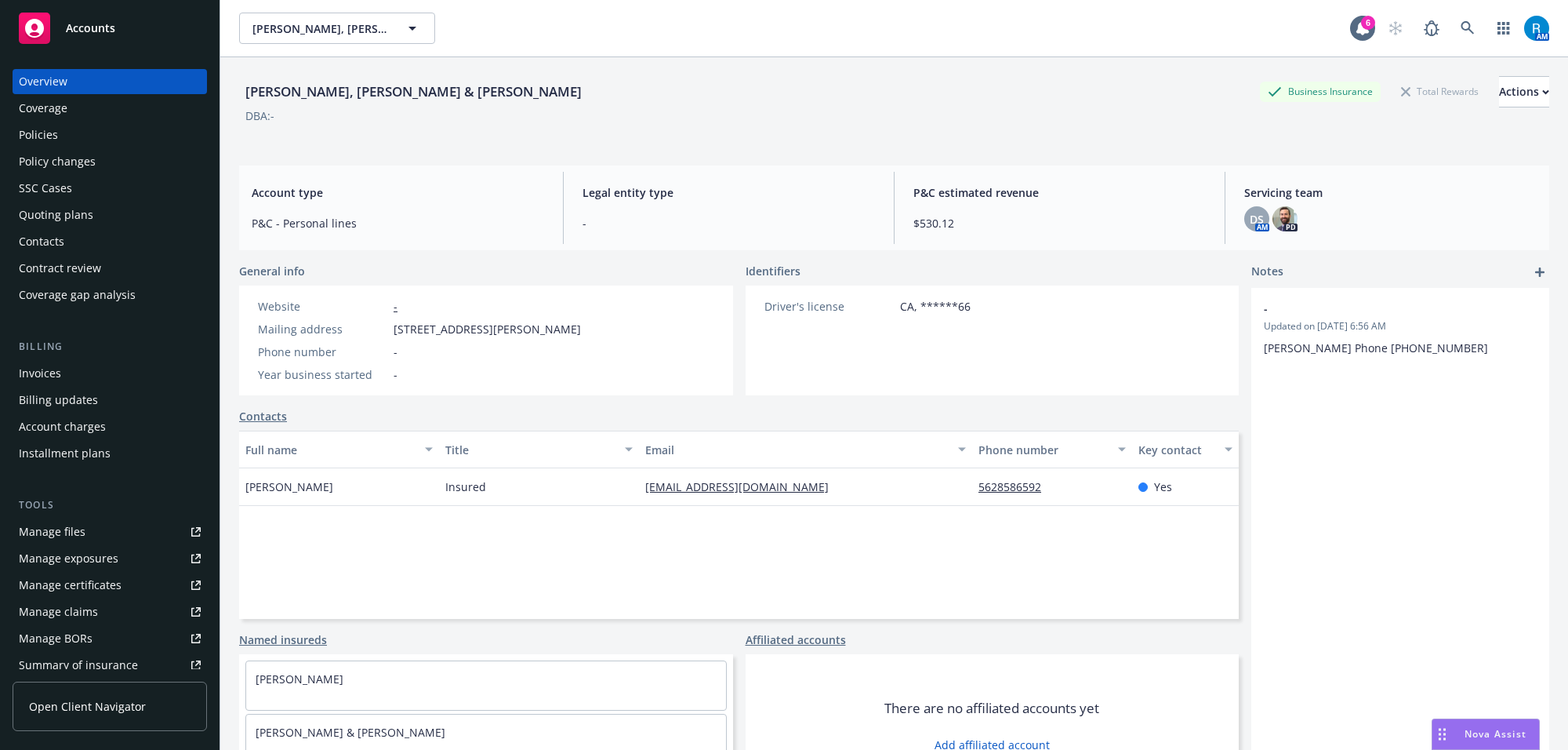
click at [87, 142] on div "Policies" at bounding box center [110, 135] width 182 height 25
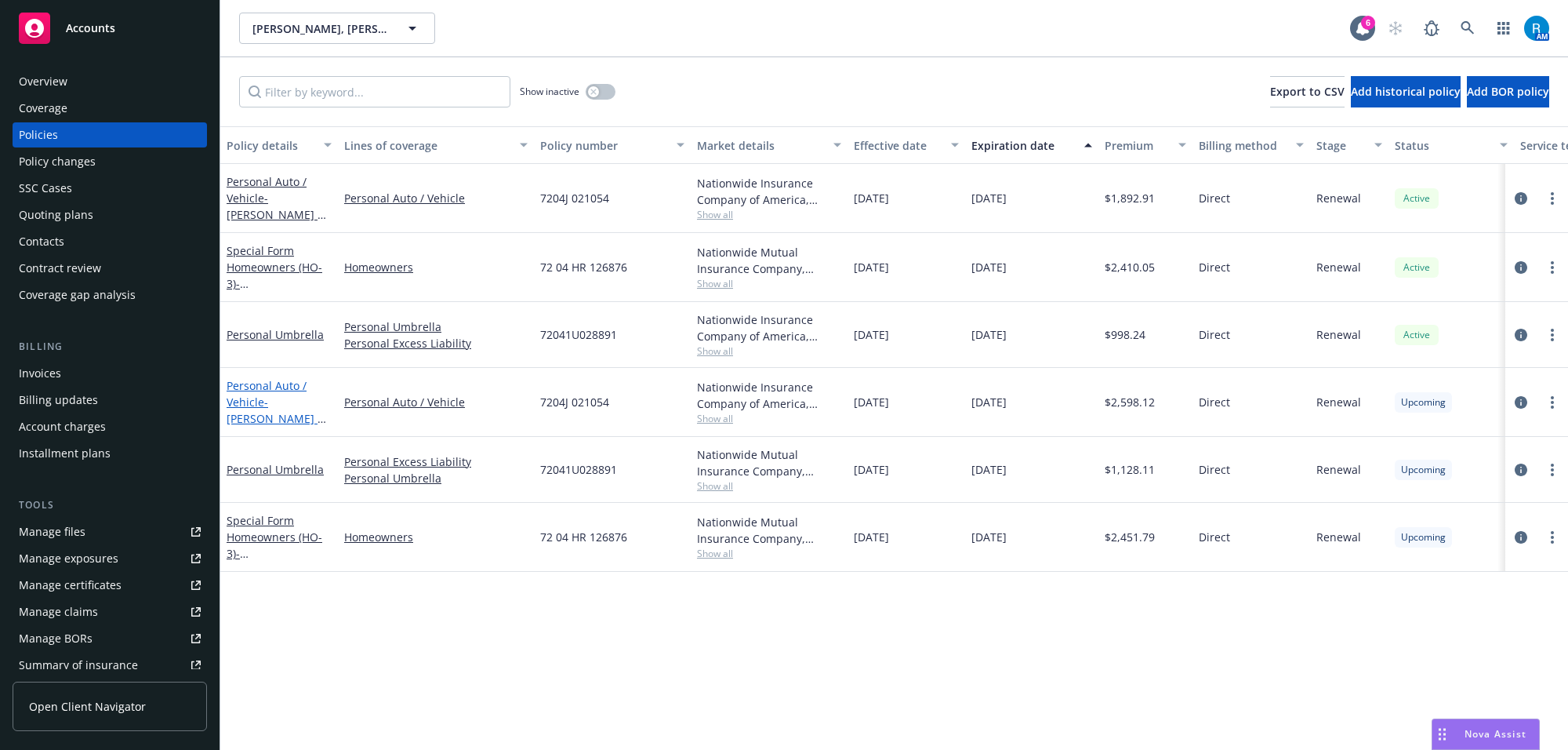
click at [243, 396] on link "Personal Auto / Vehicle - Jeanne Reinhardt & Steven Renick" at bounding box center [275, 410] width 99 height 64
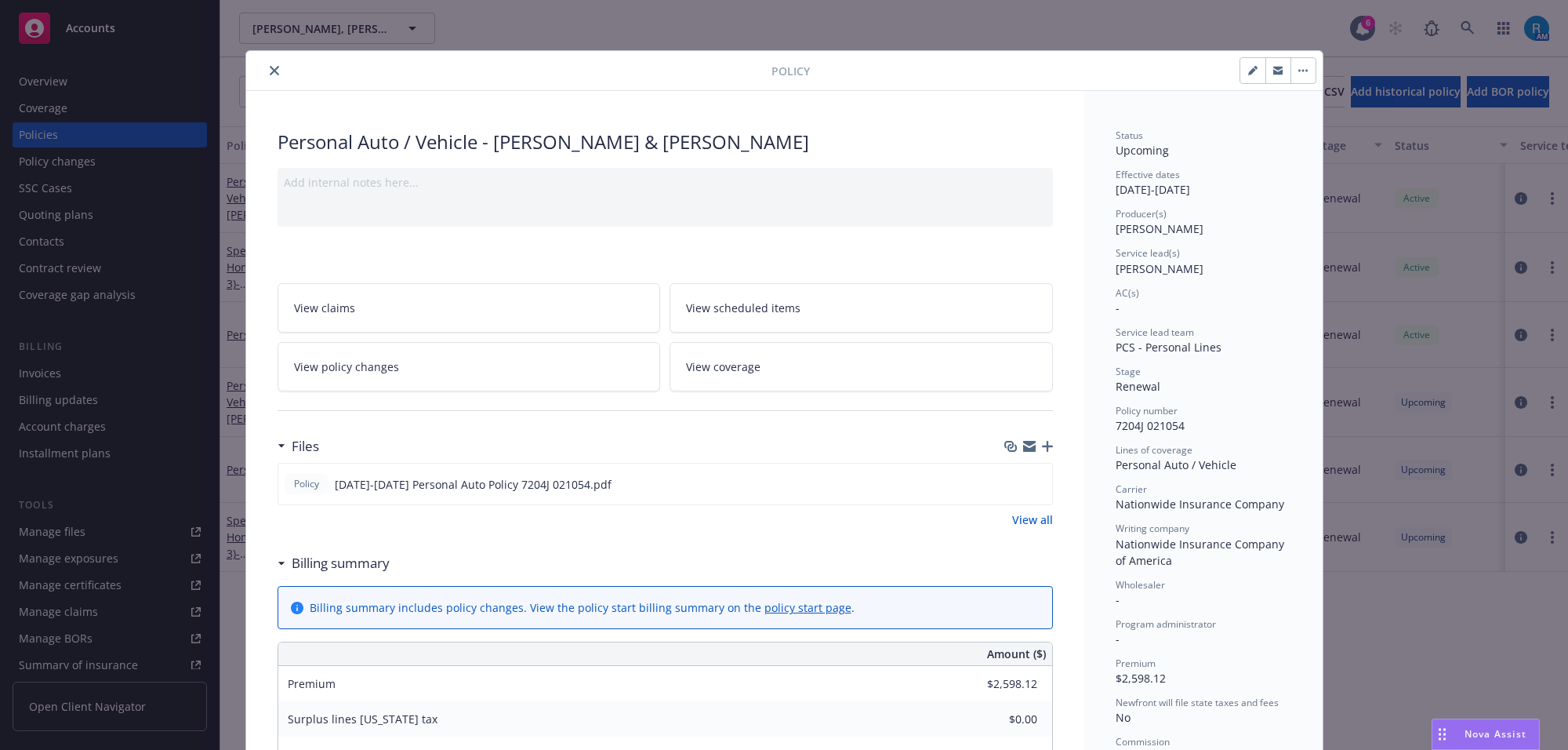
click at [265, 64] on button "close" at bounding box center [274, 70] width 19 height 19
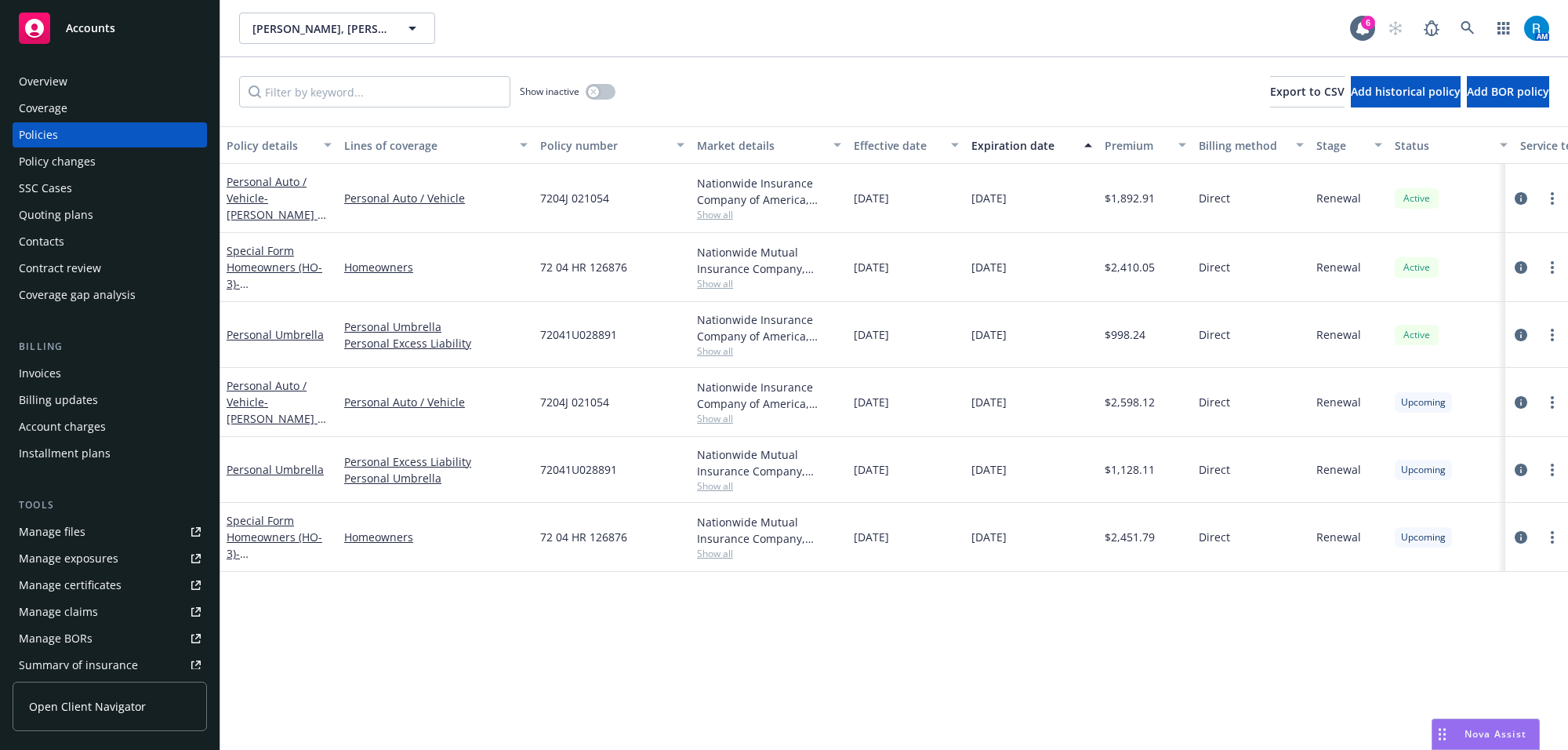
click at [263, 73] on div "Show inactive Export to CSV Add historical policy Add BOR policy" at bounding box center [894, 92] width 1348 height 69
click at [255, 400] on link "Personal Auto / Vehicle - Jeanne Reinhardt & Steven Renick" at bounding box center [275, 410] width 99 height 64
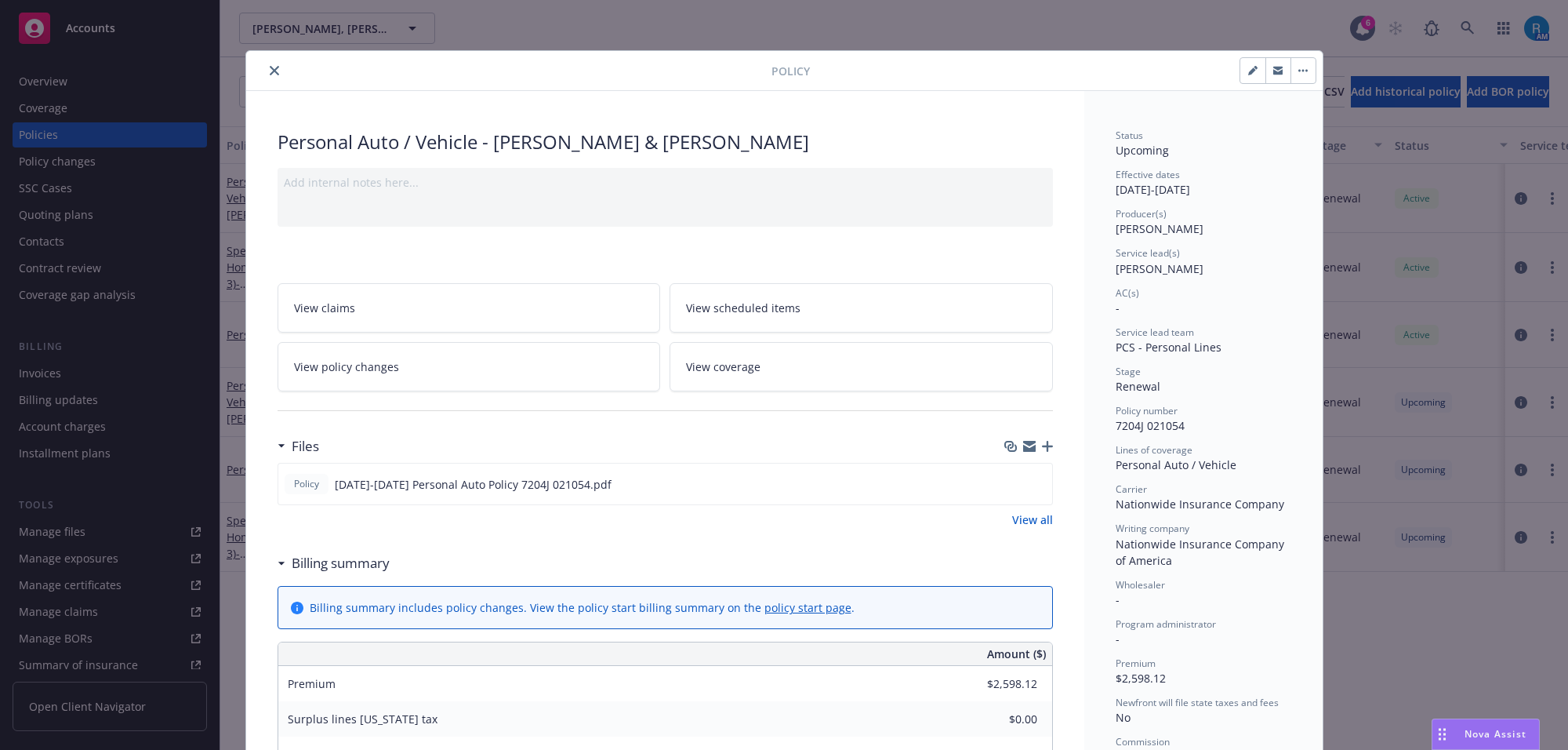
click at [269, 69] on icon "close" at bounding box center [274, 70] width 9 height 9
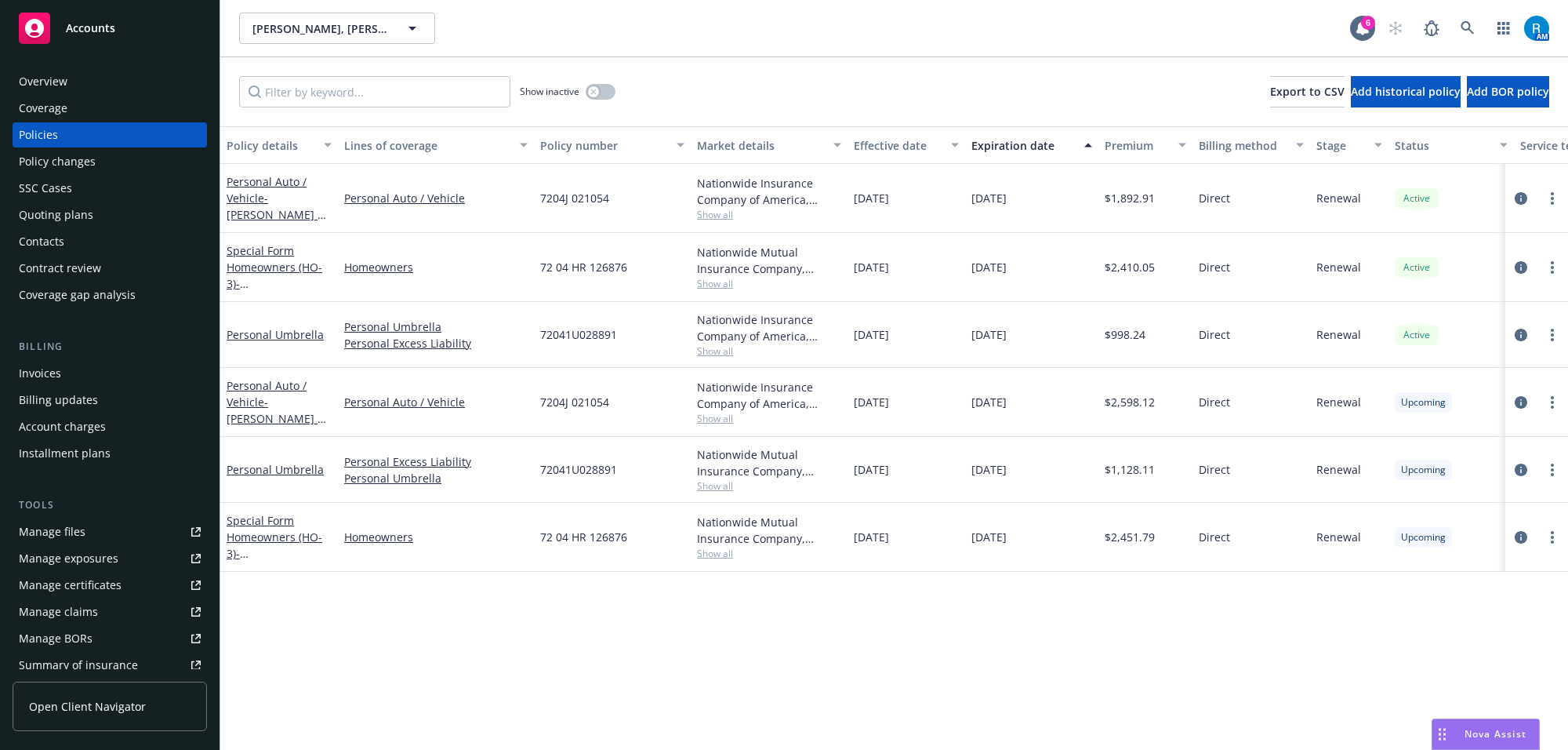
click at [64, 69] on div "Overview" at bounding box center [43, 81] width 49 height 25
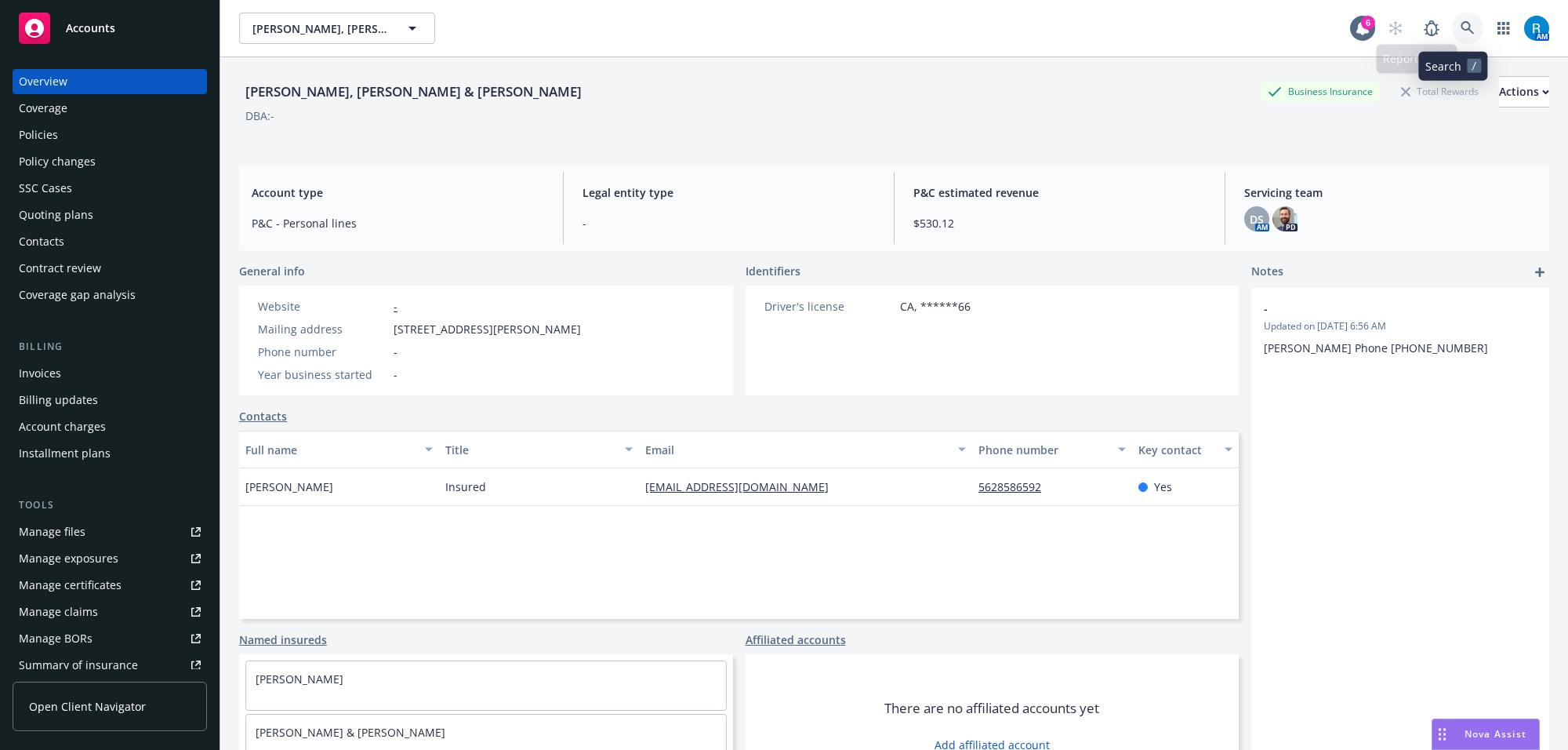
click at [1461, 29] on icon at bounding box center [1468, 28] width 14 height 14
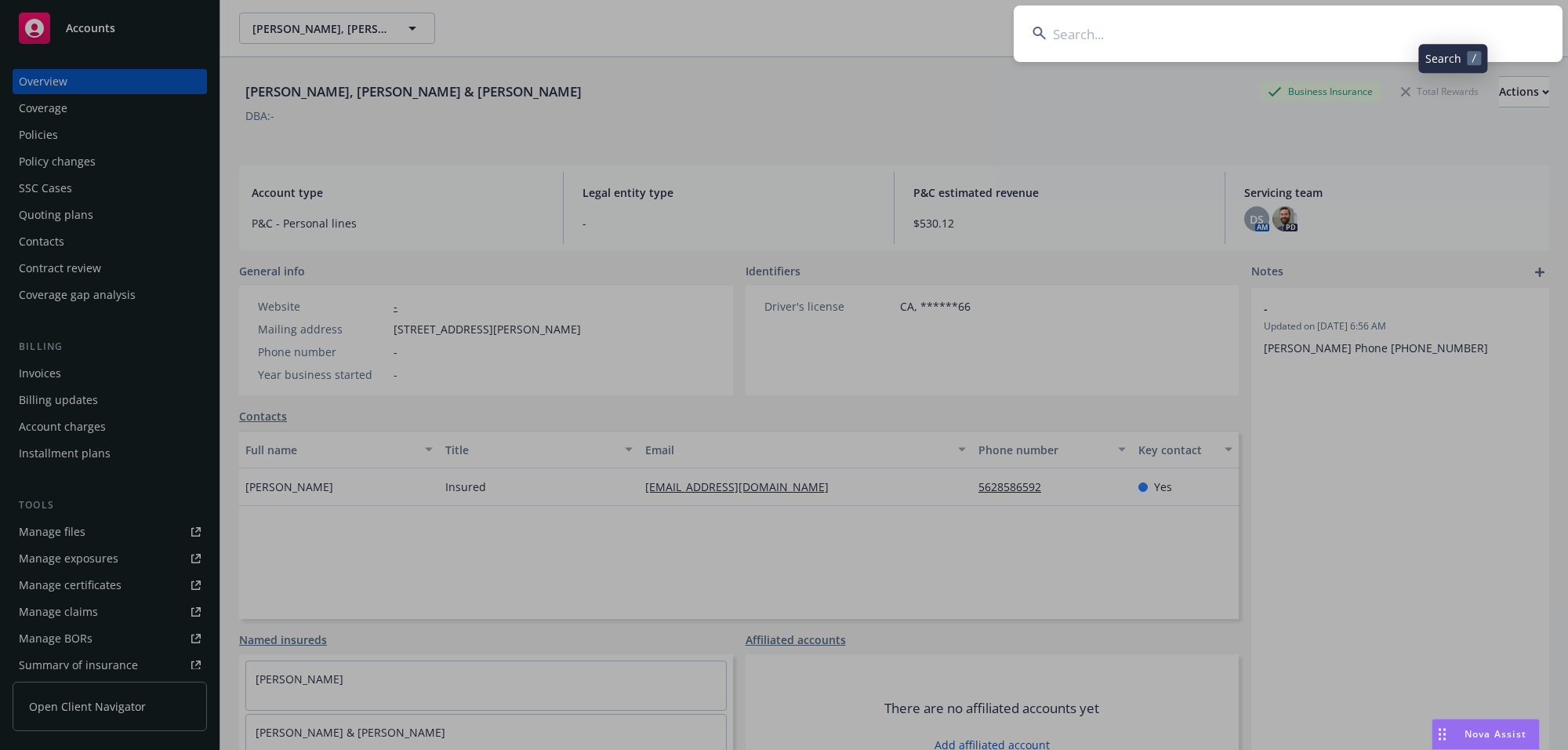
type input "King Family"
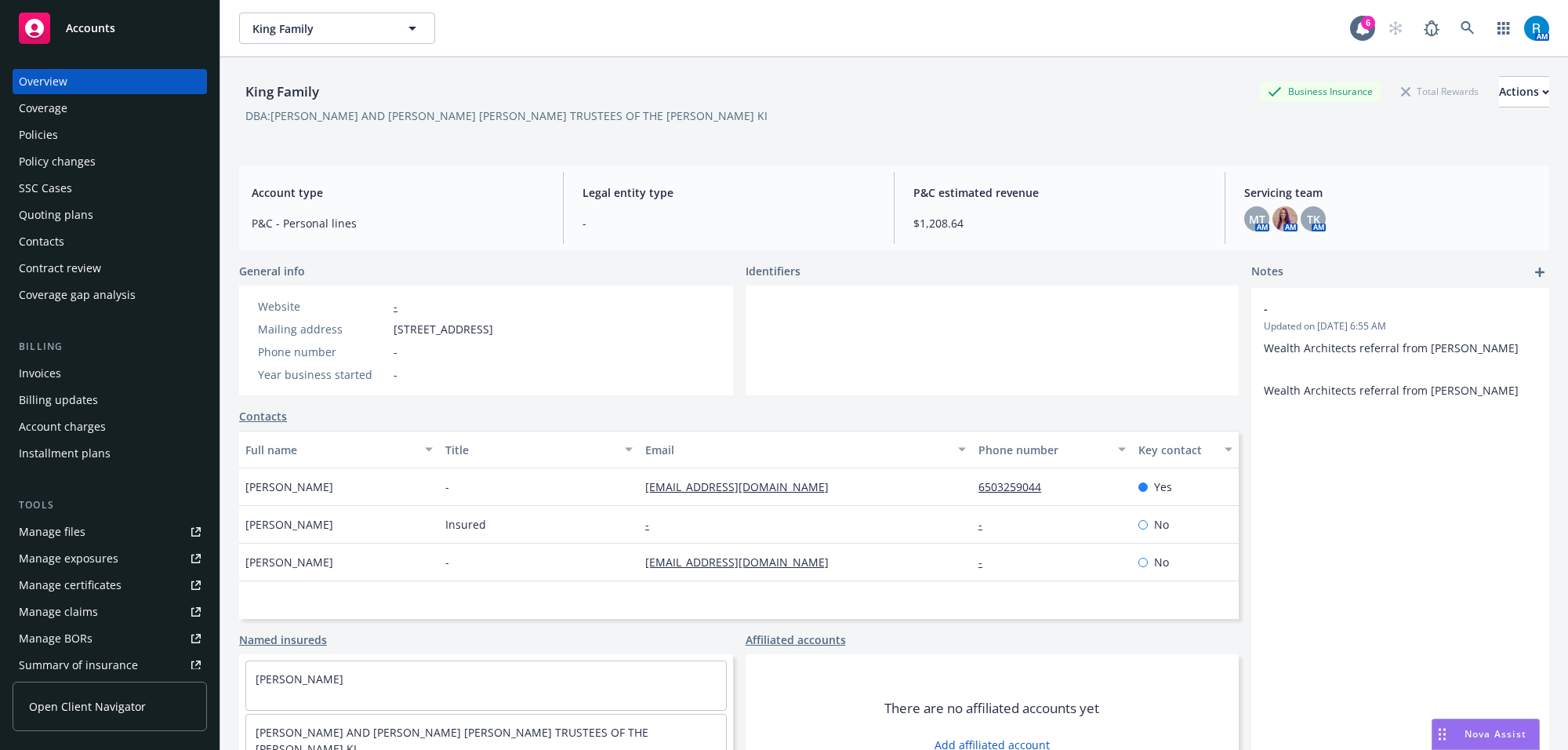
click at [82, 136] on div "Policies" at bounding box center [110, 135] width 182 height 25
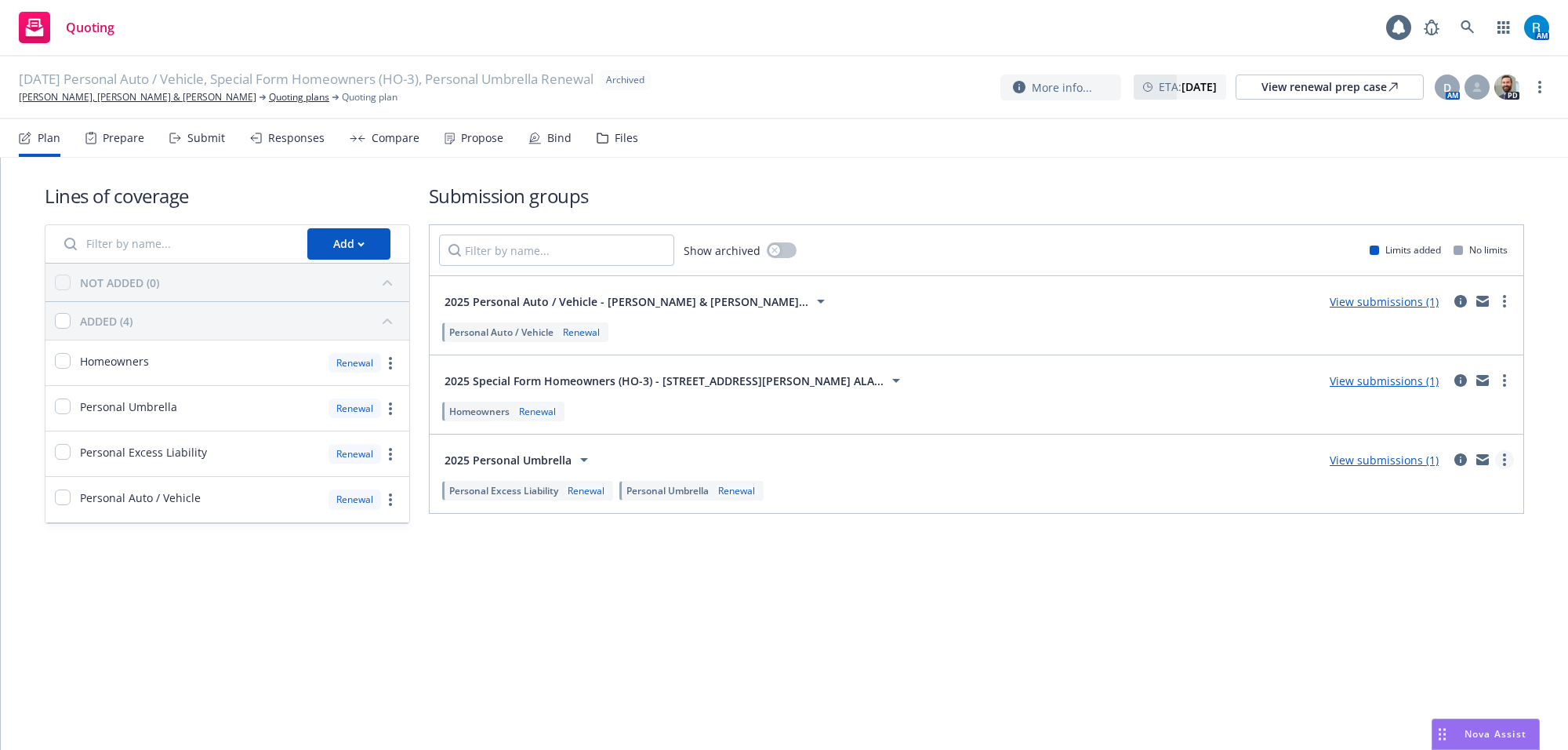
click at [1505, 460] on circle "more" at bounding box center [1505, 460] width 3 height 3
click at [1542, 87] on link "more" at bounding box center [1540, 87] width 19 height 19
click at [1444, 184] on link "Unarchive quoting plan" at bounding box center [1461, 182] width 174 height 32
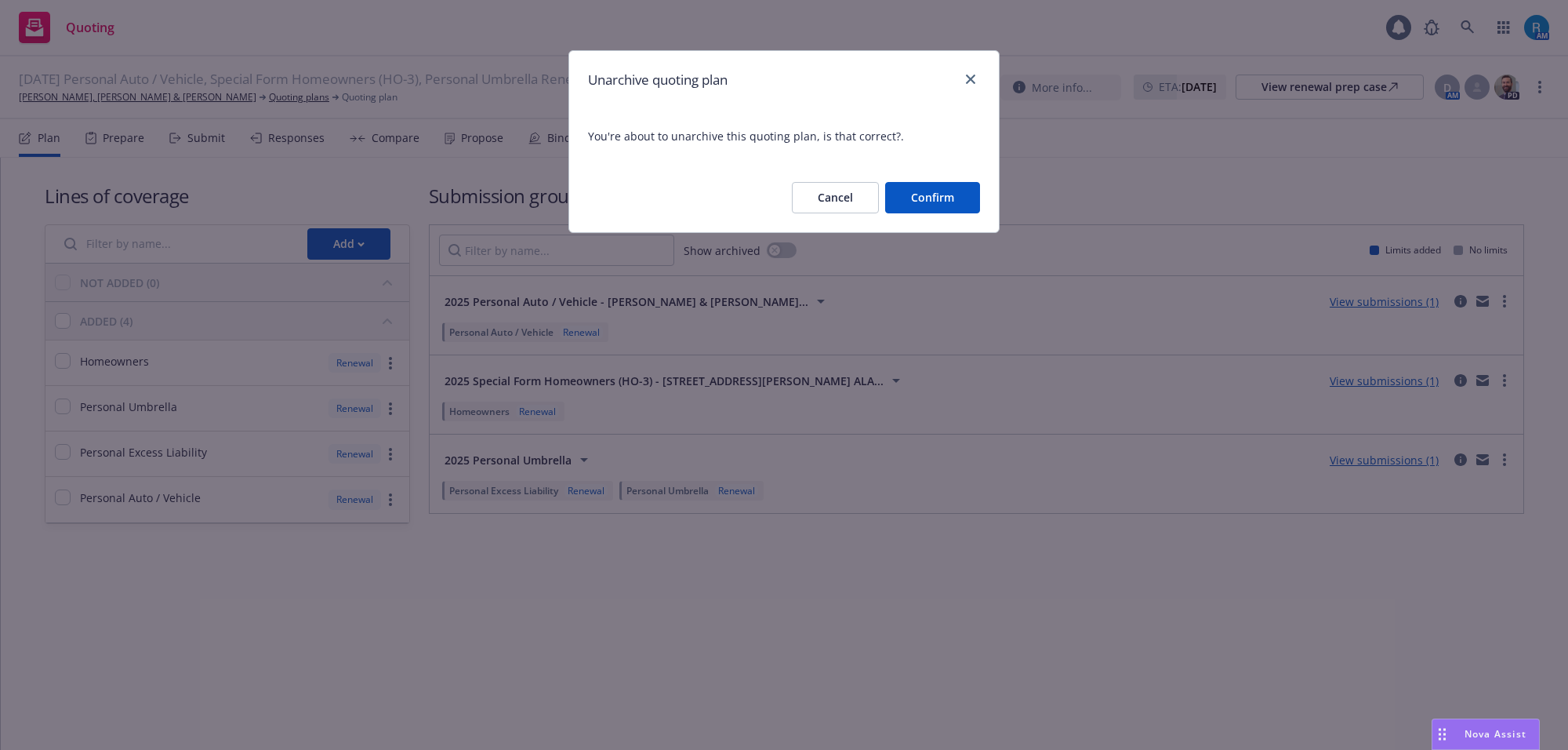
click at [825, 193] on button "Cancel" at bounding box center [835, 197] width 87 height 32
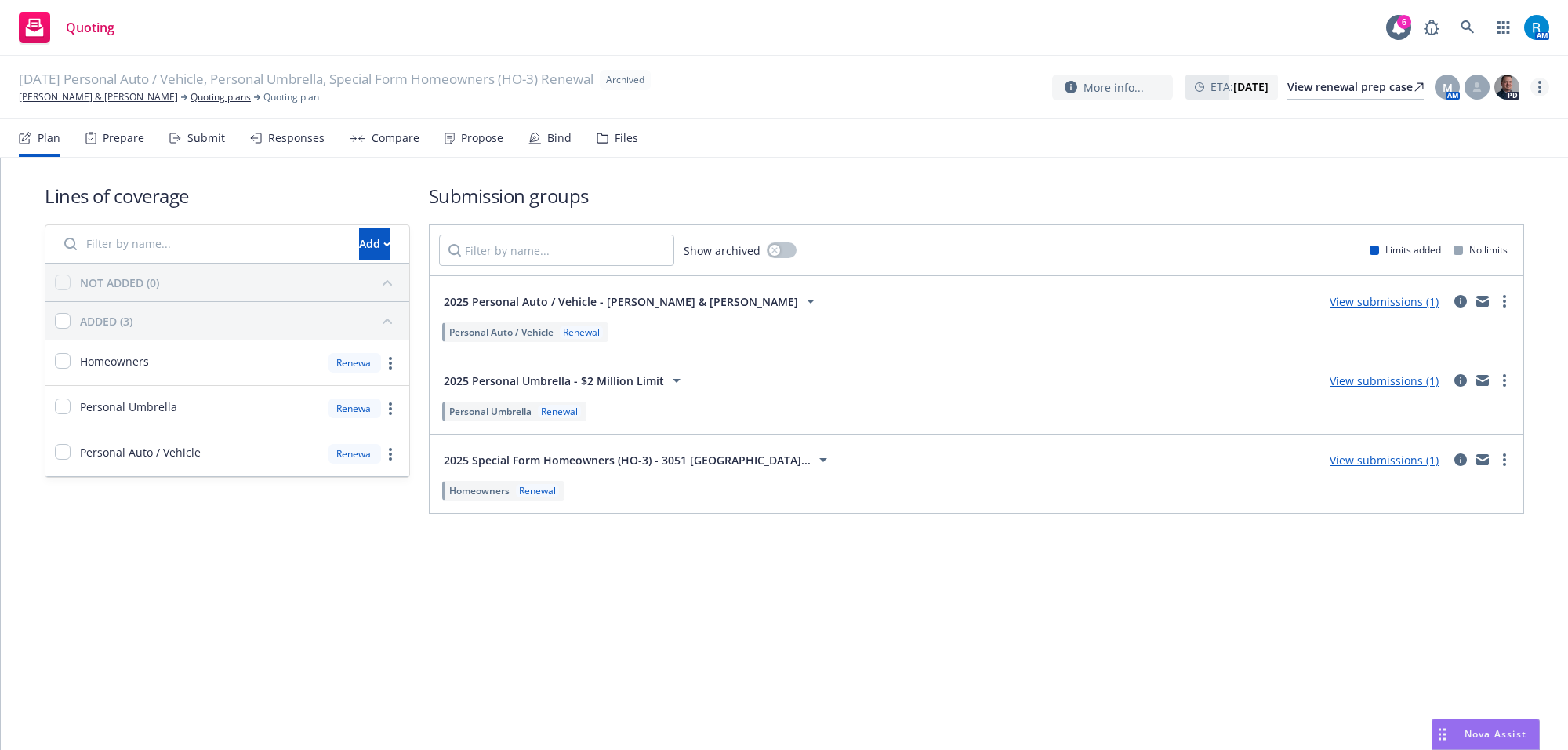
click at [1538, 84] on icon "more" at bounding box center [1540, 87] width 3 height 13
drag, startPoint x: 1095, startPoint y: 154, endPoint x: 224, endPoint y: 1, distance: 884.3
click at [1075, 154] on nav "Plan Prepare Submit Responses Compare Propose Bind Files" at bounding box center [784, 138] width 1530 height 38
click at [1503, 464] on circle "more" at bounding box center [1505, 464] width 3 height 3
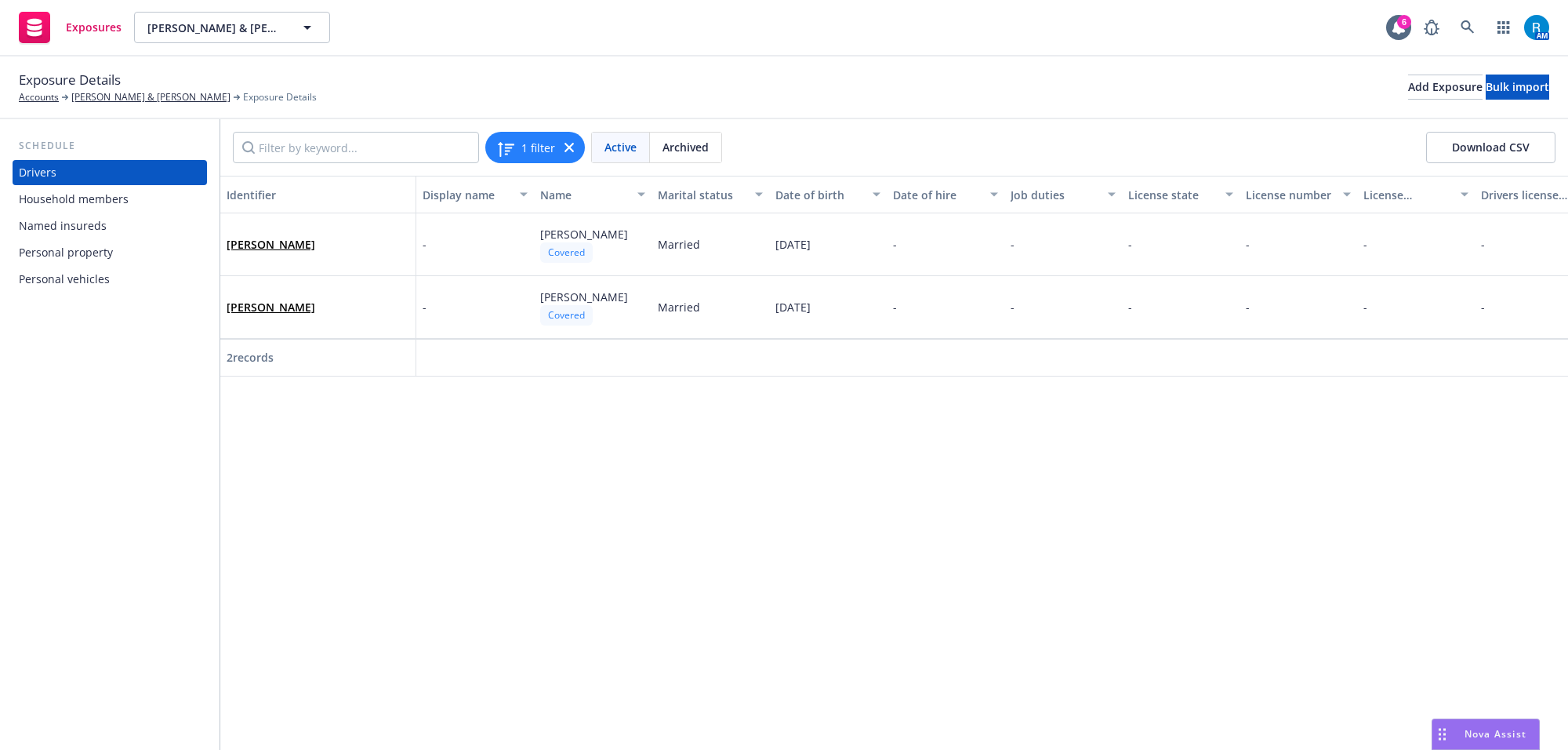
click at [67, 287] on div "Personal vehicles" at bounding box center [64, 279] width 91 height 25
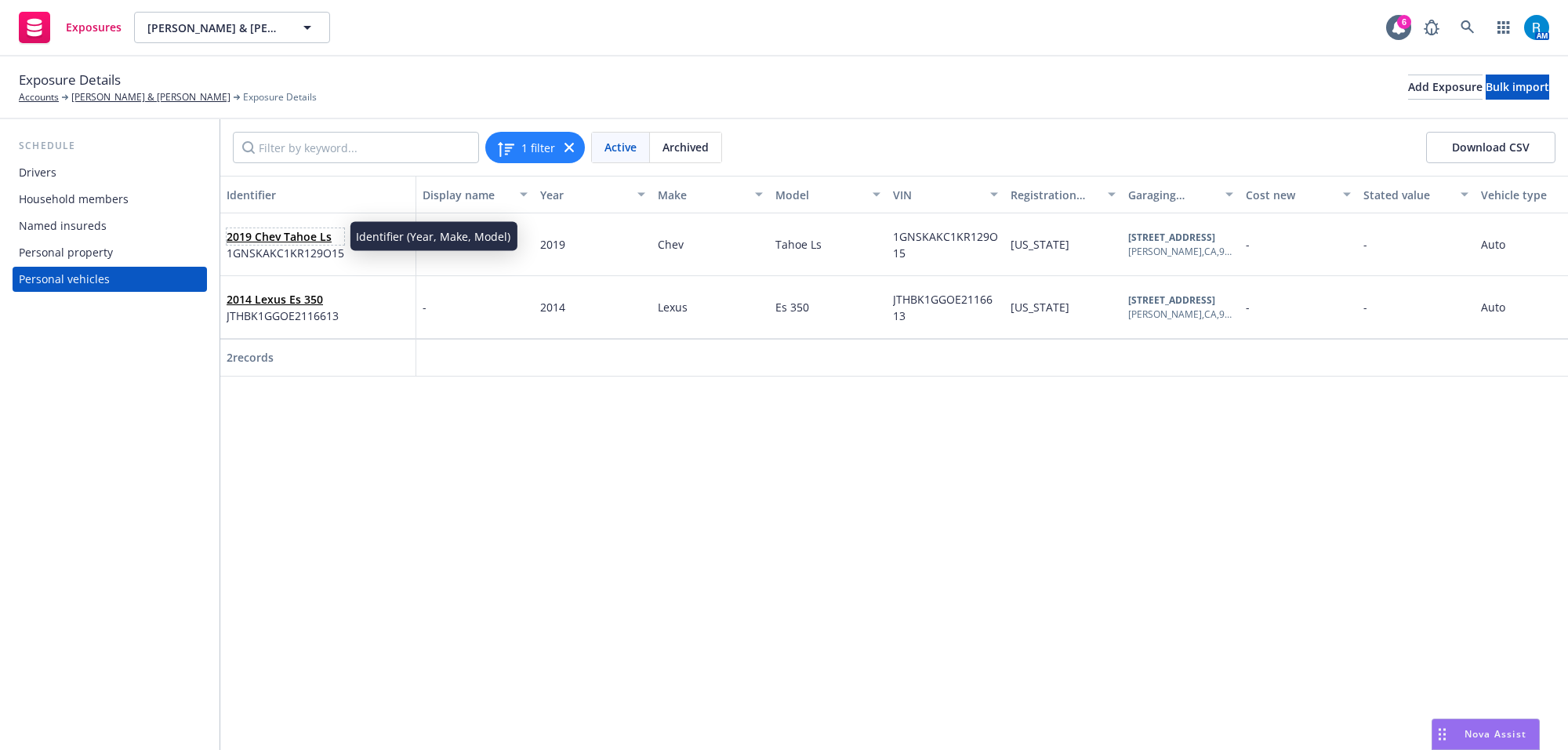
click at [284, 237] on link "2019 Chev Tahoe Ls" at bounding box center [279, 236] width 105 height 15
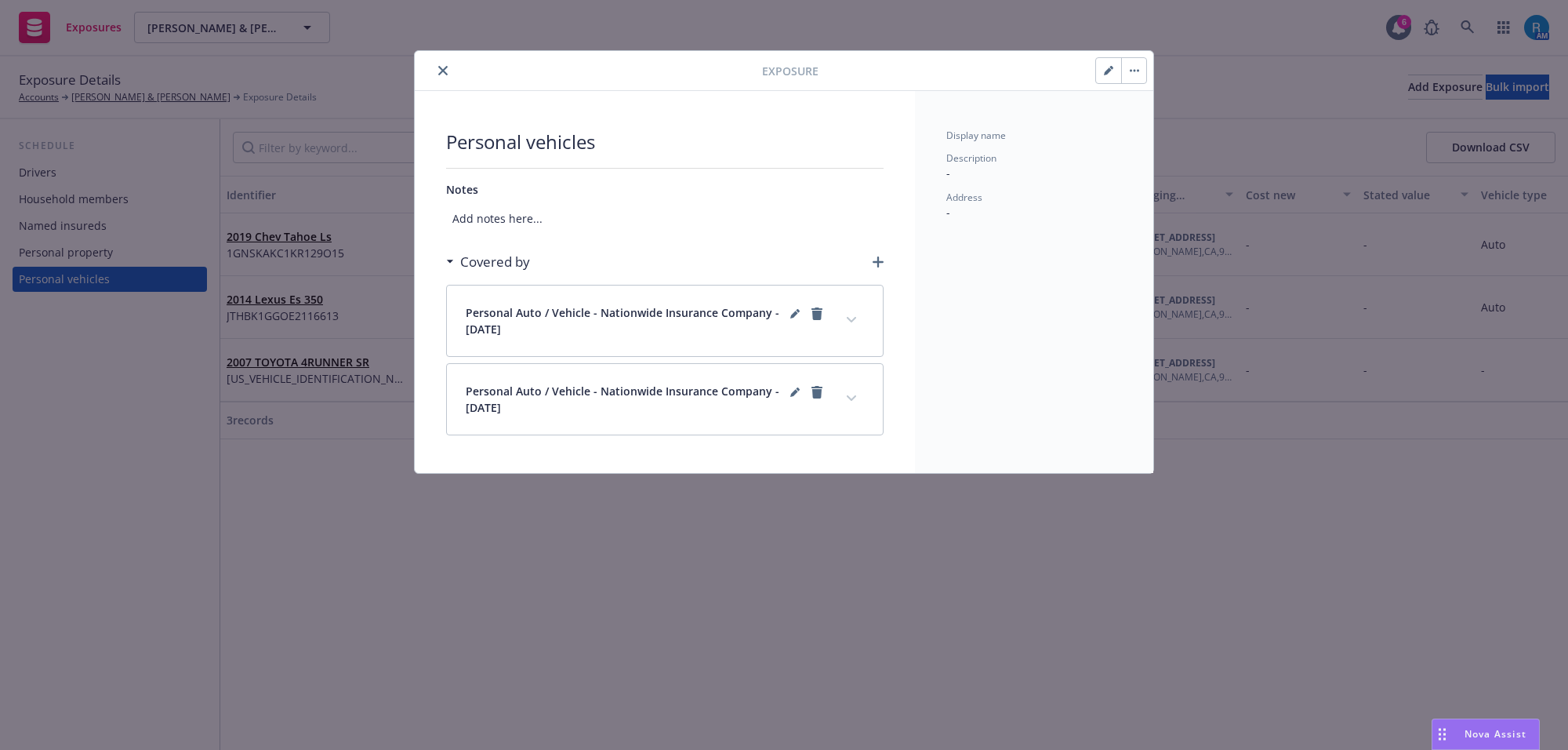
click at [1099, 69] on button "button" at bounding box center [1108, 70] width 25 height 25
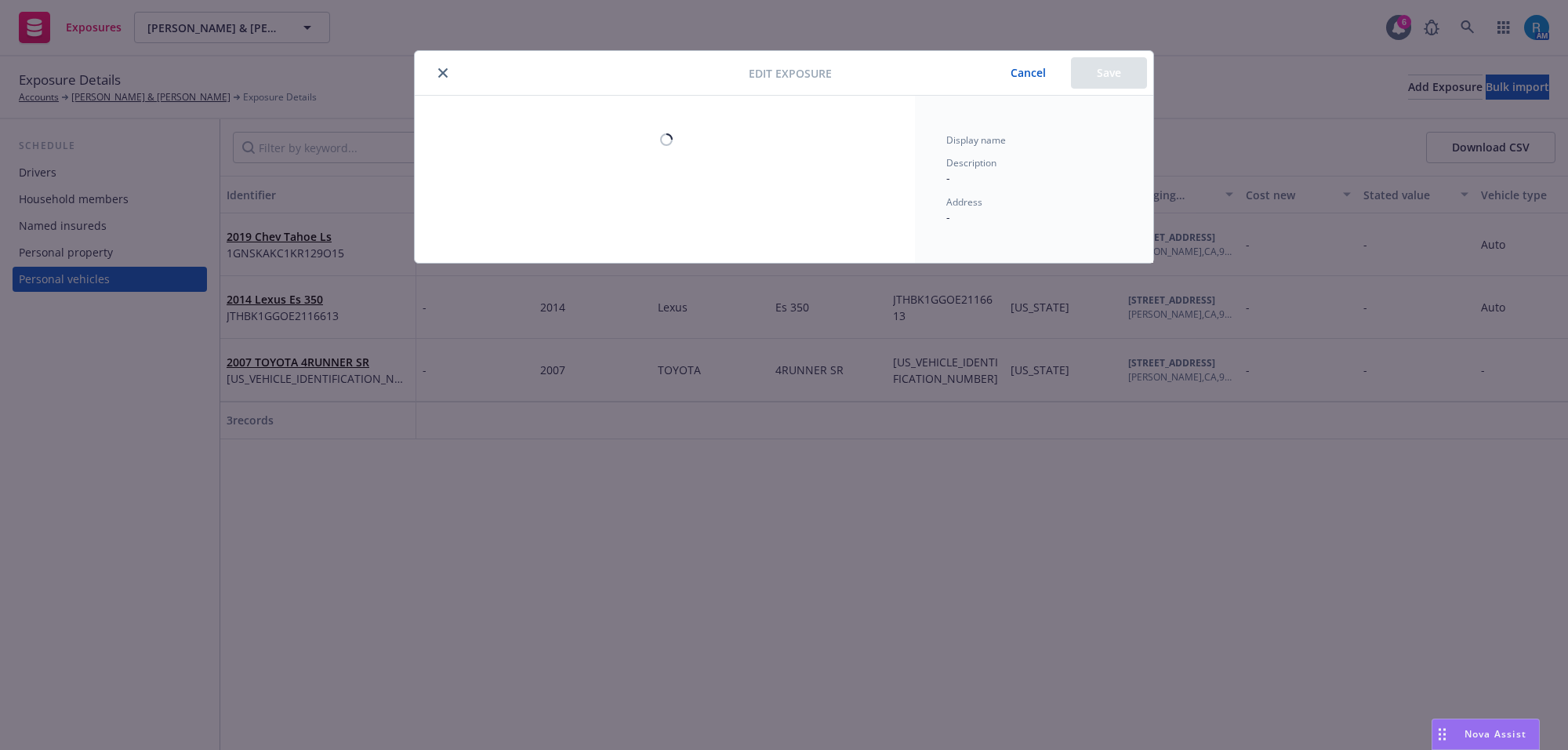
select select "CA"
select select "AUTO"
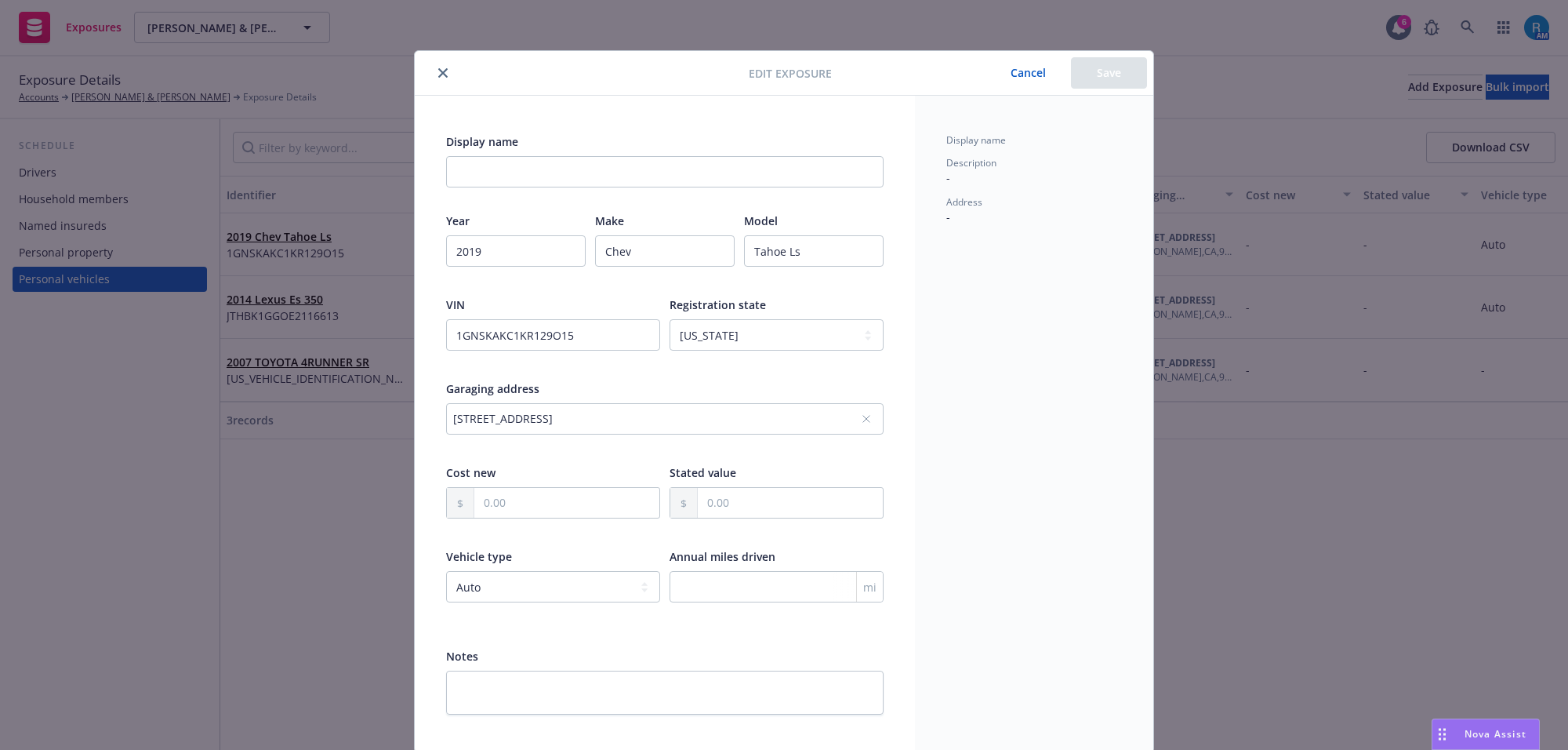
click at [438, 69] on icon "close" at bounding box center [443, 73] width 9 height 9
